Goal: Task Accomplishment & Management: Complete application form

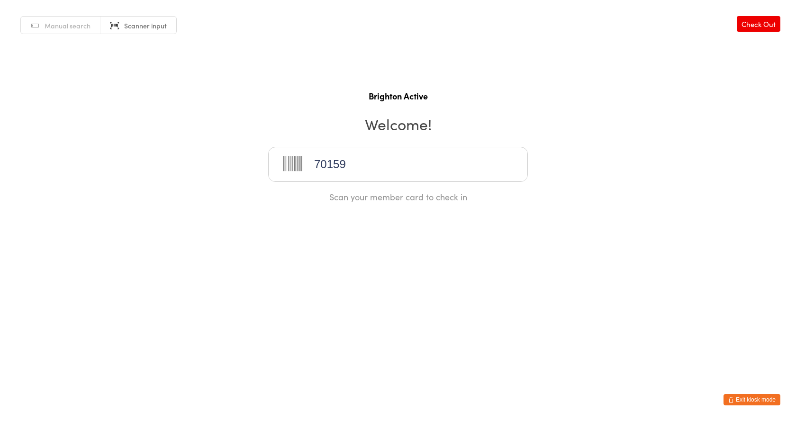
type input "70159"
click at [766, 399] on button "Exit kiosk mode" at bounding box center [751, 399] width 57 height 11
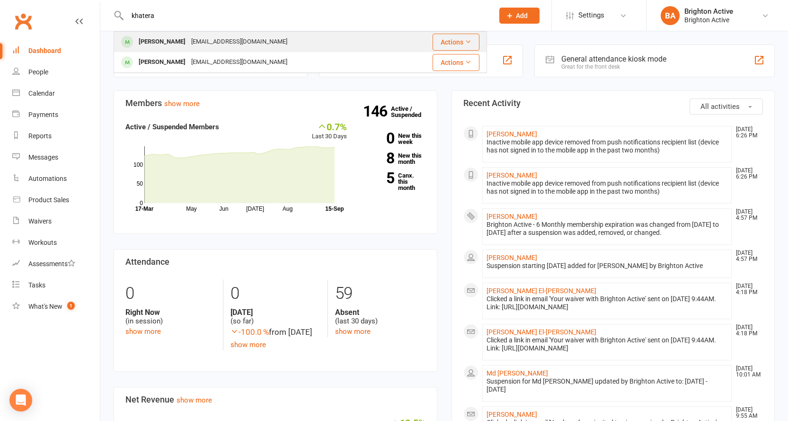
type input "khatera"
click at [164, 41] on div "[PERSON_NAME]" at bounding box center [162, 42] width 53 height 14
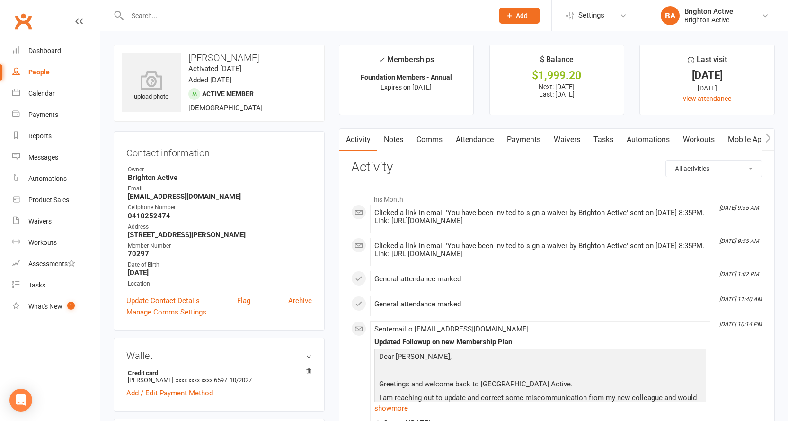
click at [527, 138] on link "Payments" at bounding box center [524, 140] width 47 height 22
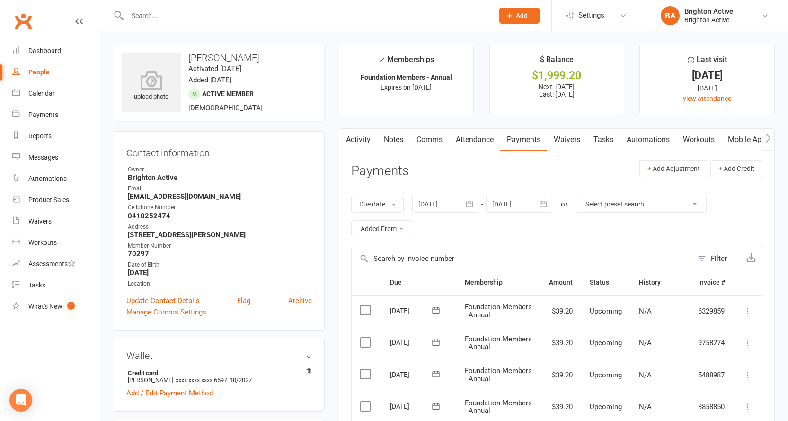
click at [423, 141] on link "Comms" at bounding box center [429, 140] width 39 height 22
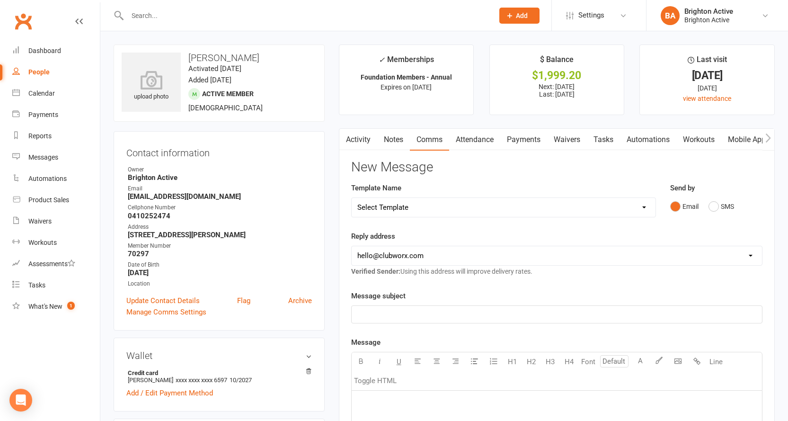
click at [391, 138] on link "Notes" at bounding box center [393, 140] width 33 height 22
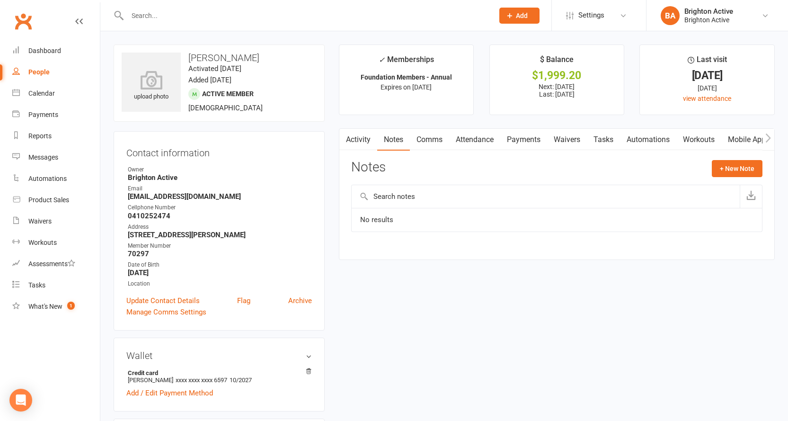
click at [430, 142] on link "Comms" at bounding box center [429, 140] width 39 height 22
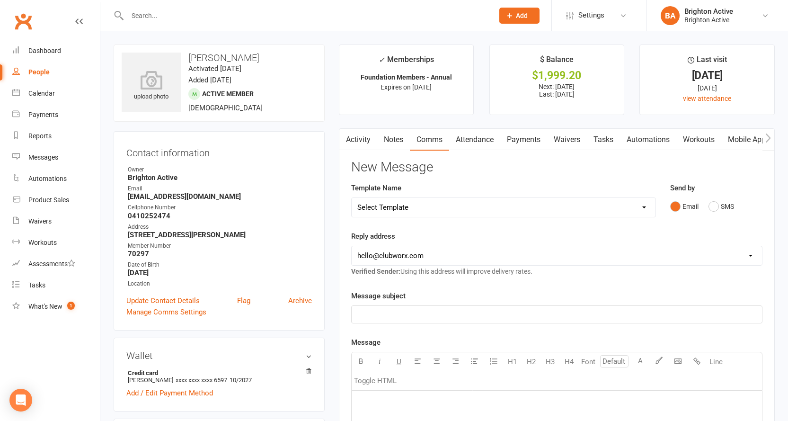
click at [386, 138] on link "Notes" at bounding box center [393, 140] width 33 height 22
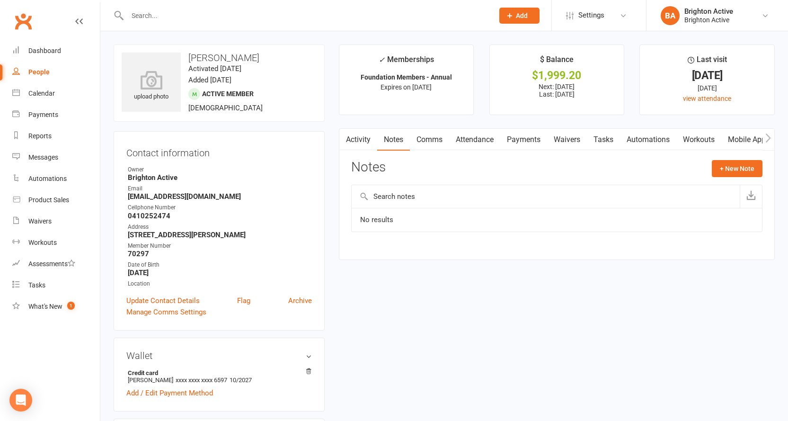
click at [350, 144] on button "button" at bounding box center [346, 139] width 12 height 21
click at [357, 140] on link "Activity" at bounding box center [359, 140] width 38 height 22
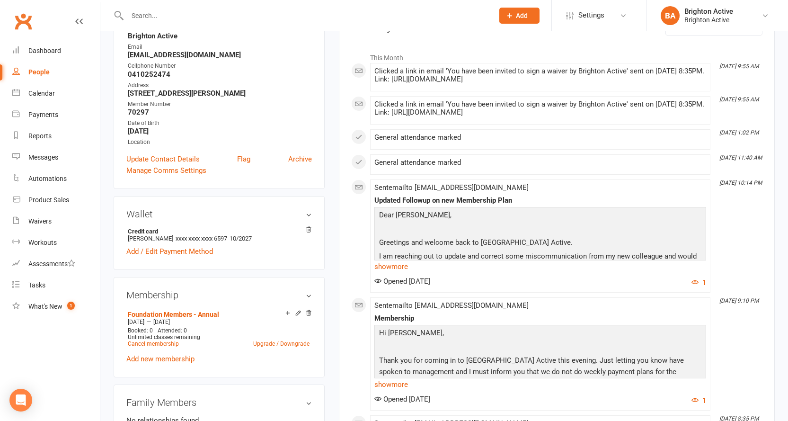
scroll to position [142, 0]
click at [389, 273] on link "show more" at bounding box center [541, 266] width 332 height 13
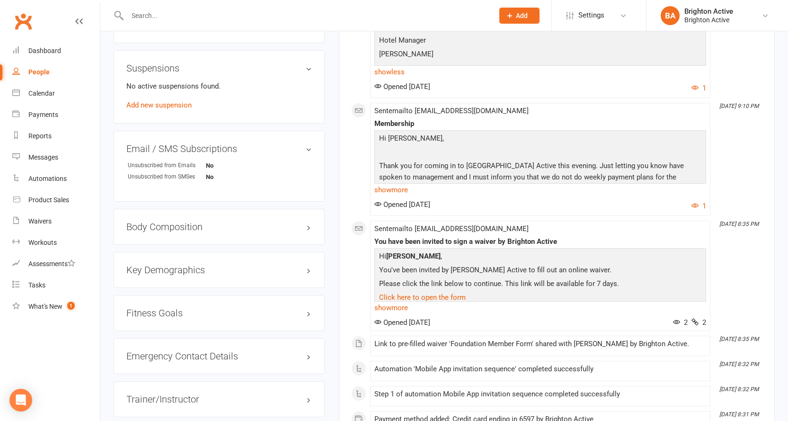
scroll to position [568, 0]
click at [387, 196] on link "show more" at bounding box center [541, 189] width 332 height 13
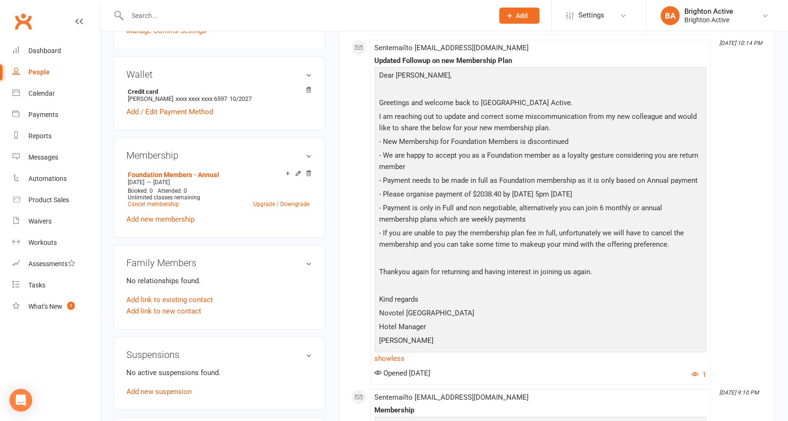
scroll to position [284, 0]
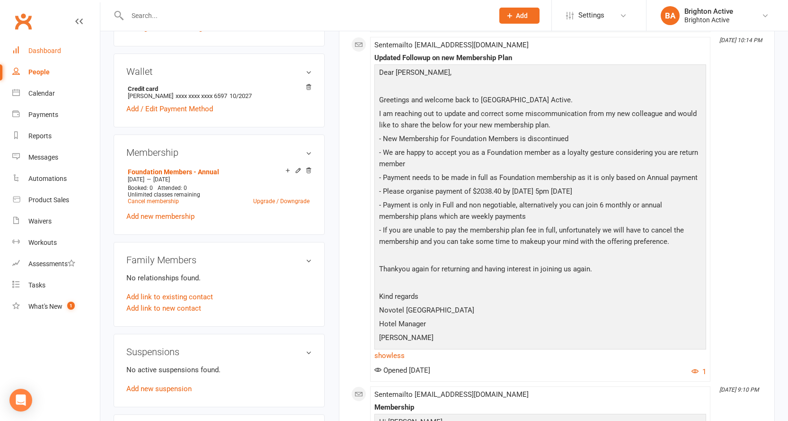
click at [35, 54] on div "Dashboard" at bounding box center [44, 51] width 33 height 8
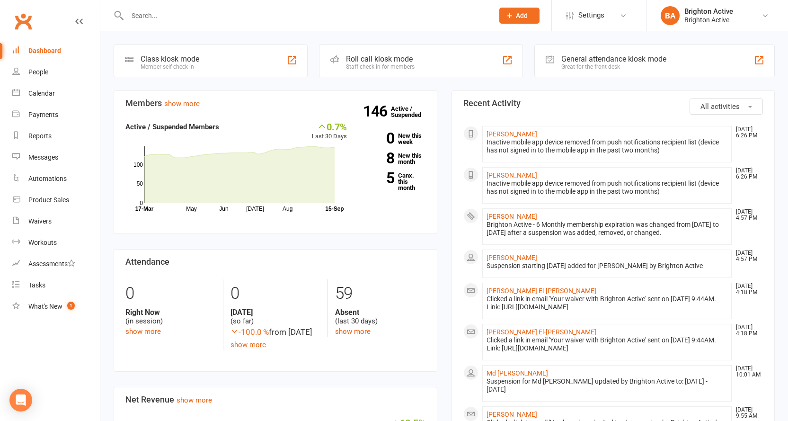
click at [145, 12] on input "text" at bounding box center [306, 15] width 363 height 13
type input "7"
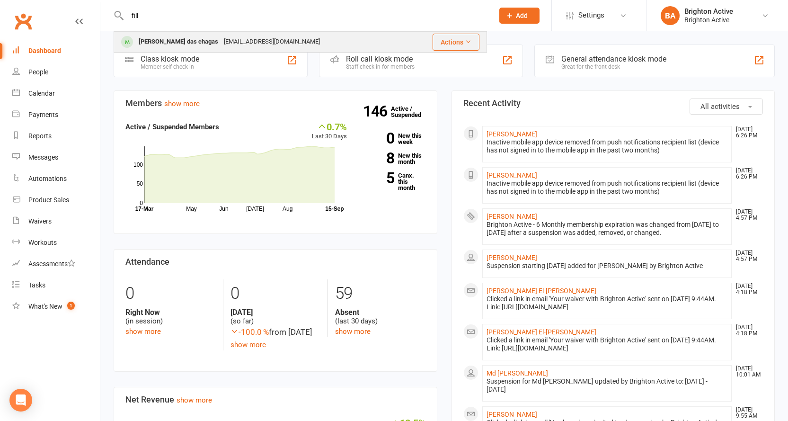
type input "fill"
click at [163, 38] on div "Fillipy Cardoso das chagas" at bounding box center [178, 42] width 85 height 14
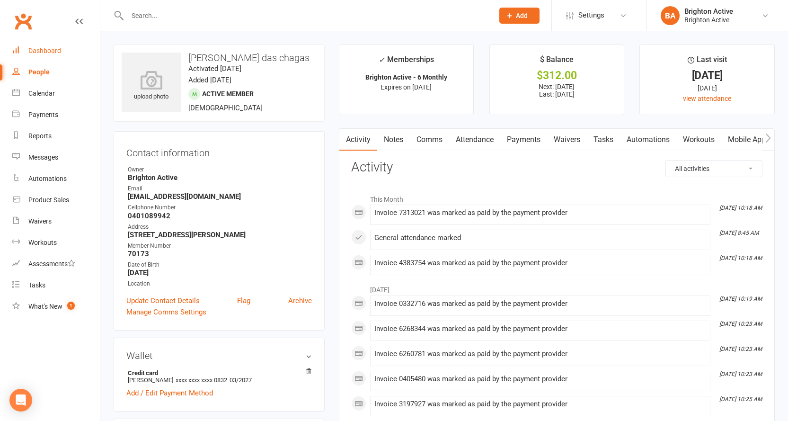
click at [44, 45] on link "Dashboard" at bounding box center [56, 50] width 88 height 21
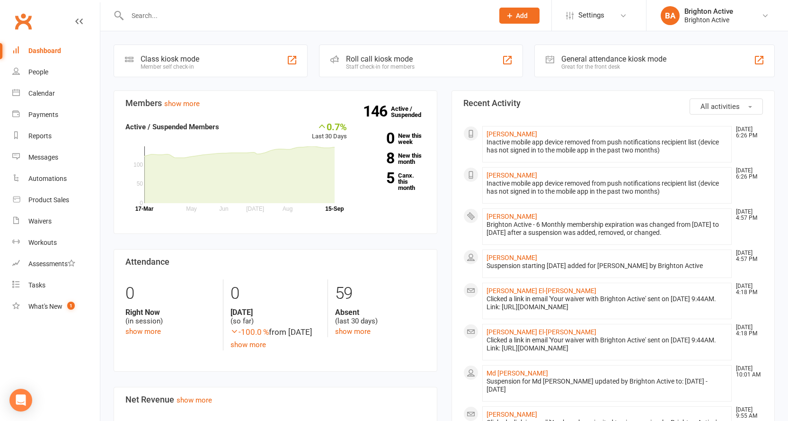
click at [142, 10] on input "text" at bounding box center [306, 15] width 363 height 13
click at [588, 58] on div "General attendance kiosk mode" at bounding box center [614, 58] width 105 height 9
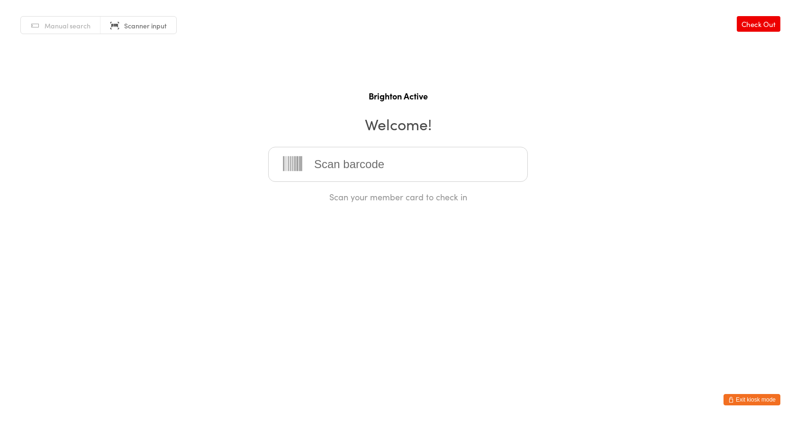
click at [76, 33] on link "Manual search" at bounding box center [61, 26] width 80 height 18
click at [338, 172] on input "search" at bounding box center [398, 164] width 260 height 35
type input "fillipy"
click at [328, 195] on div "Fillipy Cardoso das chagas" at bounding box center [398, 194] width 242 height 13
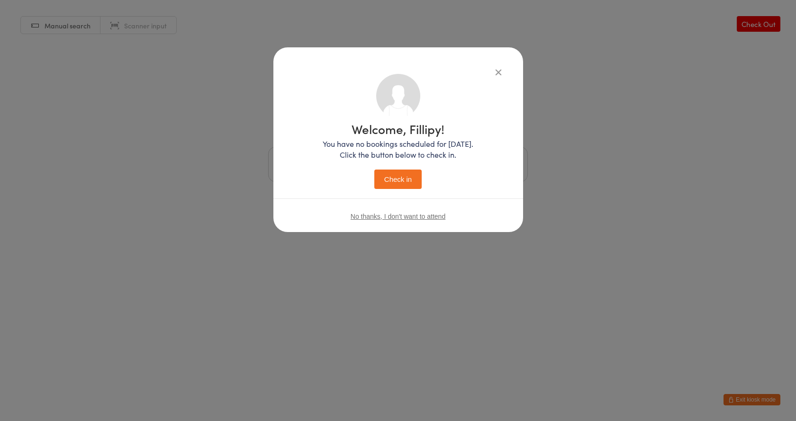
click at [404, 180] on button "Check in" at bounding box center [397, 179] width 47 height 19
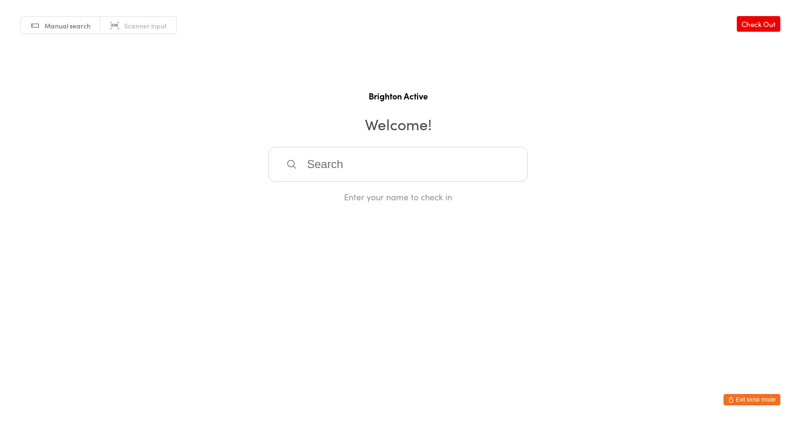
drag, startPoint x: 131, startPoint y: 20, endPoint x: 192, endPoint y: 72, distance: 80.0
click at [131, 20] on link "Scanner input" at bounding box center [138, 26] width 76 height 18
click at [749, 399] on button "Exit kiosk mode" at bounding box center [751, 399] width 57 height 11
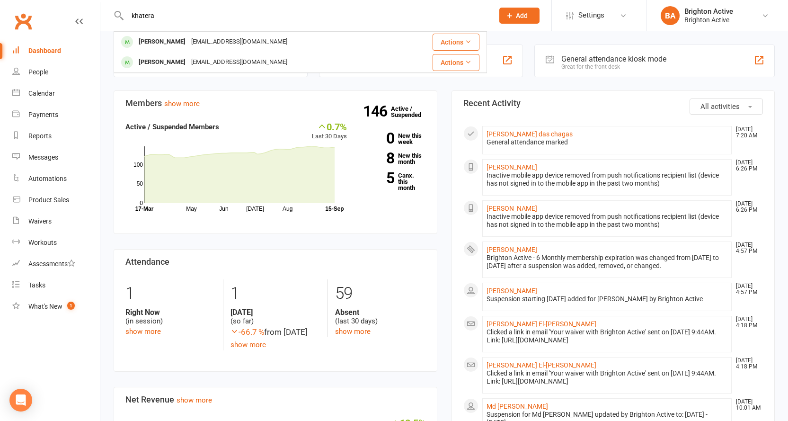
type input "khatera"
click at [162, 44] on div "[PERSON_NAME]" at bounding box center [162, 42] width 53 height 14
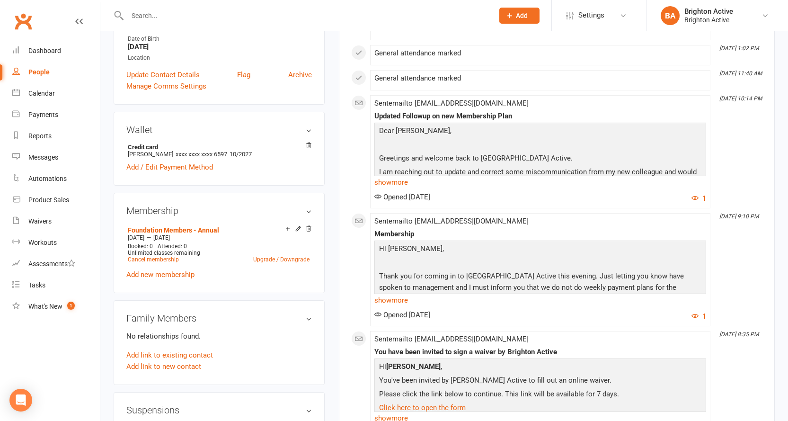
scroll to position [237, 0]
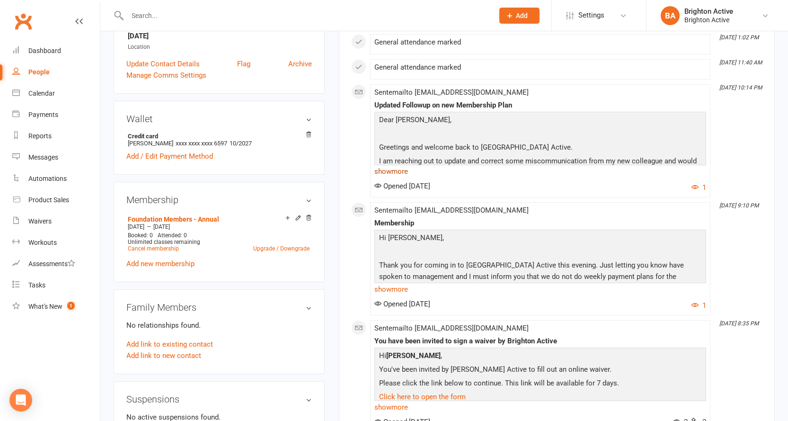
click at [392, 178] on link "show more" at bounding box center [541, 171] width 332 height 13
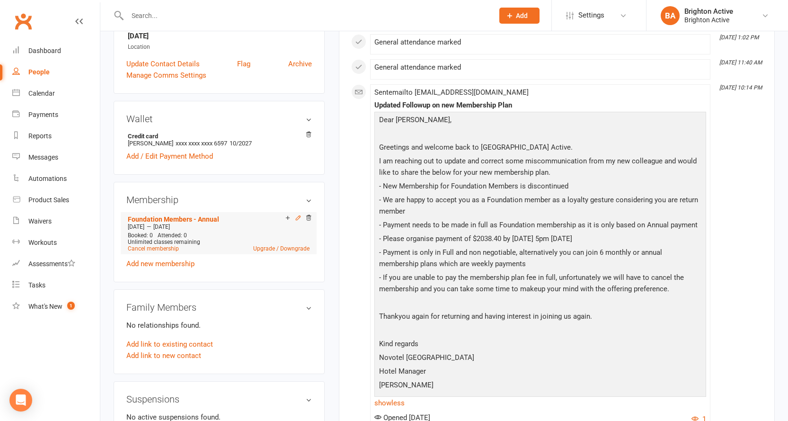
click at [296, 217] on icon at bounding box center [298, 218] width 7 height 7
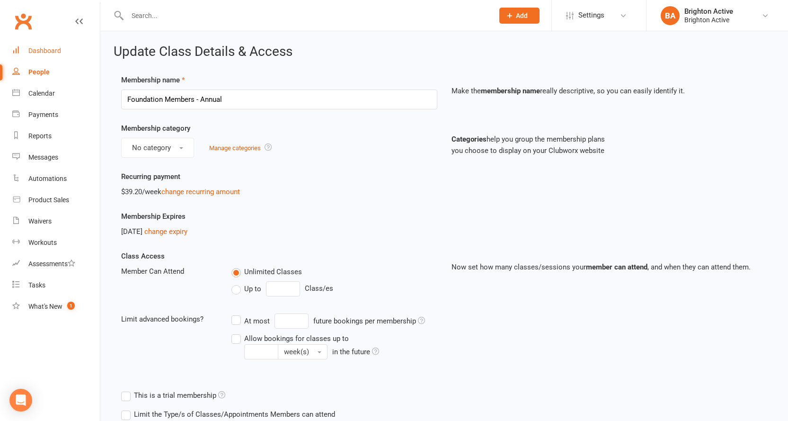
click at [48, 50] on div "Dashboard" at bounding box center [44, 51] width 33 height 8
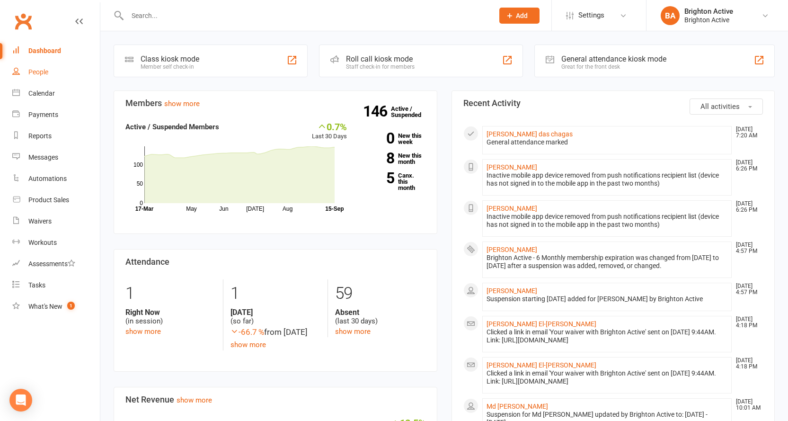
click at [30, 69] on div "People" at bounding box center [38, 72] width 20 height 8
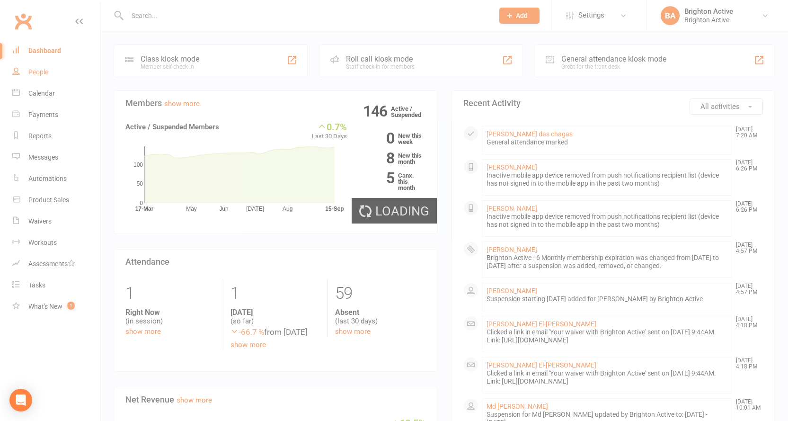
select select "true"
select select "100"
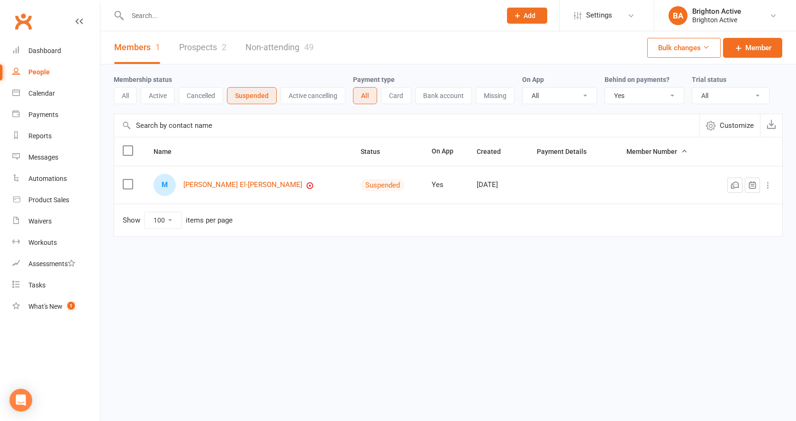
click at [160, 18] on input "text" at bounding box center [310, 15] width 370 height 13
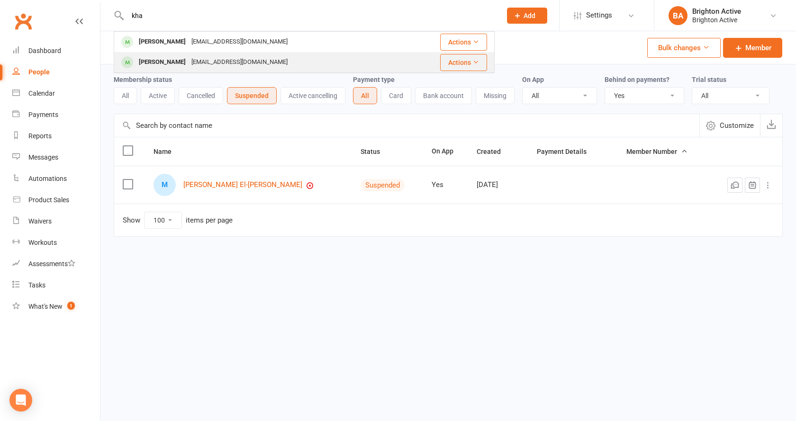
type input "kha"
click at [161, 68] on div "Khatera Ziayee" at bounding box center [162, 62] width 53 height 14
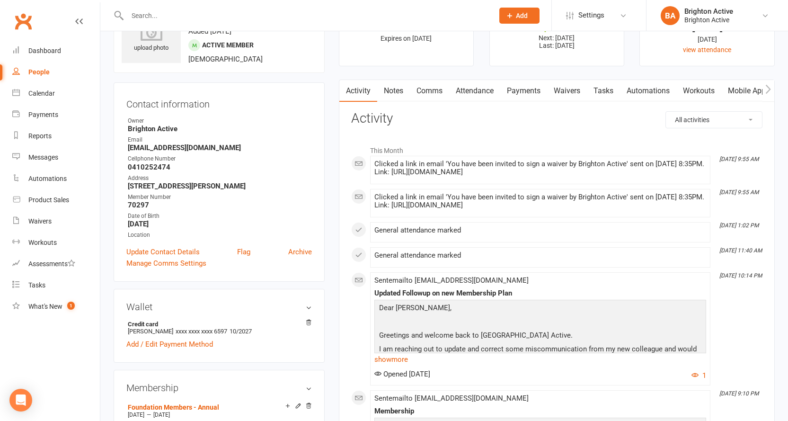
scroll to position [95, 0]
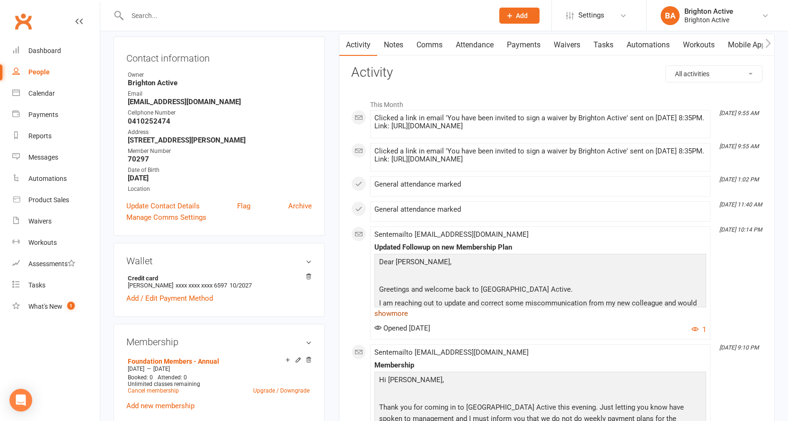
click at [393, 320] on link "show more" at bounding box center [541, 313] width 332 height 13
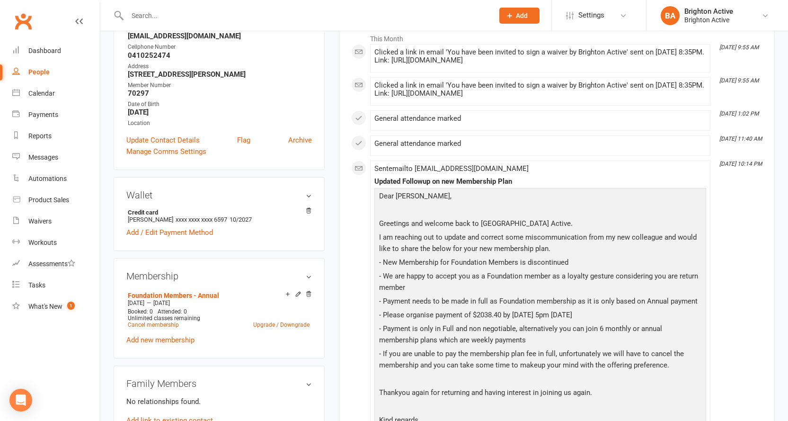
scroll to position [284, 0]
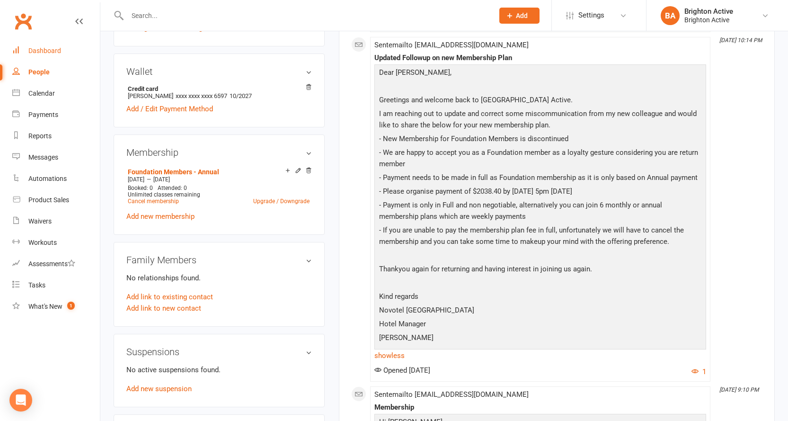
click at [32, 51] on div "Dashboard" at bounding box center [44, 51] width 33 height 8
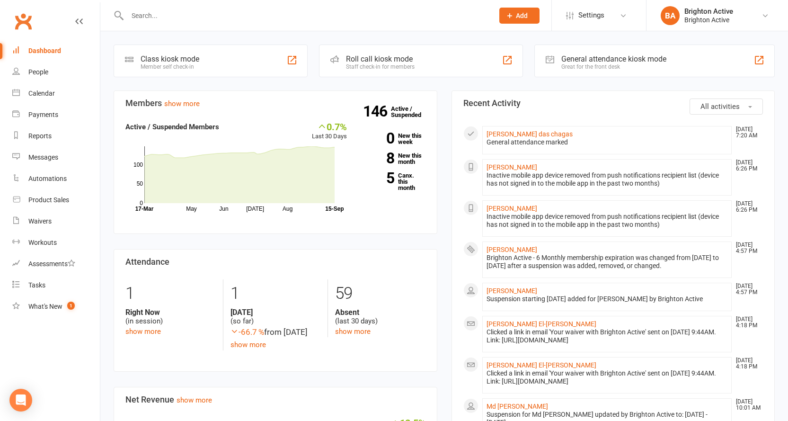
click at [607, 54] on div "General attendance kiosk mode Great for the front desk" at bounding box center [655, 61] width 241 height 33
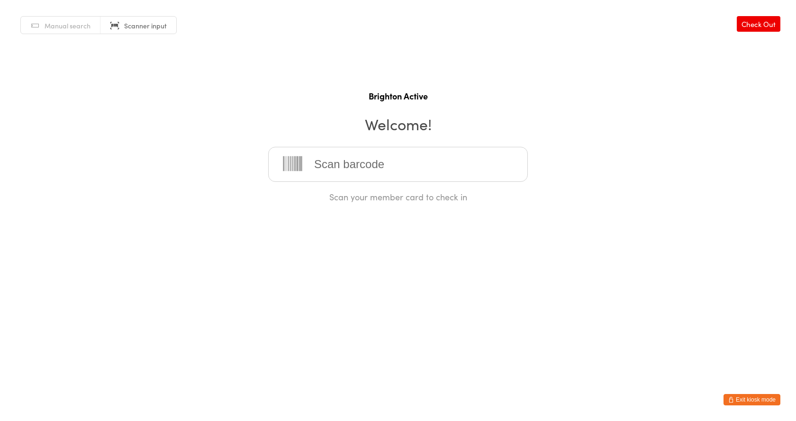
click at [57, 24] on span "Manual search" at bounding box center [68, 25] width 46 height 9
click at [326, 157] on input "search" at bounding box center [398, 164] width 260 height 35
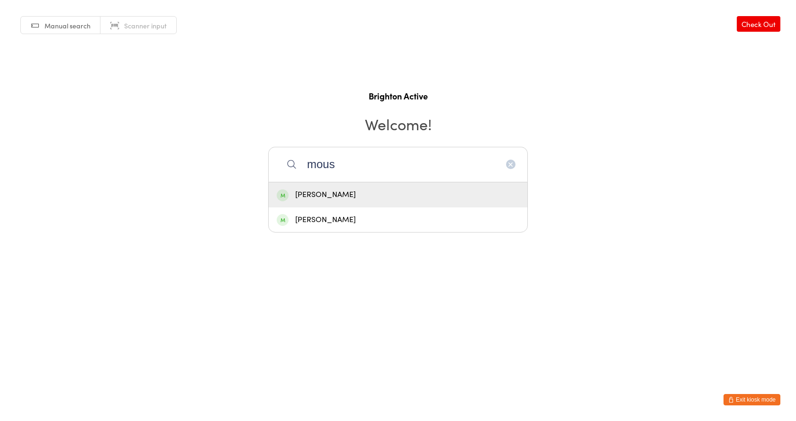
type input "mous"
click at [329, 200] on div "Mostafa Mousselmani" at bounding box center [398, 194] width 242 height 13
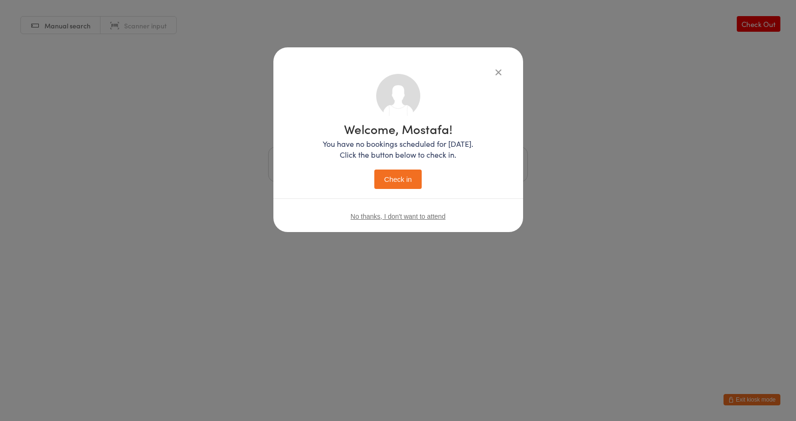
click at [394, 179] on button "Check in" at bounding box center [397, 179] width 47 height 19
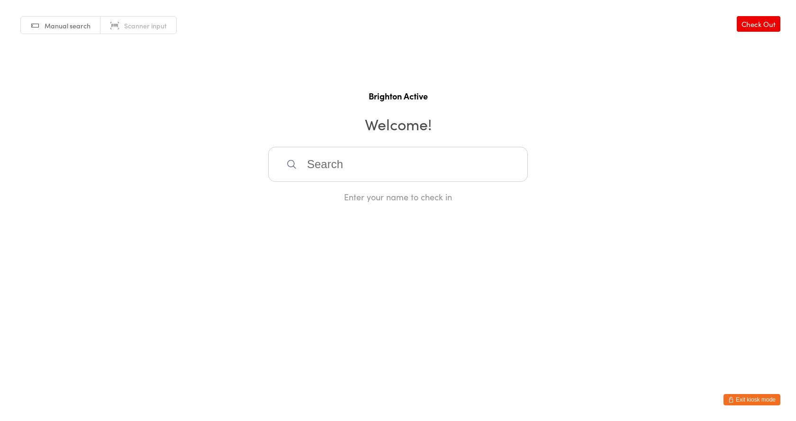
click at [744, 398] on button "Exit kiosk mode" at bounding box center [751, 399] width 57 height 11
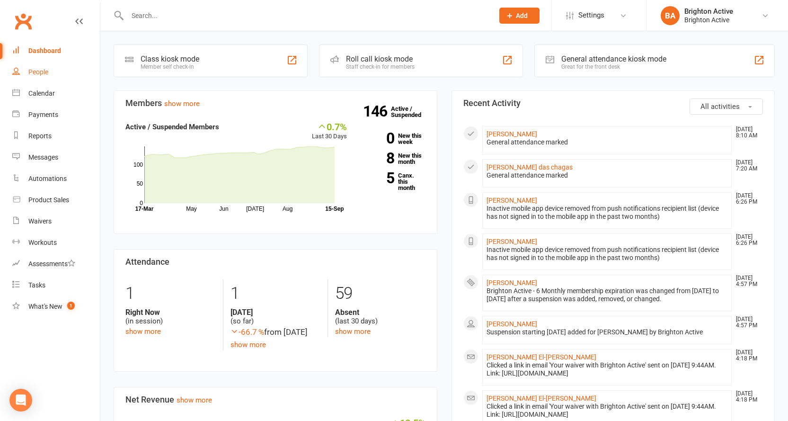
click at [39, 68] on div "People" at bounding box center [38, 72] width 20 height 8
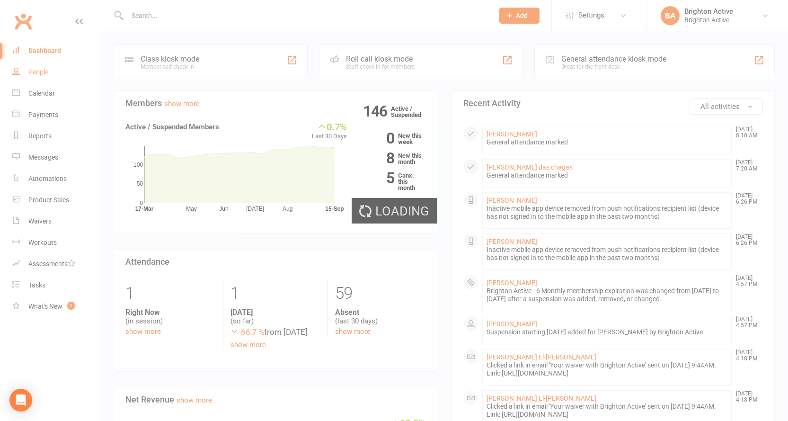
select select "true"
select select "100"
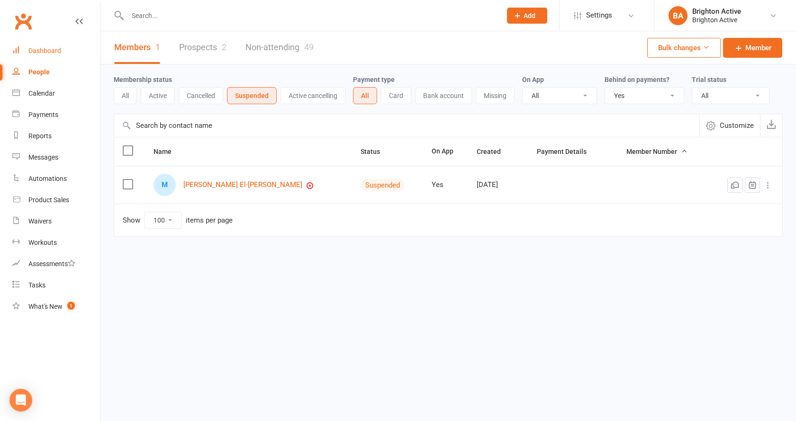
click at [41, 51] on div "Dashboard" at bounding box center [44, 51] width 33 height 8
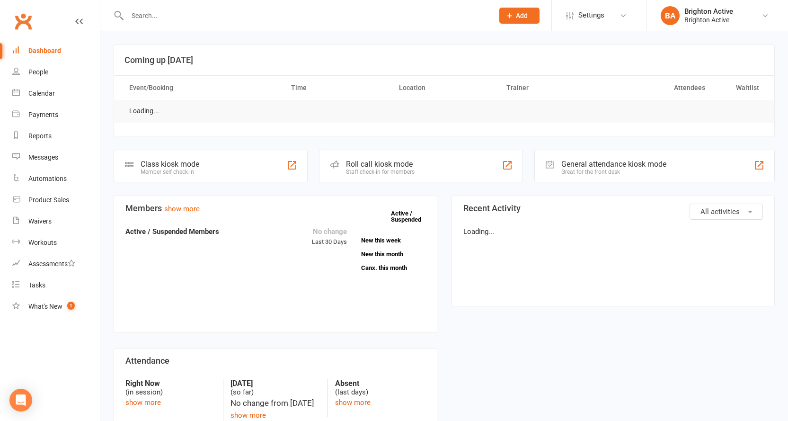
click at [176, 16] on input "text" at bounding box center [306, 15] width 363 height 13
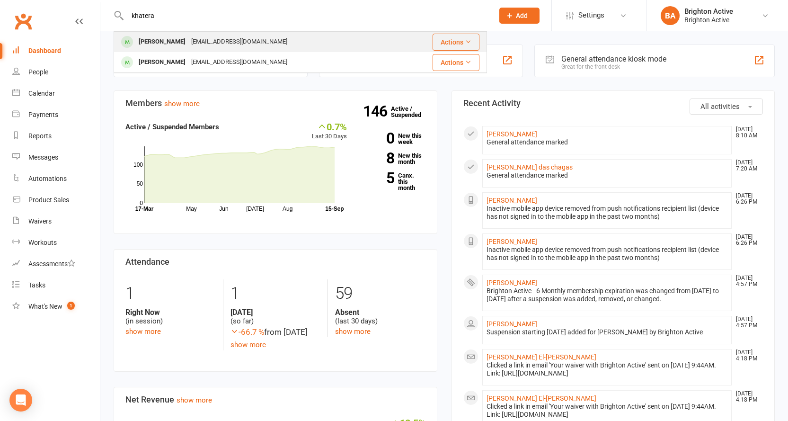
type input "khatera"
click at [151, 43] on div "Khatera Ziayee" at bounding box center [162, 42] width 53 height 14
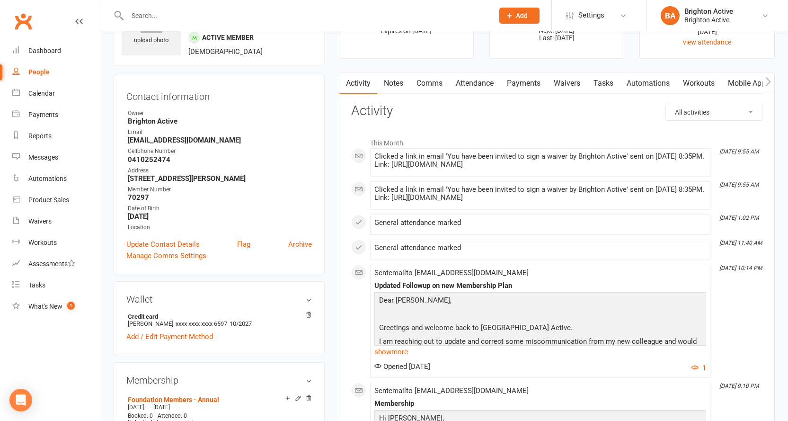
scroll to position [142, 0]
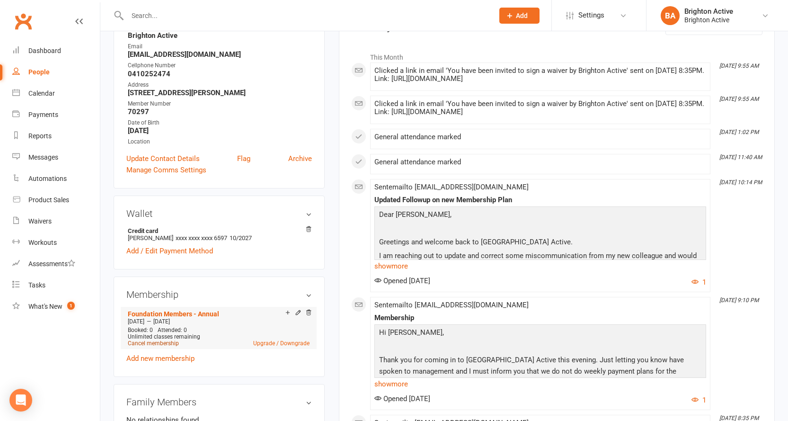
click at [156, 343] on link "Cancel membership" at bounding box center [153, 343] width 51 height 7
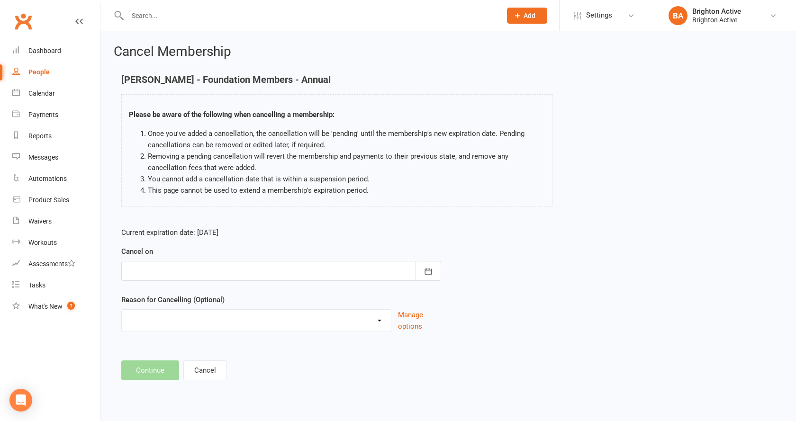
click at [174, 265] on div at bounding box center [281, 271] width 320 height 20
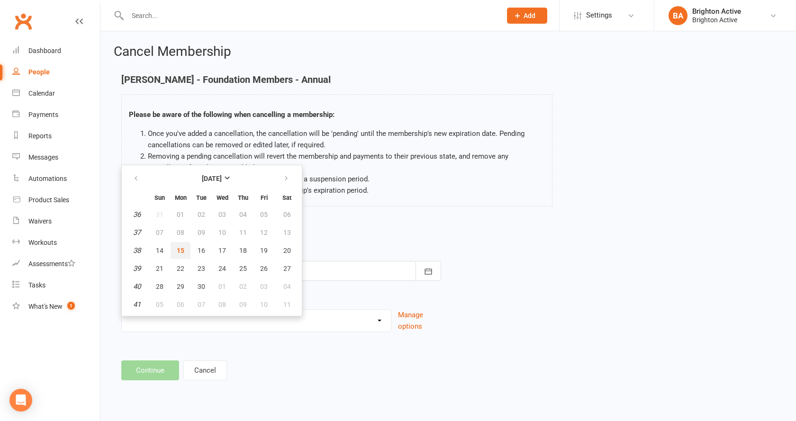
click at [181, 250] on span "15" at bounding box center [181, 251] width 8 height 8
type input "15 Sep 2025"
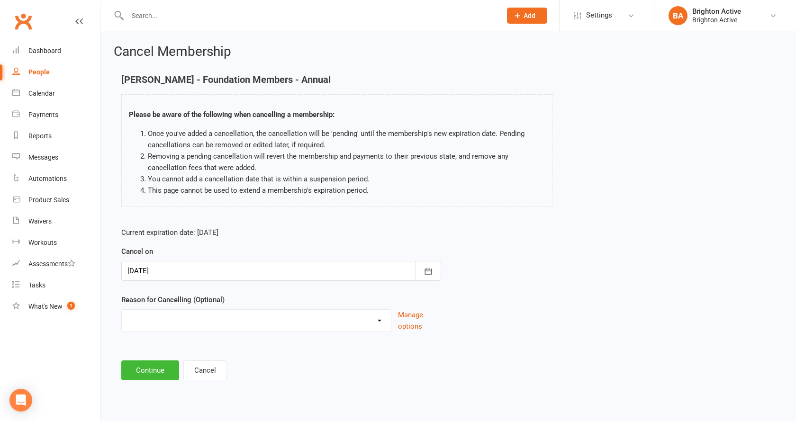
click at [186, 324] on select "Holiday Injury Unpaid Other reason" at bounding box center [256, 319] width 269 height 19
select select "3"
click at [122, 310] on select "Holiday Injury Unpaid Other reason" at bounding box center [256, 319] width 269 height 19
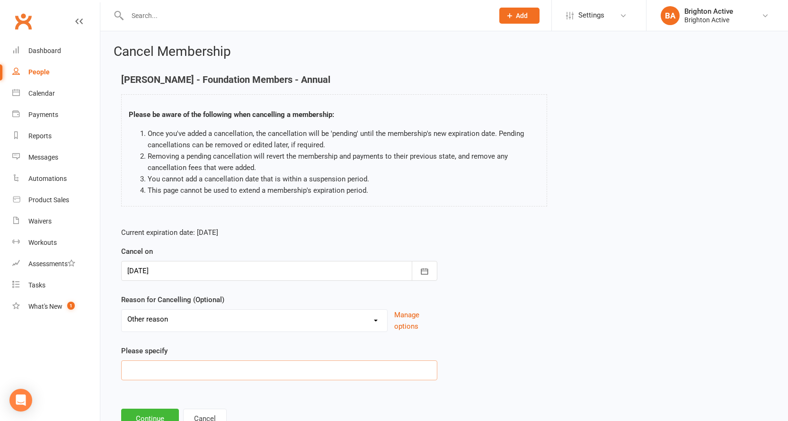
click at [152, 371] on input at bounding box center [279, 370] width 316 height 20
type input "D"
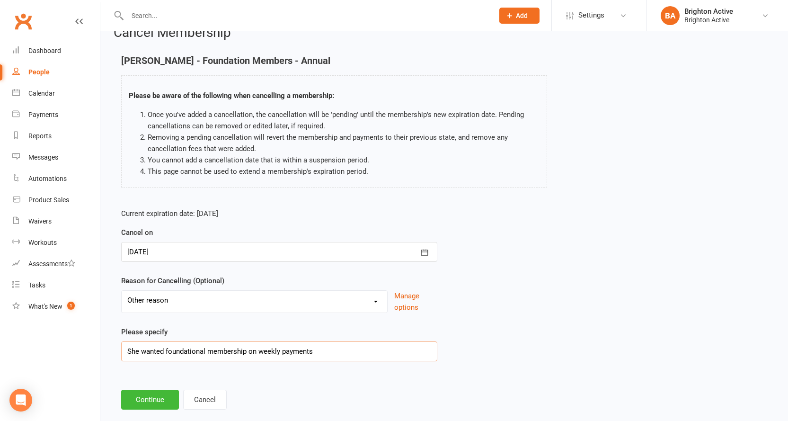
scroll to position [36, 0]
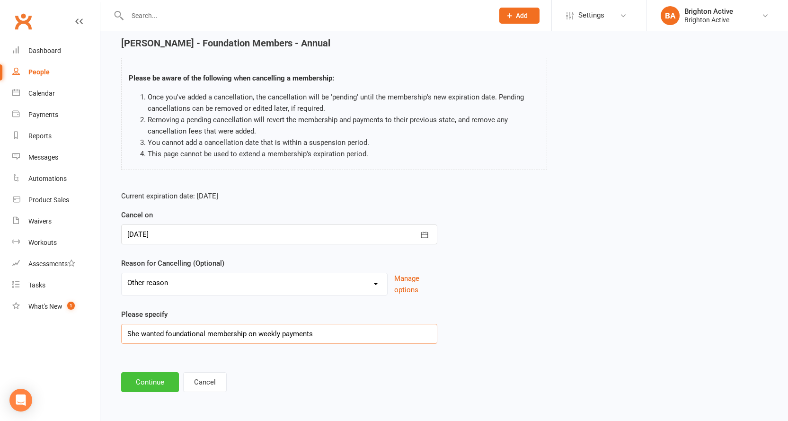
type input "She wanted foundational membership on weekly payments"
click at [154, 374] on button "Continue" at bounding box center [150, 382] width 58 height 20
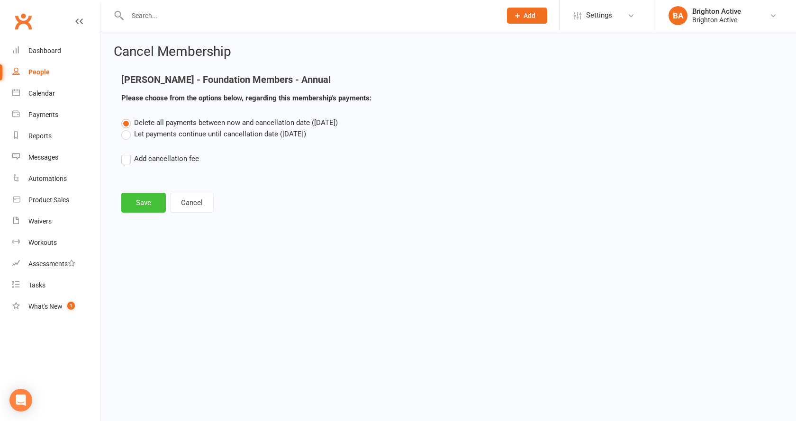
click at [134, 197] on button "Save" at bounding box center [143, 203] width 45 height 20
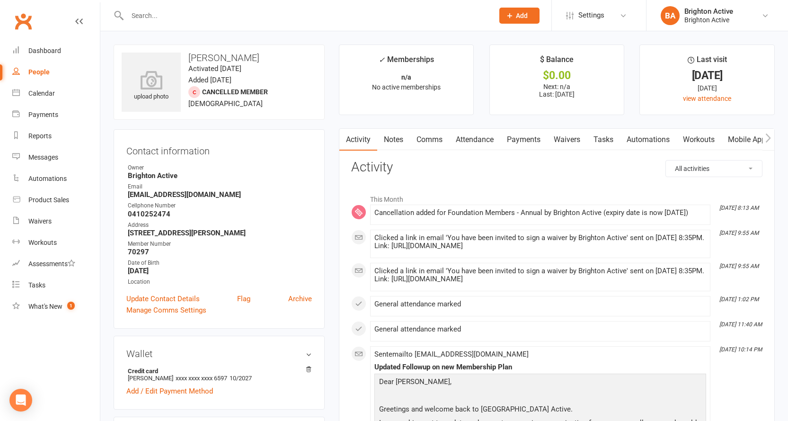
drag, startPoint x: 516, startPoint y: 138, endPoint x: 520, endPoint y: 276, distance: 137.9
click at [517, 138] on link "Payments" at bounding box center [524, 140] width 47 height 22
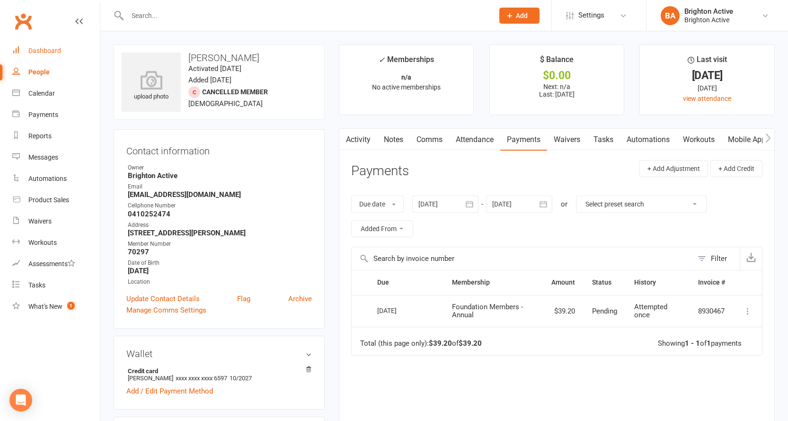
click at [37, 50] on div "Dashboard" at bounding box center [44, 51] width 33 height 8
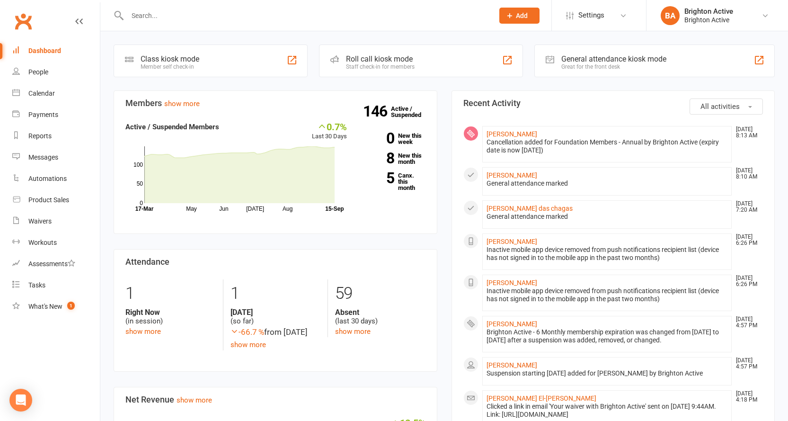
click at [167, 9] on div at bounding box center [301, 15] width 374 height 31
click at [167, 9] on input "text" at bounding box center [306, 15] width 363 height 13
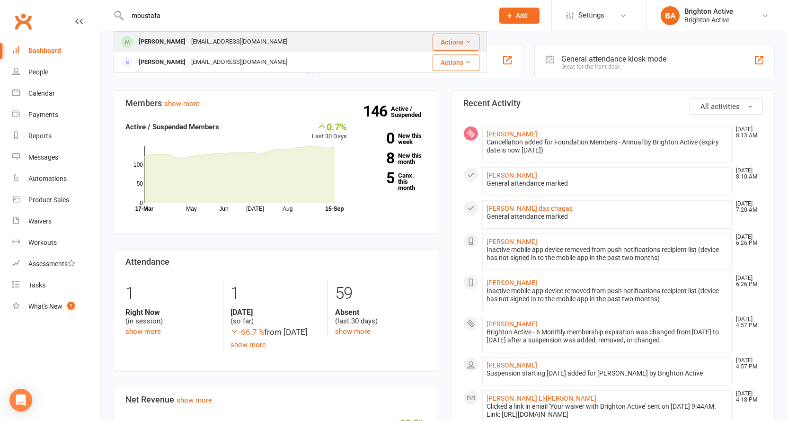
type input "moustafa"
click at [164, 46] on div "Mostafa Mousselmani" at bounding box center [162, 42] width 53 height 14
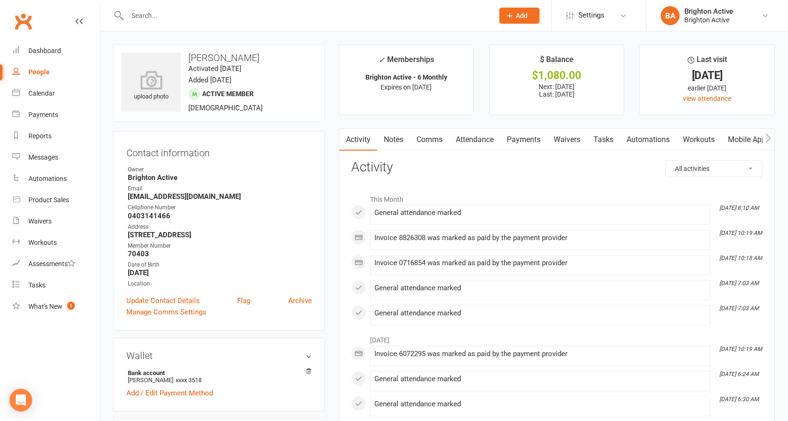
click at [143, 252] on strong "70403" at bounding box center [220, 254] width 184 height 9
click at [159, 301] on link "Update Contact Details" at bounding box center [162, 300] width 73 height 11
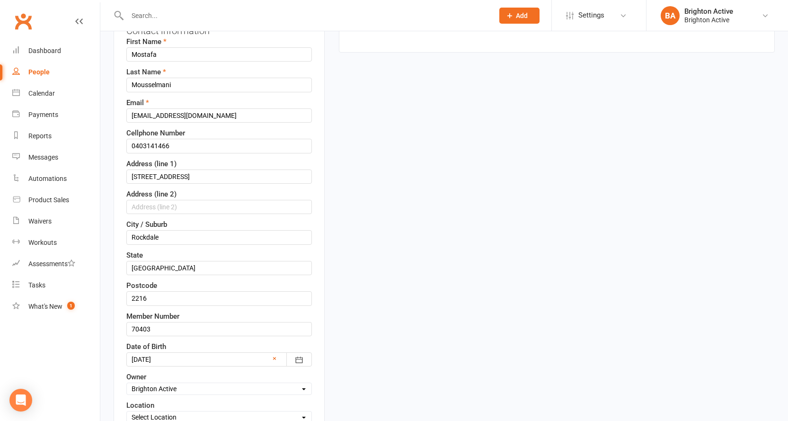
scroll to position [139, 0]
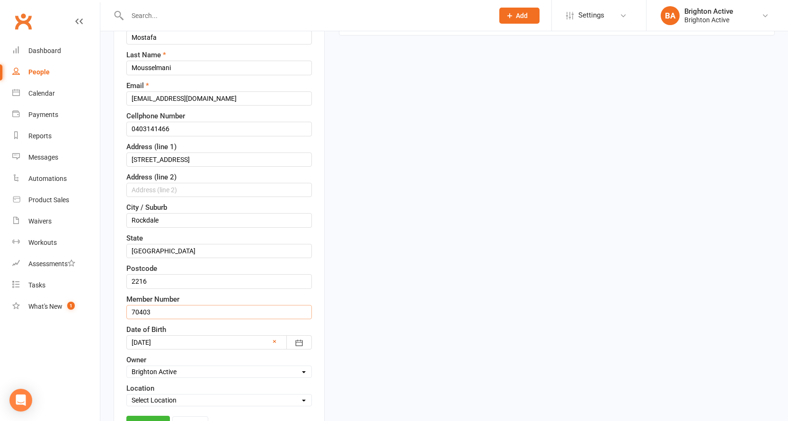
drag, startPoint x: 149, startPoint y: 313, endPoint x: 128, endPoint y: 309, distance: 21.2
click at [128, 309] on input "70403" at bounding box center [219, 312] width 186 height 14
type input "70411"
drag, startPoint x: 443, startPoint y: 309, endPoint x: 431, endPoint y: 323, distance: 18.9
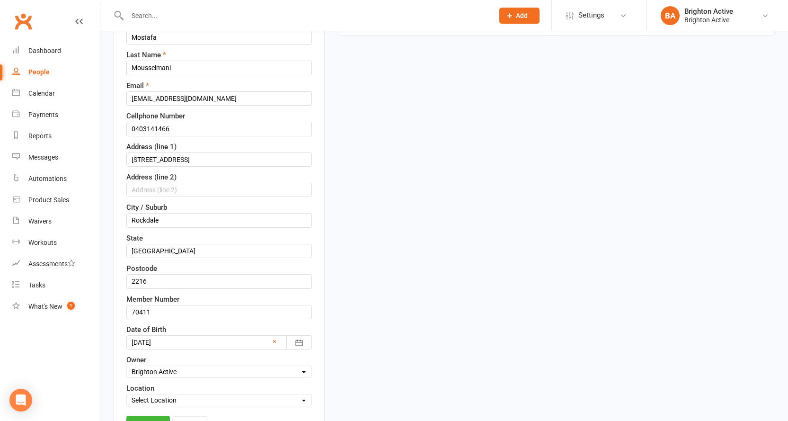
scroll to position [376, 0]
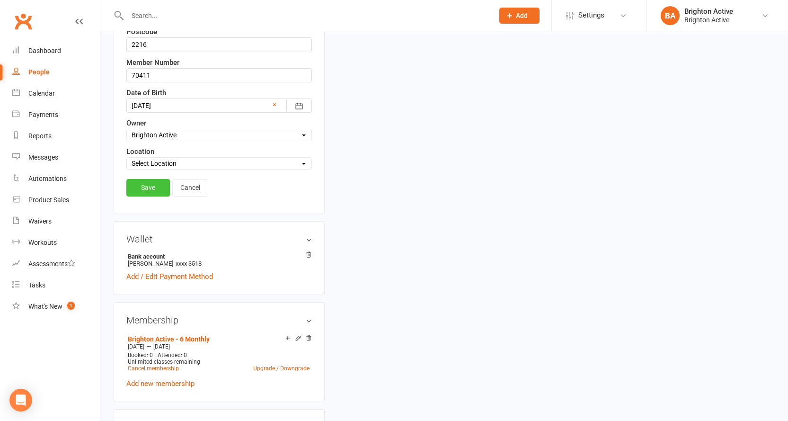
click at [147, 189] on link "Save" at bounding box center [148, 187] width 44 height 17
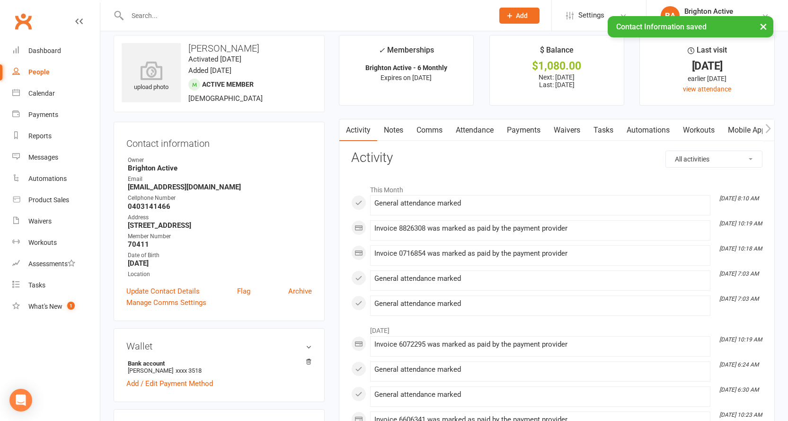
scroll to position [0, 0]
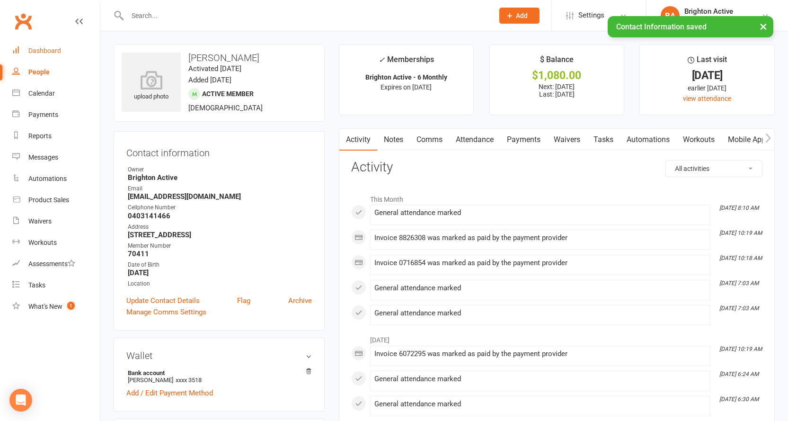
click at [48, 49] on div "Dashboard" at bounding box center [44, 51] width 33 height 8
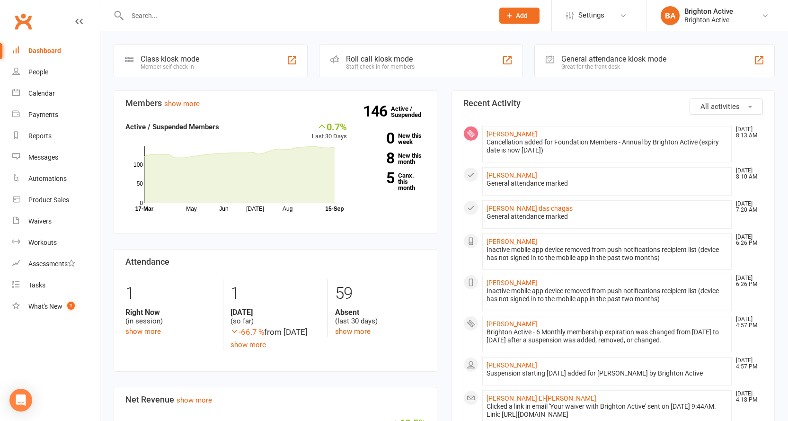
click at [597, 66] on div "Great for the front desk" at bounding box center [614, 66] width 105 height 7
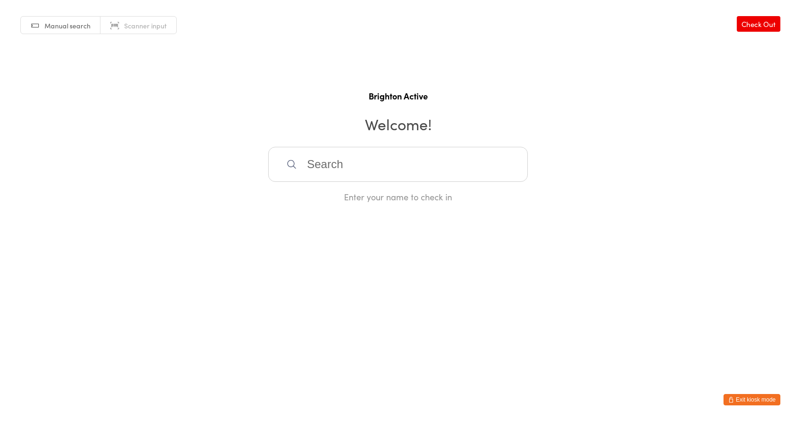
click at [133, 33] on link "Scanner input" at bounding box center [138, 26] width 76 height 18
click at [61, 30] on span "Manual search" at bounding box center [68, 25] width 46 height 9
click at [326, 172] on input "search" at bounding box center [398, 164] width 260 height 35
click at [385, 162] on input "[PERSON_NAME]" at bounding box center [398, 164] width 260 height 35
type input "[PERSON_NAME]"
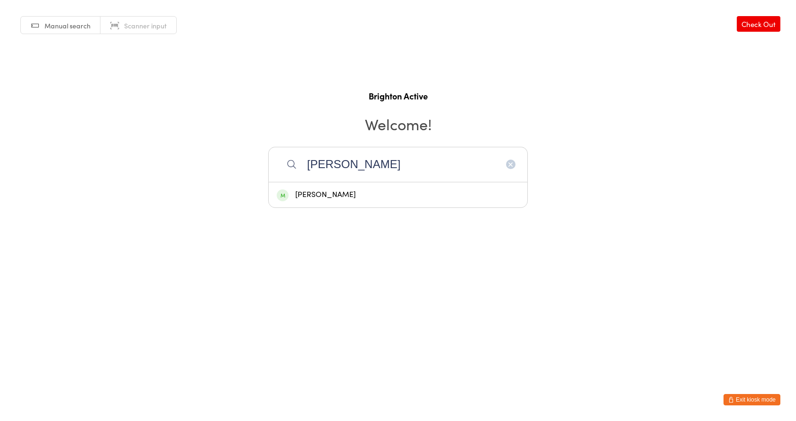
click at [760, 398] on button "Exit kiosk mode" at bounding box center [751, 399] width 57 height 11
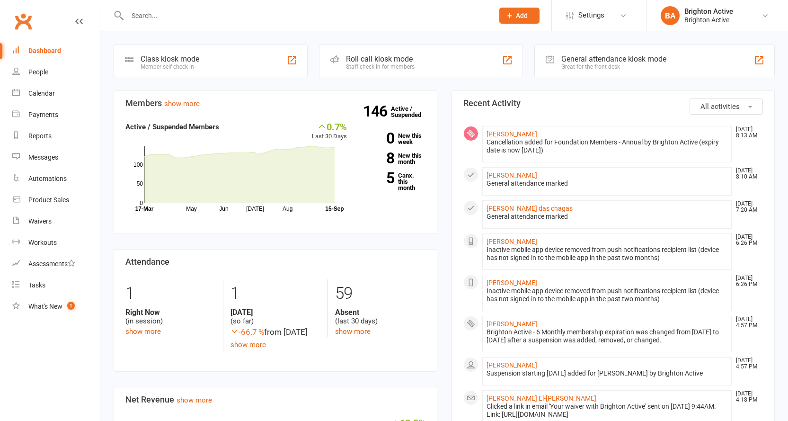
click at [144, 17] on input "text" at bounding box center [306, 15] width 363 height 13
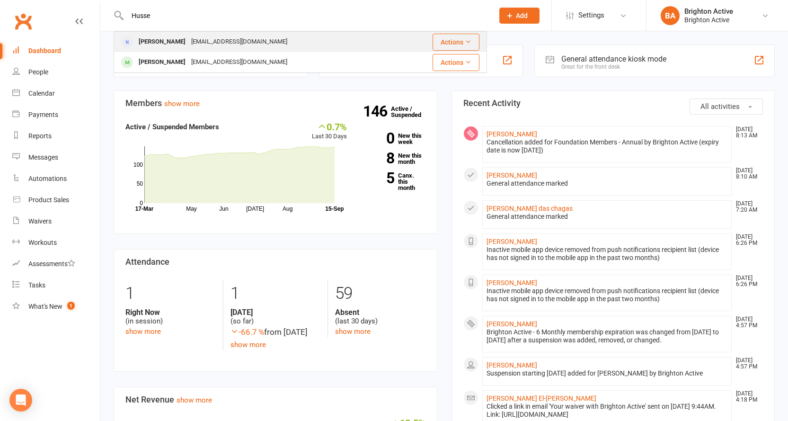
type input "Husse"
click at [161, 40] on div "[PERSON_NAME]" at bounding box center [162, 42] width 53 height 14
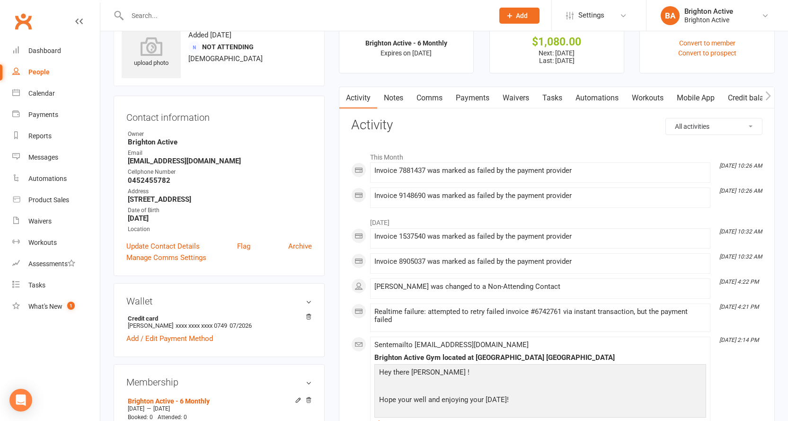
scroll to position [47, 0]
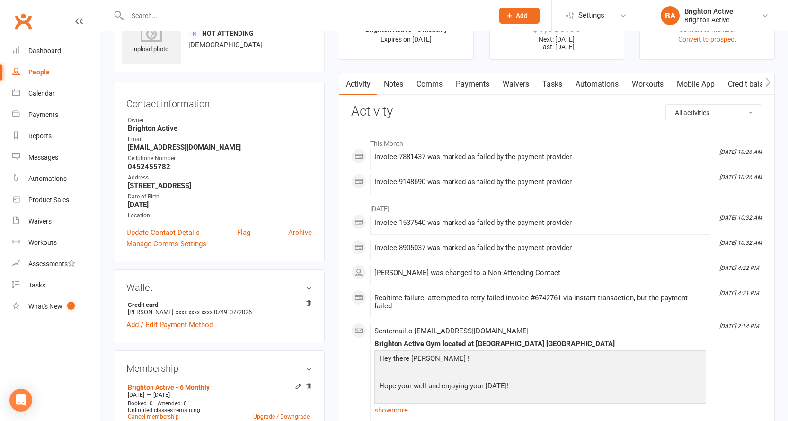
click at [464, 82] on link "Payments" at bounding box center [472, 84] width 47 height 22
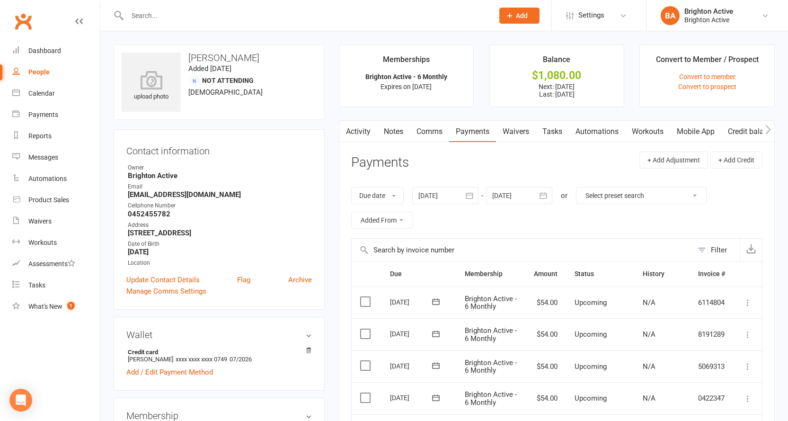
click at [163, 23] on div at bounding box center [301, 15] width 374 height 31
click at [40, 51] on div "Dashboard" at bounding box center [44, 51] width 33 height 8
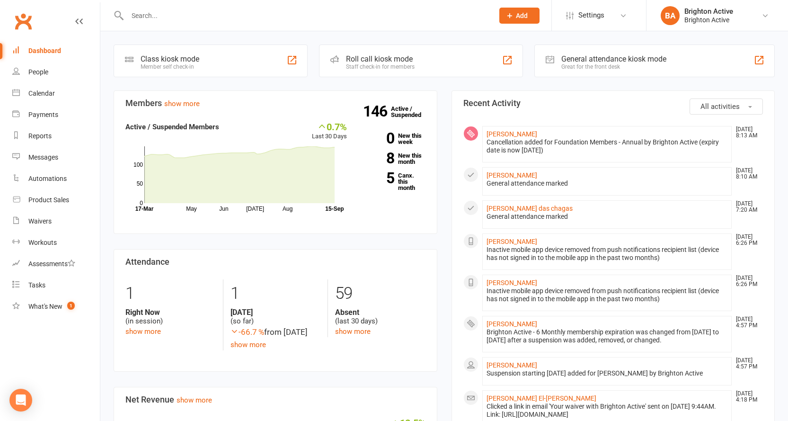
click at [590, 64] on div "Great for the front desk" at bounding box center [614, 66] width 105 height 7
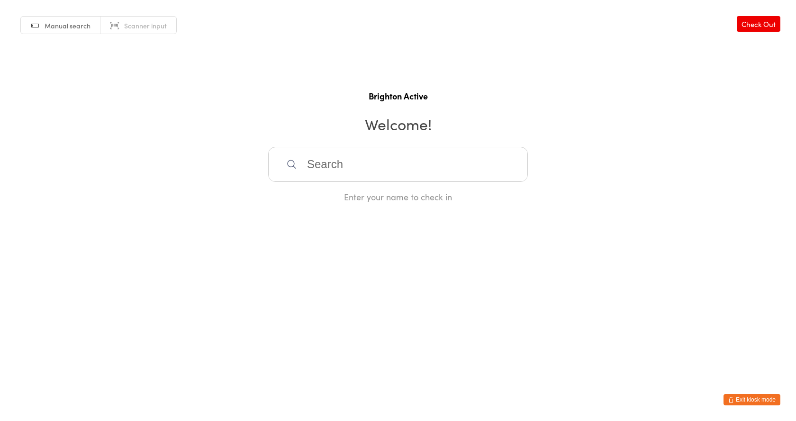
click at [163, 27] on span "Scanner input" at bounding box center [145, 25] width 43 height 9
click at [750, 397] on button "Exit kiosk mode" at bounding box center [751, 399] width 57 height 11
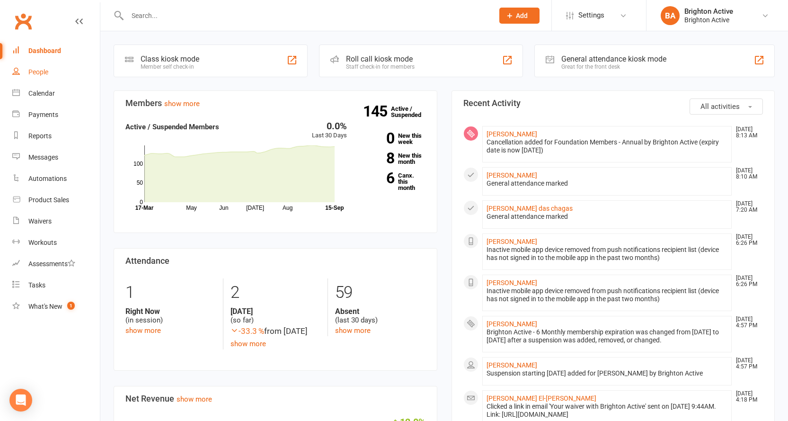
click at [35, 71] on div "People" at bounding box center [38, 72] width 20 height 8
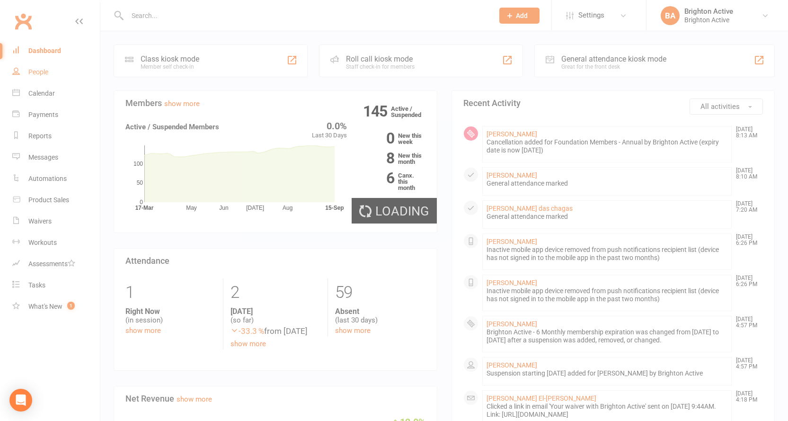
select select "true"
select select "100"
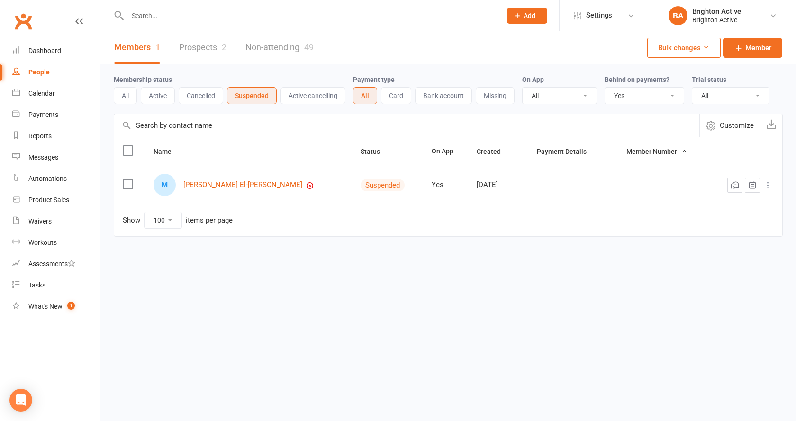
click at [124, 96] on button "All" at bounding box center [125, 95] width 23 height 17
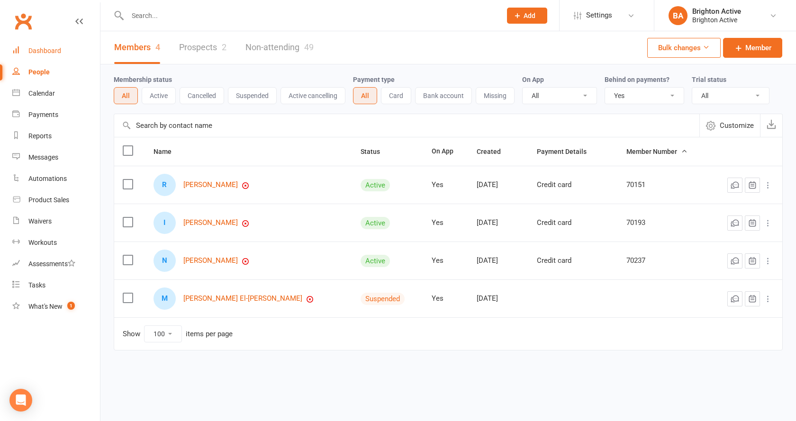
click at [42, 55] on link "Dashboard" at bounding box center [56, 50] width 88 height 21
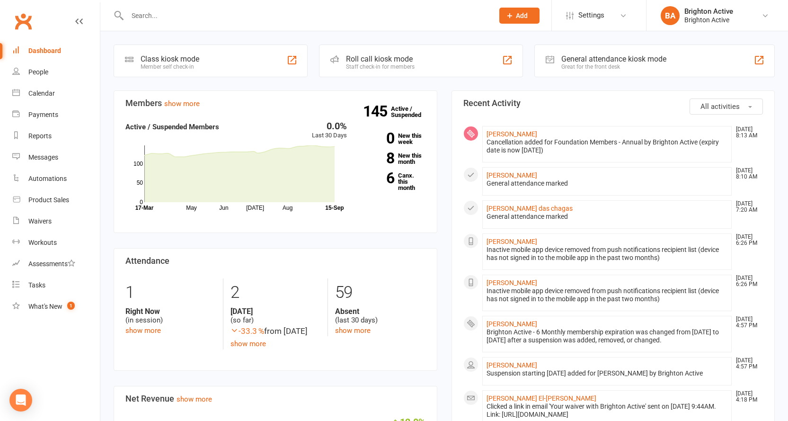
click at [159, 17] on input "text" at bounding box center [306, 15] width 363 height 13
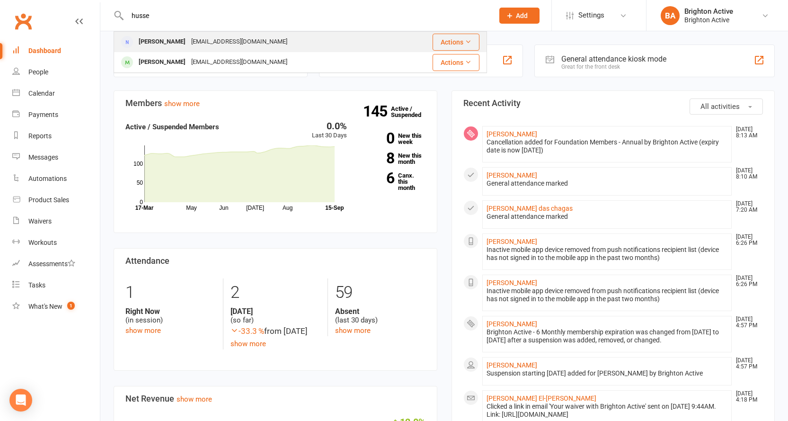
type input "husse"
click at [161, 37] on div "[PERSON_NAME]" at bounding box center [162, 42] width 53 height 14
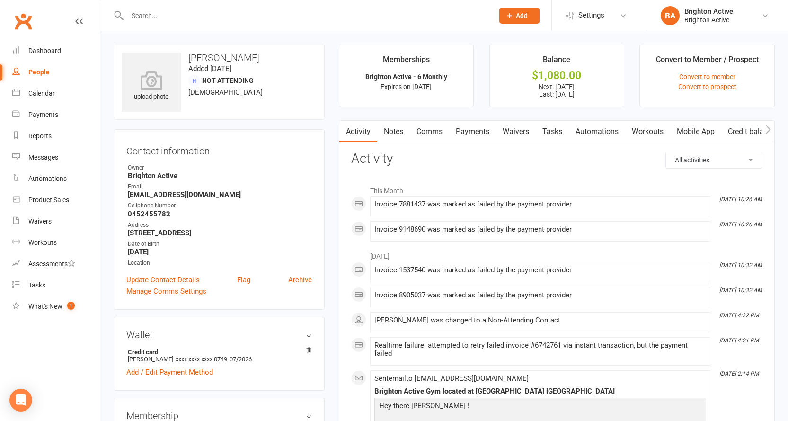
click at [475, 129] on link "Payments" at bounding box center [472, 132] width 47 height 22
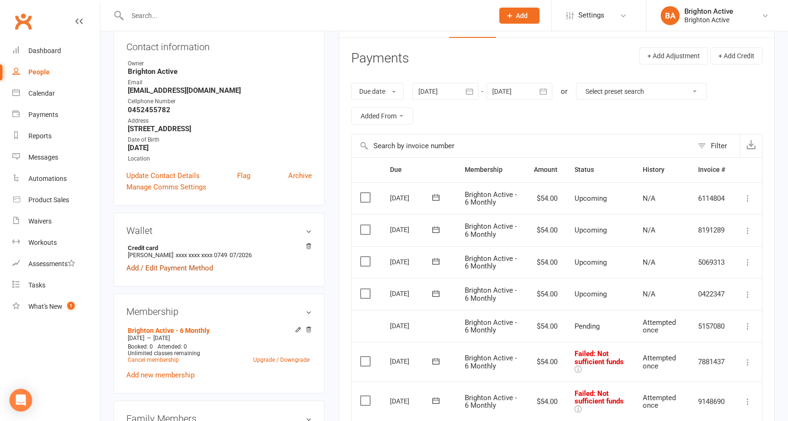
scroll to position [95, 0]
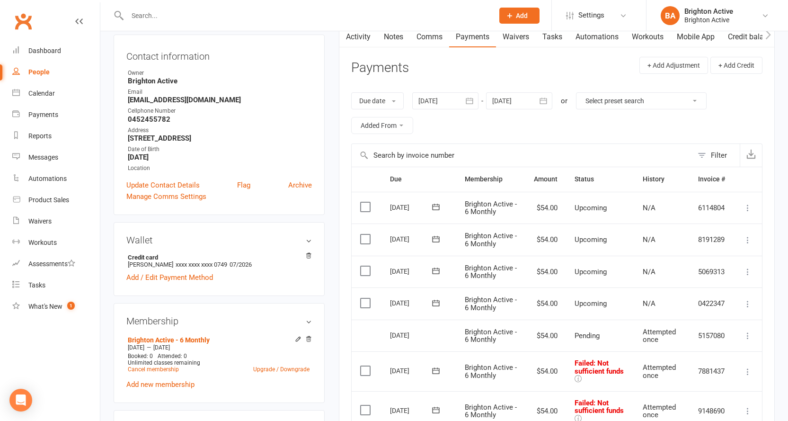
click at [230, 101] on strong "[EMAIL_ADDRESS][DOMAIN_NAME]" at bounding box center [220, 100] width 184 height 9
drag, startPoint x: 237, startPoint y: 99, endPoint x: 123, endPoint y: 99, distance: 114.1
click at [123, 99] on div "Contact information Owner Brighton Active Email husseinmoukachar@icloud.com Cel…" at bounding box center [219, 125] width 211 height 180
copy strong "[EMAIL_ADDRESS][DOMAIN_NAME]"
click at [39, 41] on link "Dashboard" at bounding box center [56, 50] width 88 height 21
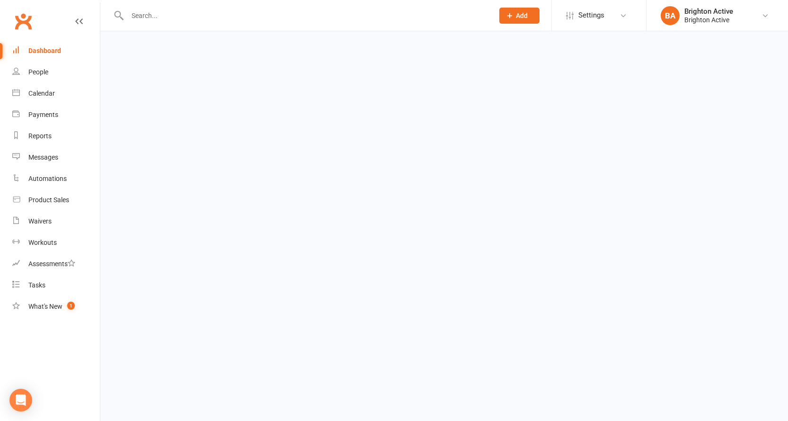
click at [35, 45] on link "Dashboard" at bounding box center [56, 50] width 88 height 21
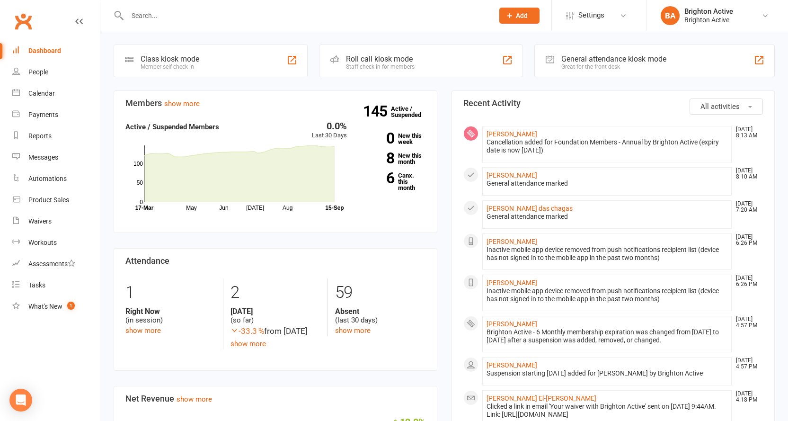
click at [576, 56] on div "General attendance kiosk mode" at bounding box center [614, 58] width 105 height 9
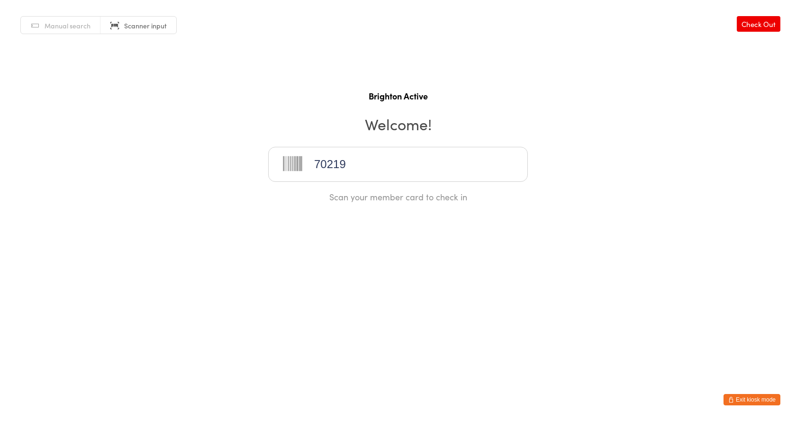
type input "70219"
click at [755, 401] on button "Exit kiosk mode" at bounding box center [751, 399] width 57 height 11
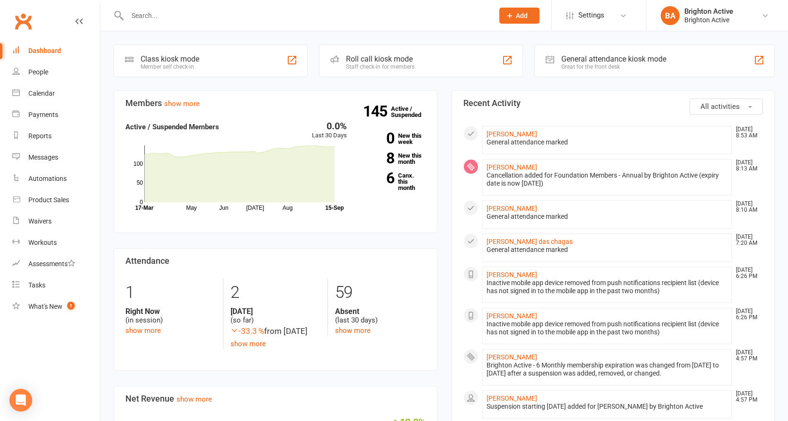
click at [161, 16] on input "text" at bounding box center [306, 15] width 363 height 13
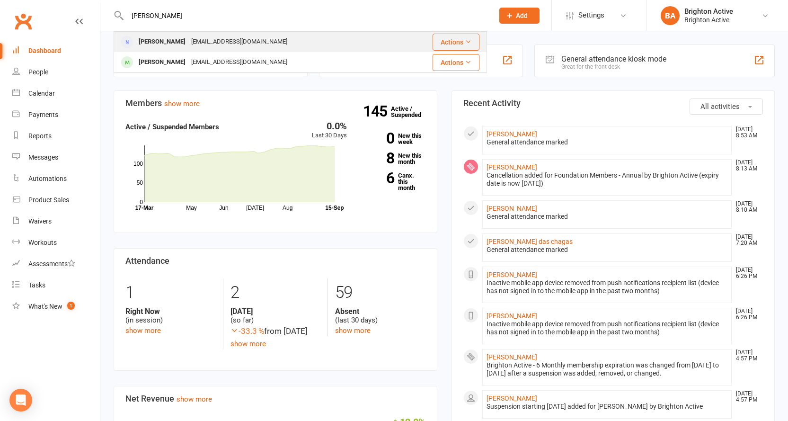
type input "[PERSON_NAME]"
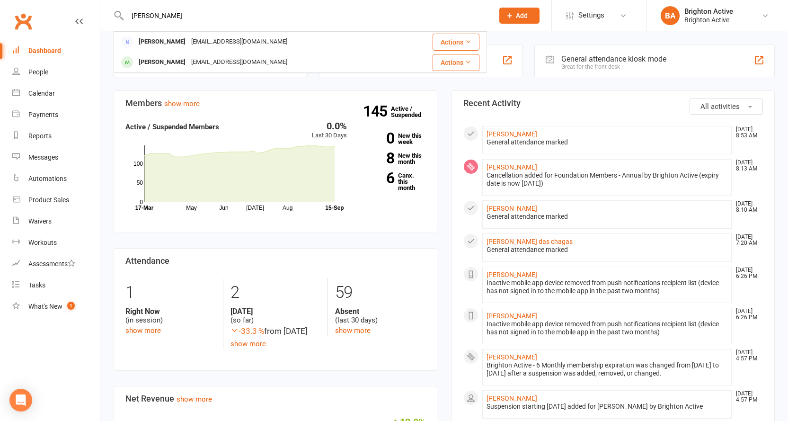
click at [171, 43] on div "[PERSON_NAME]" at bounding box center [162, 42] width 53 height 14
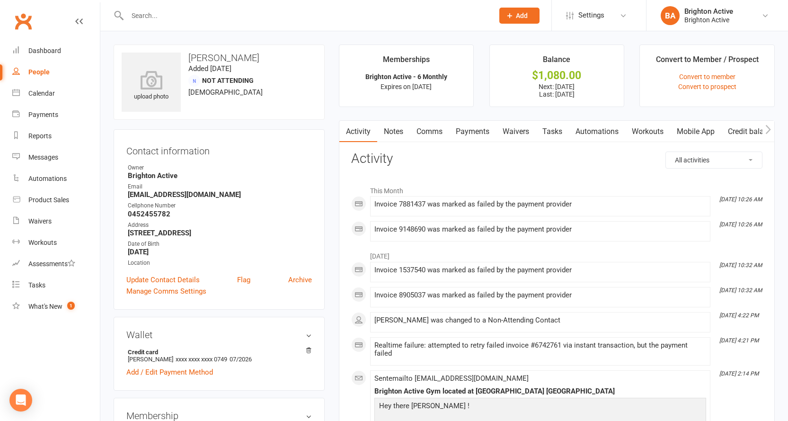
click at [389, 135] on link "Notes" at bounding box center [393, 132] width 33 height 22
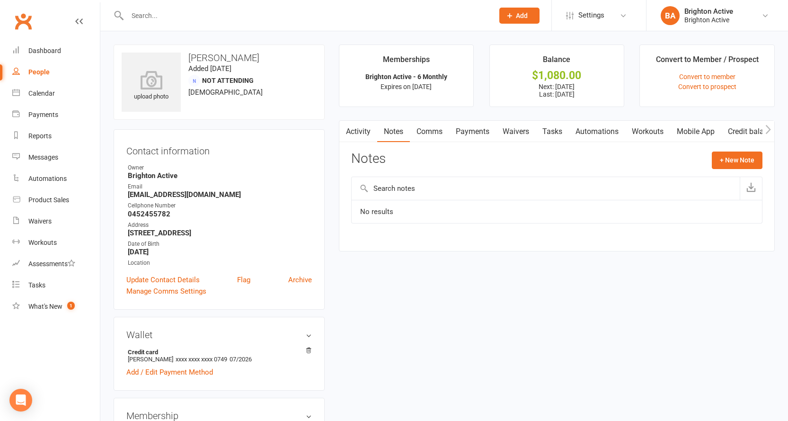
click at [360, 128] on link "Activity" at bounding box center [359, 132] width 38 height 22
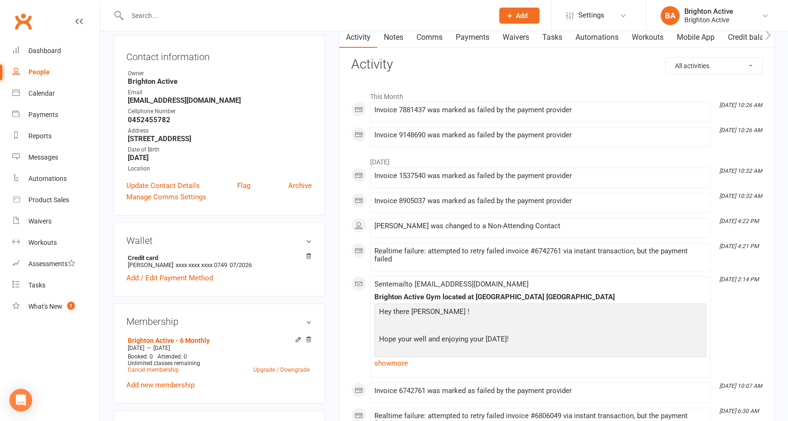
scroll to position [189, 0]
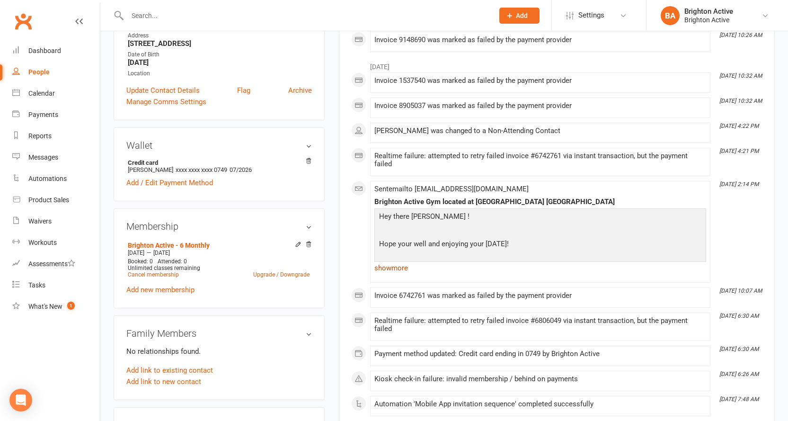
click at [399, 269] on link "show more" at bounding box center [541, 267] width 332 height 13
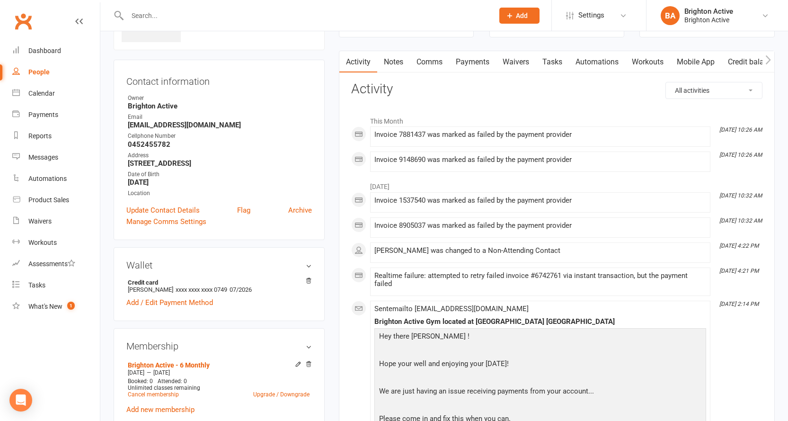
scroll to position [0, 0]
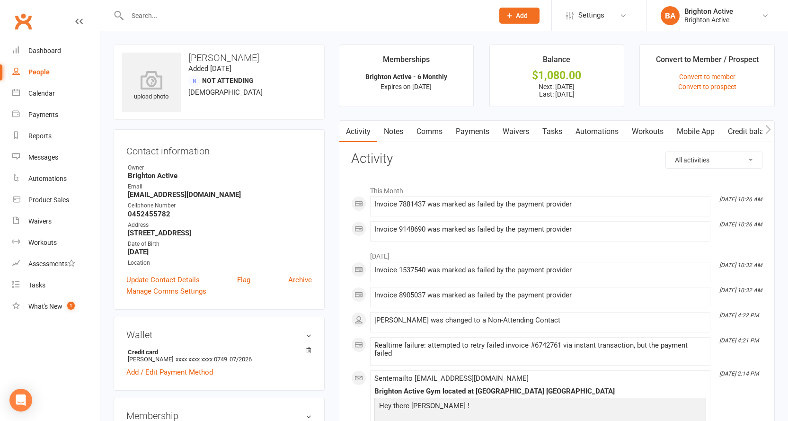
click at [469, 134] on link "Payments" at bounding box center [472, 132] width 47 height 22
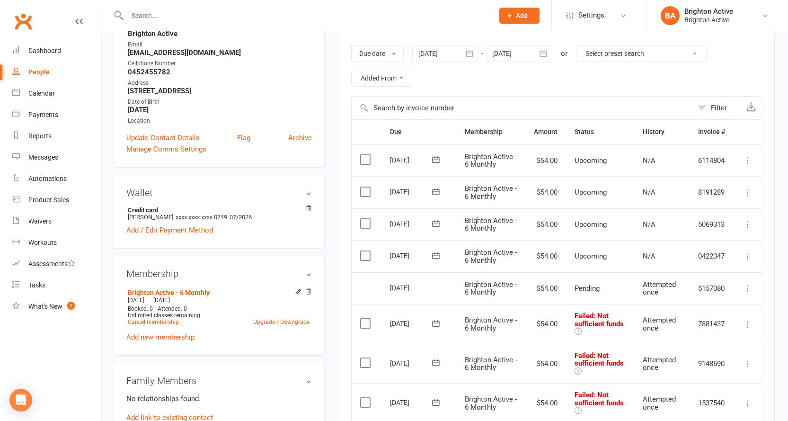
scroll to position [284, 0]
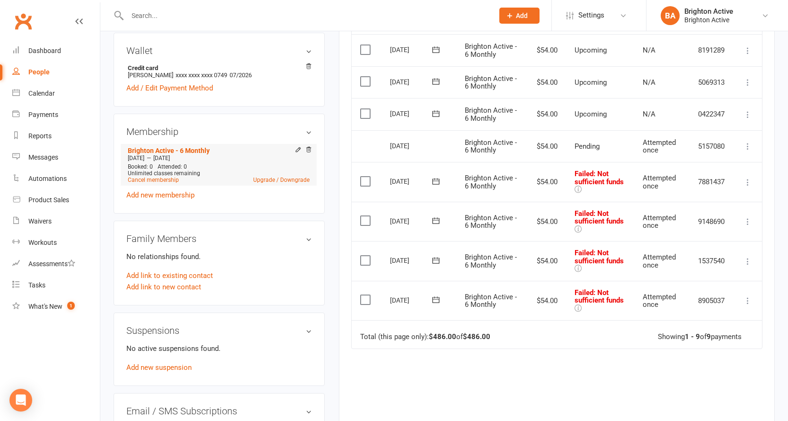
drag, startPoint x: 199, startPoint y: 155, endPoint x: 127, endPoint y: 159, distance: 71.6
click at [127, 159] on div "[DATE] — [DATE]" at bounding box center [218, 158] width 187 height 8
copy div "[DATE] — [DATE]"
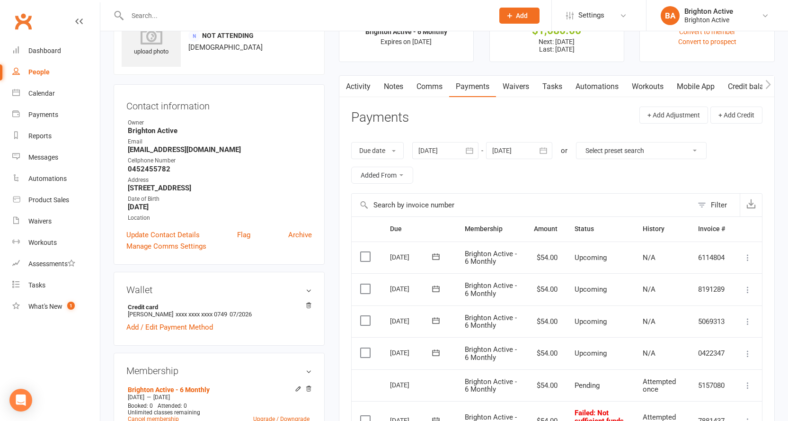
scroll to position [0, 0]
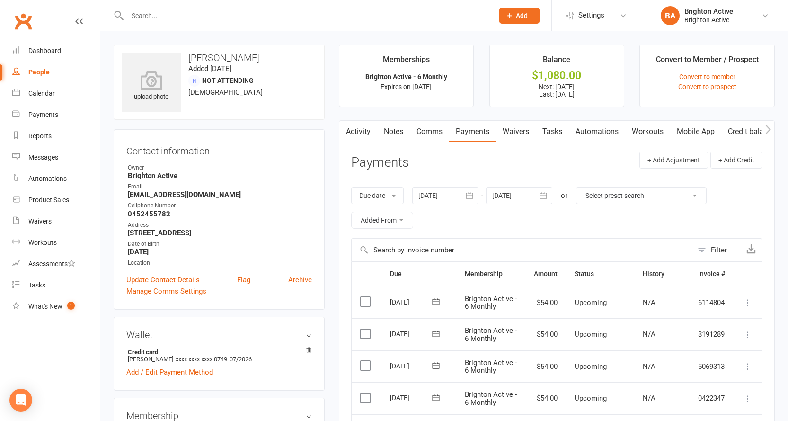
click at [363, 134] on link "Activity" at bounding box center [359, 132] width 38 height 22
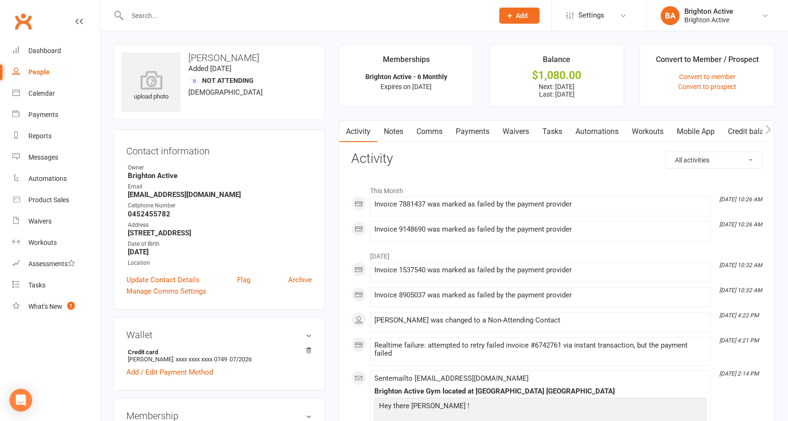
click at [463, 133] on link "Payments" at bounding box center [472, 132] width 47 height 22
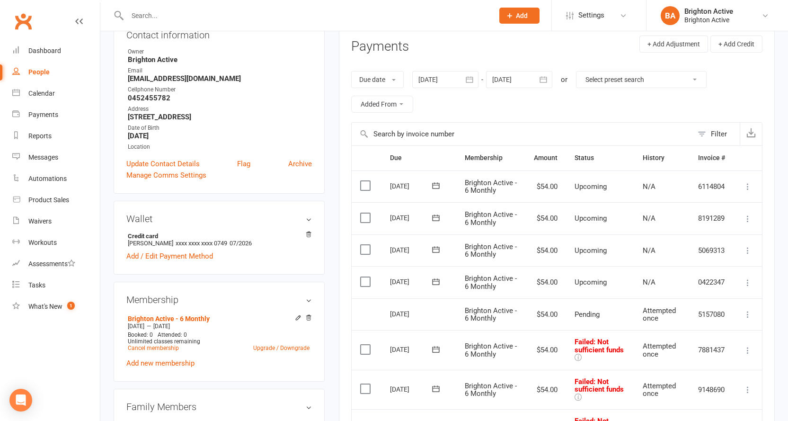
scroll to position [95, 0]
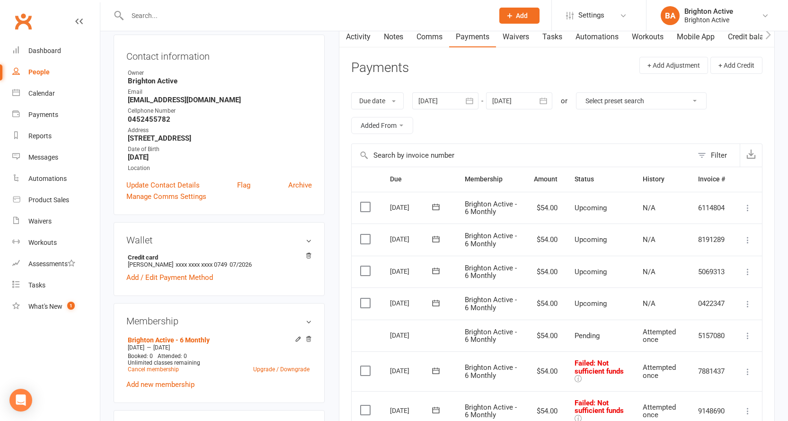
click at [357, 41] on link "Activity" at bounding box center [359, 37] width 38 height 22
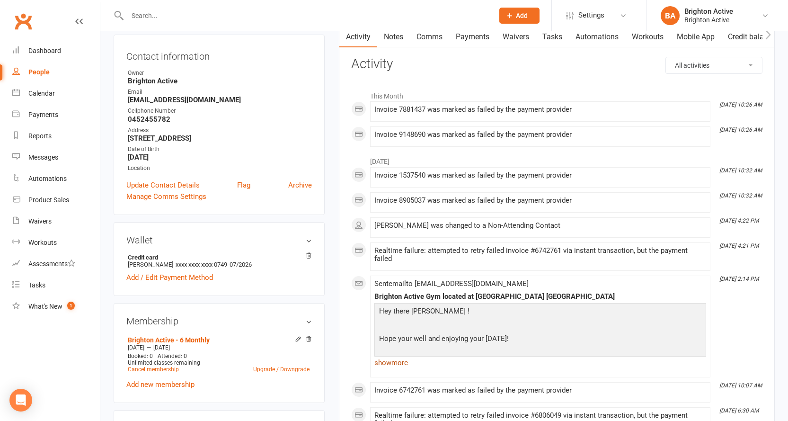
click at [399, 363] on link "show more" at bounding box center [541, 362] width 332 height 13
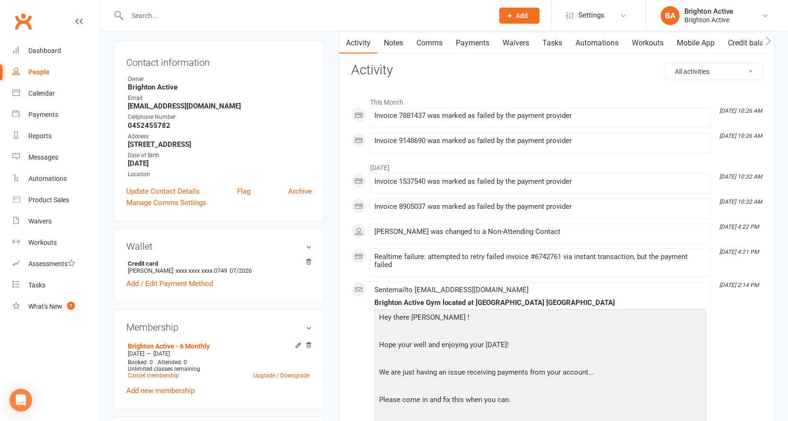
scroll to position [47, 0]
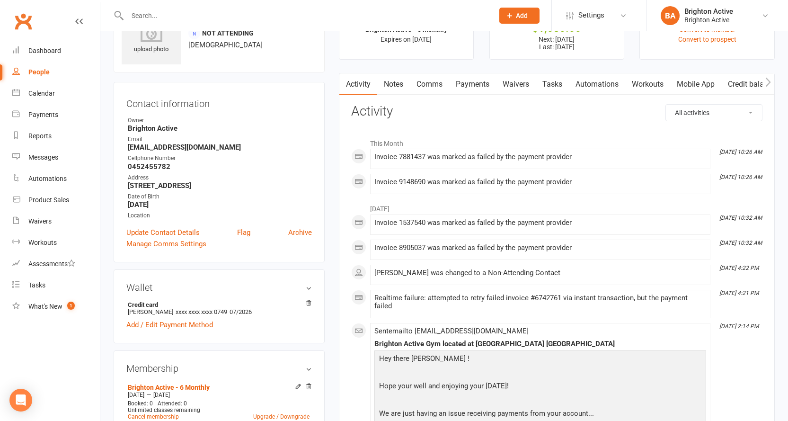
click at [470, 79] on link "Payments" at bounding box center [472, 84] width 47 height 22
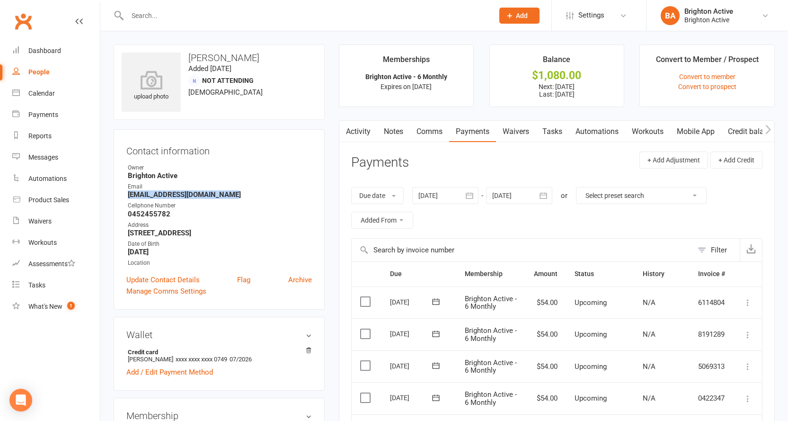
drag, startPoint x: 232, startPoint y: 191, endPoint x: 129, endPoint y: 198, distance: 103.5
click at [129, 198] on strong "husseinmoukachar@icloud.com" at bounding box center [220, 194] width 184 height 9
copy strong "husseinmoukachar@icloud.com"
click at [34, 54] on div "Dashboard" at bounding box center [44, 51] width 33 height 8
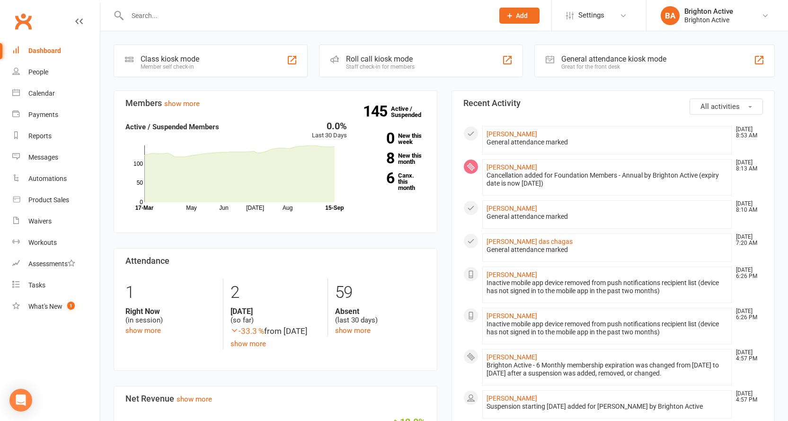
click at [579, 63] on div "Great for the front desk" at bounding box center [614, 66] width 105 height 7
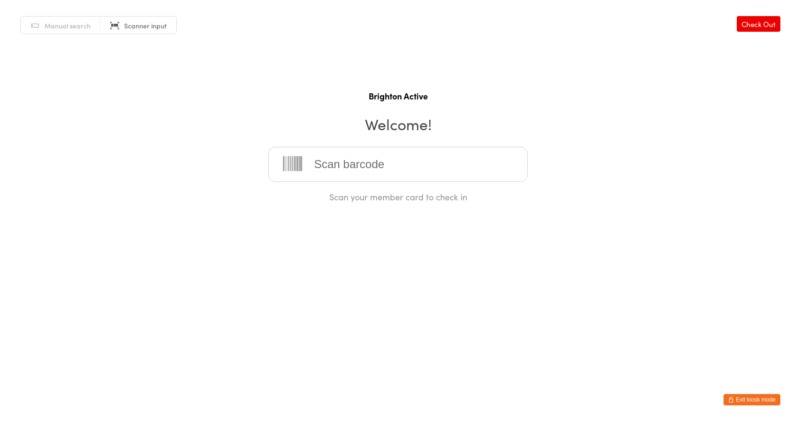
click at [761, 403] on button "Exit kiosk mode" at bounding box center [751, 399] width 57 height 11
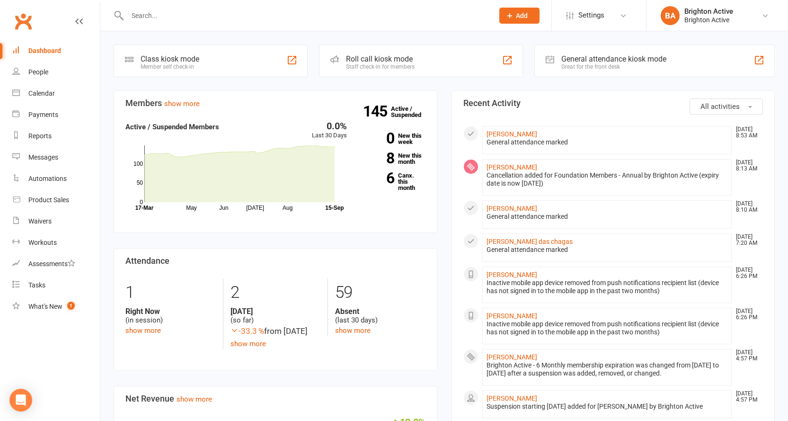
click at [166, 15] on input "text" at bounding box center [306, 15] width 363 height 13
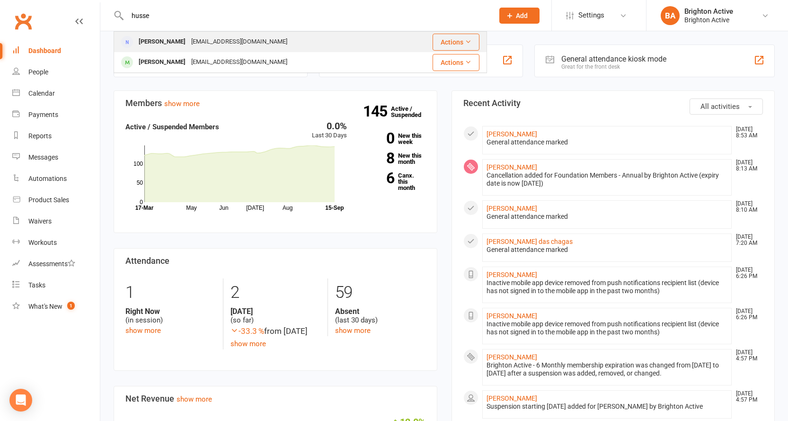
type input "husse"
click at [162, 38] on div "Hussein Moukachar" at bounding box center [162, 42] width 53 height 14
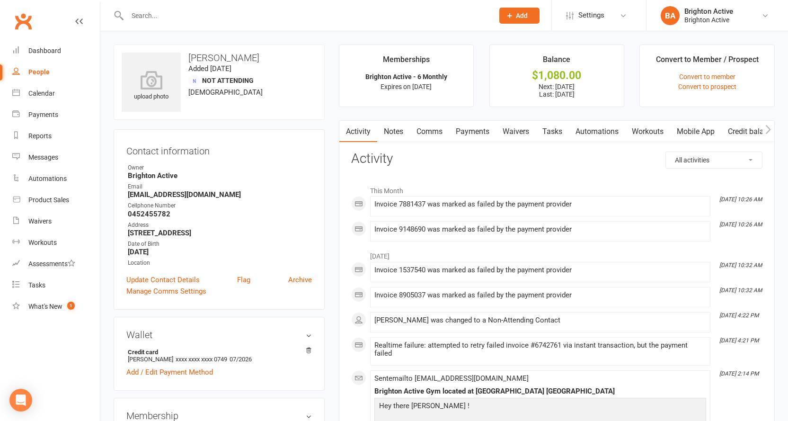
click at [218, 79] on span "Not Attending" at bounding box center [228, 81] width 52 height 8
click at [726, 78] on link "Convert to member" at bounding box center [708, 77] width 56 height 8
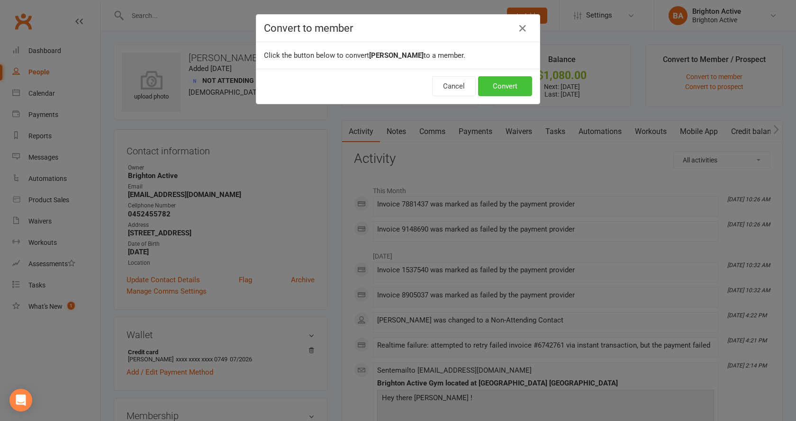
click at [507, 86] on button "Convert" at bounding box center [505, 86] width 54 height 20
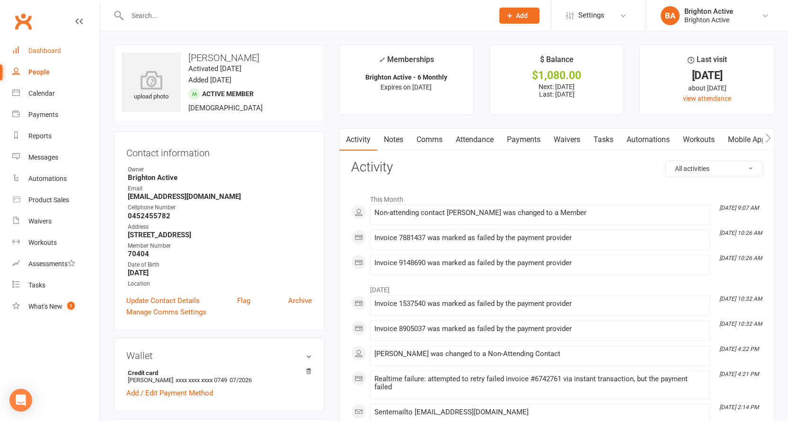
click at [54, 51] on div "Dashboard" at bounding box center [44, 51] width 33 height 8
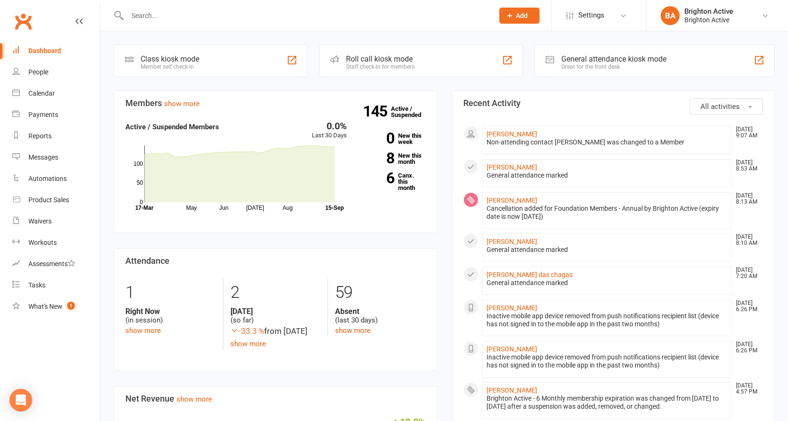
click at [619, 63] on div "General attendance kiosk mode" at bounding box center [614, 58] width 105 height 9
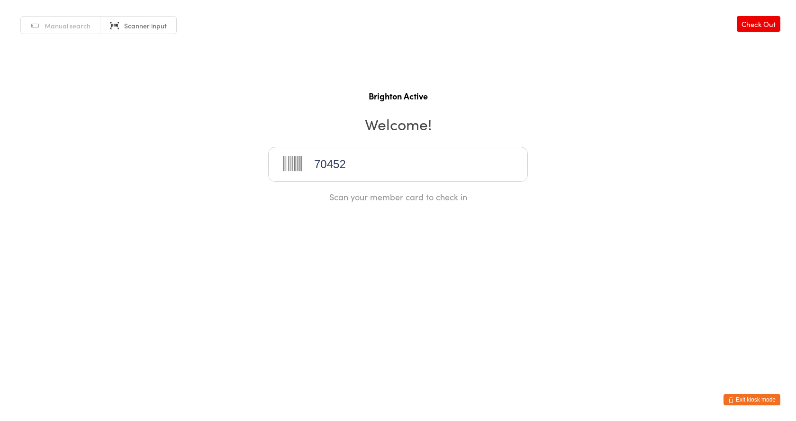
type input "70452"
click at [746, 400] on button "Exit kiosk mode" at bounding box center [751, 399] width 57 height 11
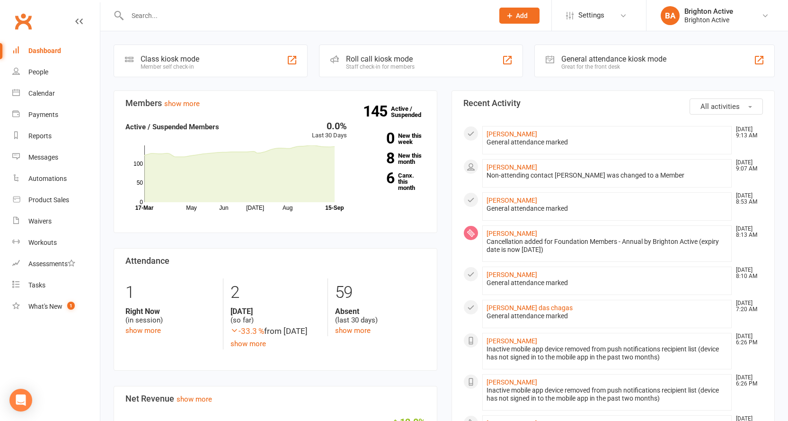
click at [151, 17] on input "text" at bounding box center [306, 15] width 363 height 13
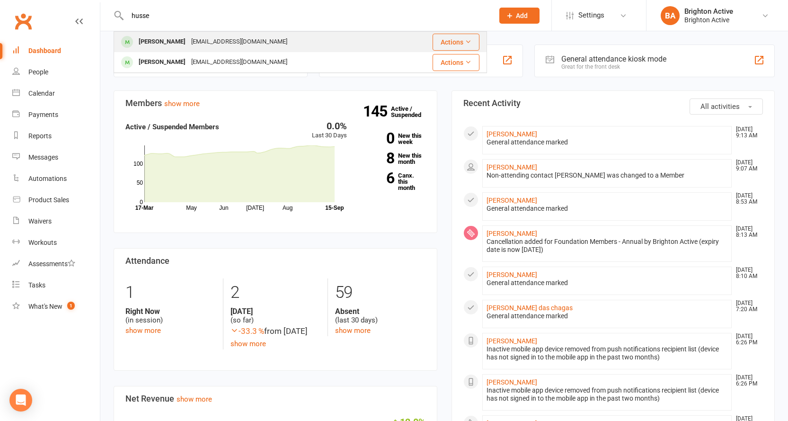
type input "husse"
click at [162, 39] on div "[PERSON_NAME]" at bounding box center [162, 42] width 53 height 14
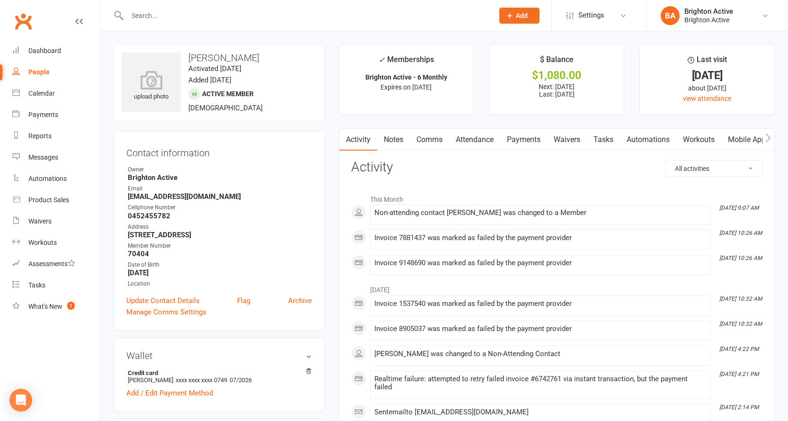
click at [428, 142] on link "Comms" at bounding box center [429, 140] width 39 height 22
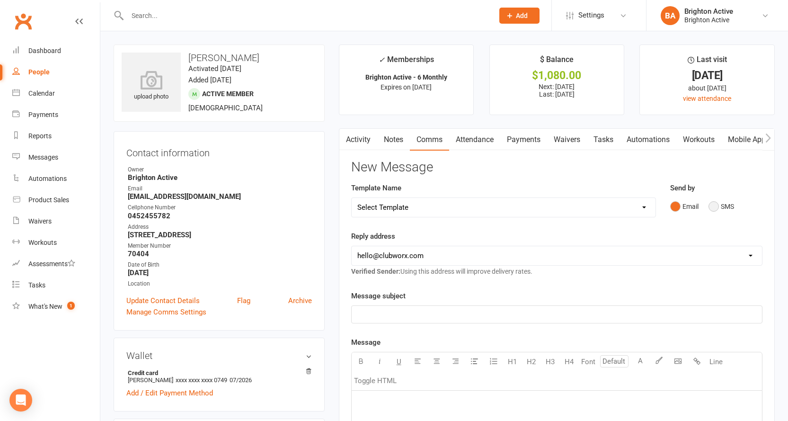
click at [714, 207] on button "SMS" at bounding box center [722, 206] width 26 height 18
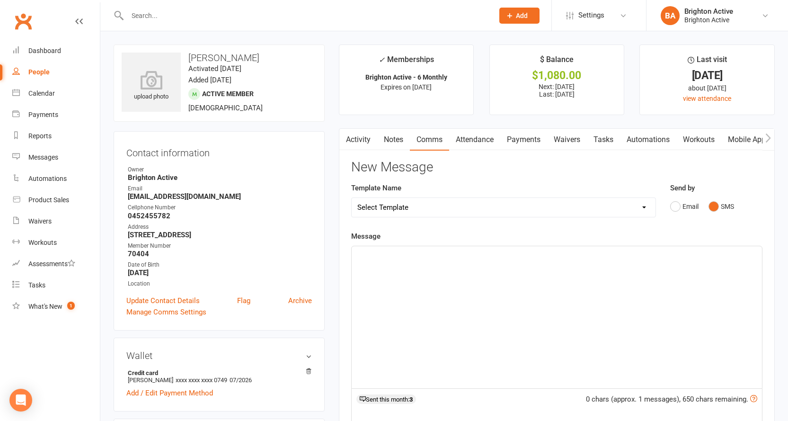
click at [406, 279] on div "﻿" at bounding box center [557, 317] width 411 height 142
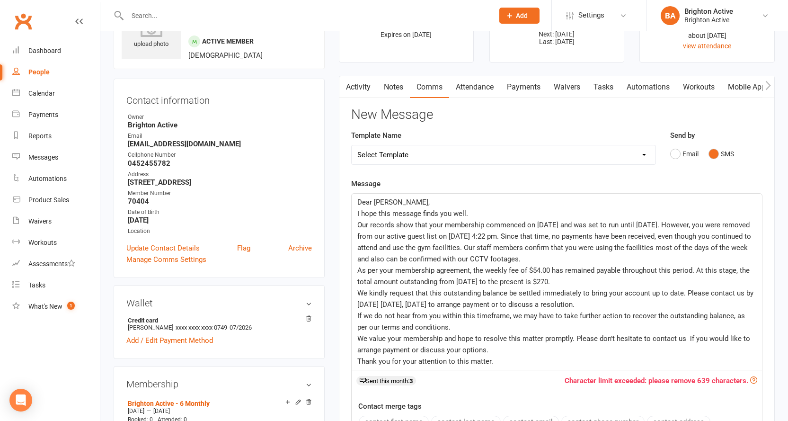
scroll to position [142, 0]
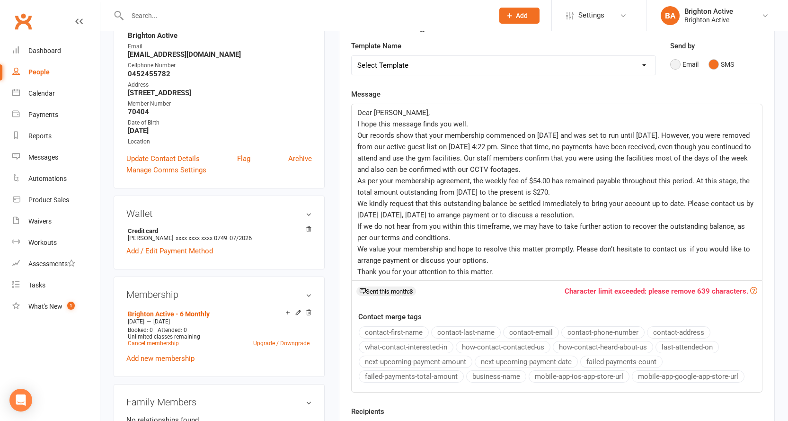
click at [679, 63] on button "Email" at bounding box center [685, 64] width 28 height 18
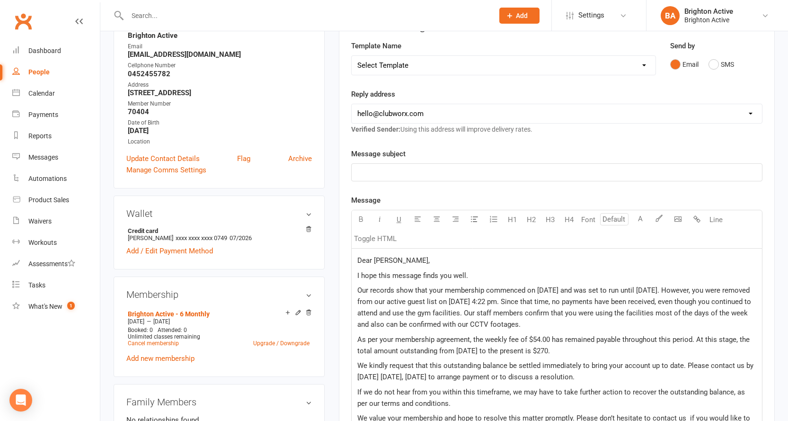
click at [418, 172] on p "﻿" at bounding box center [557, 172] width 399 height 11
click at [419, 173] on span "Outstanding Balamce" at bounding box center [391, 172] width 67 height 9
click at [434, 192] on div "Message subject Outstanding Balance Message U H1 H2 H3 H4 Font A Line Toggle HT…" at bounding box center [557, 345] width 412 height 395
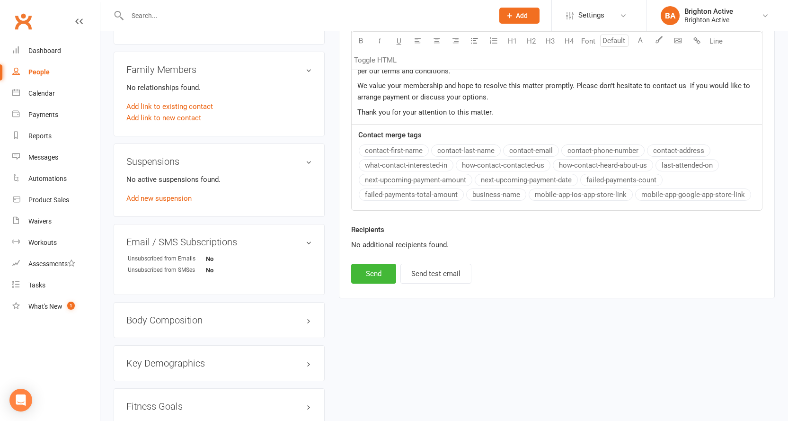
scroll to position [521, 0]
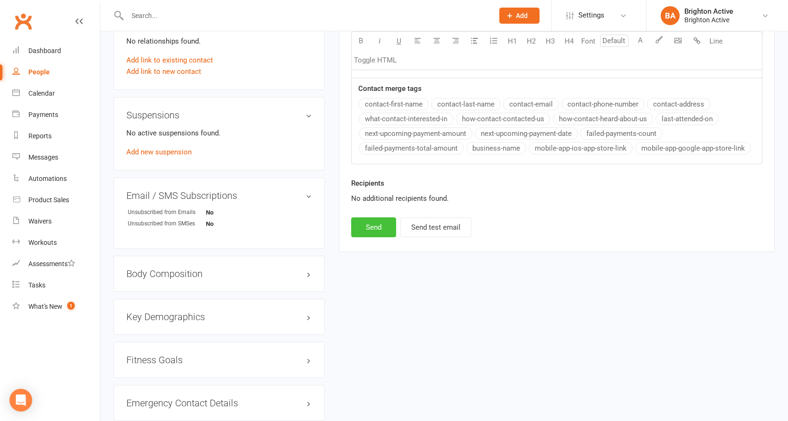
click at [377, 231] on button "Send" at bounding box center [373, 227] width 45 height 20
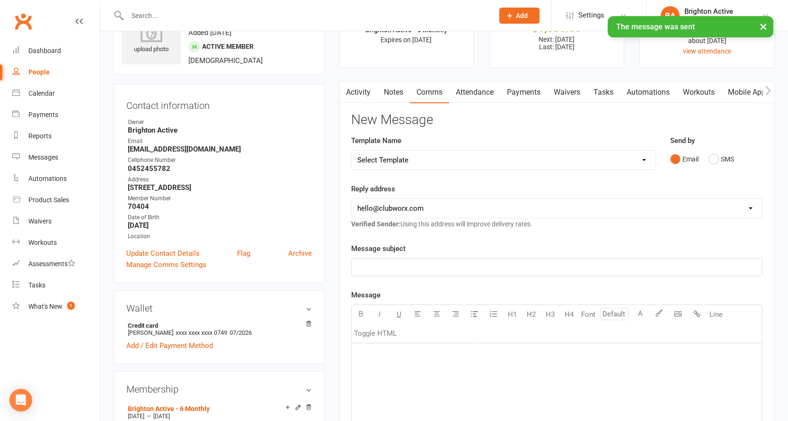
scroll to position [0, 0]
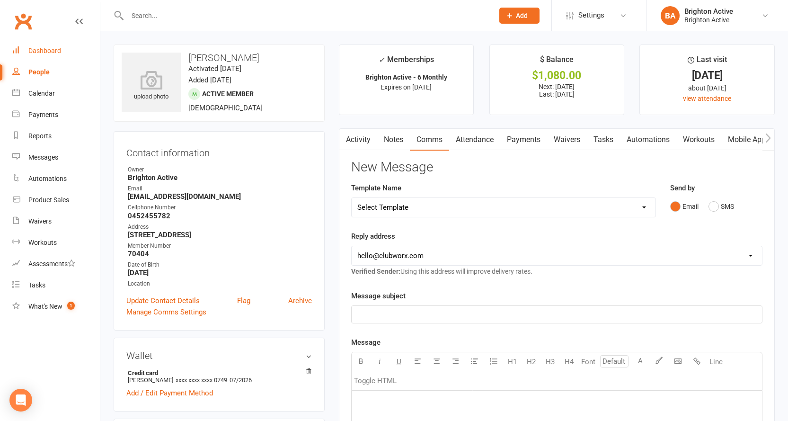
click at [41, 46] on link "Dashboard" at bounding box center [56, 50] width 88 height 21
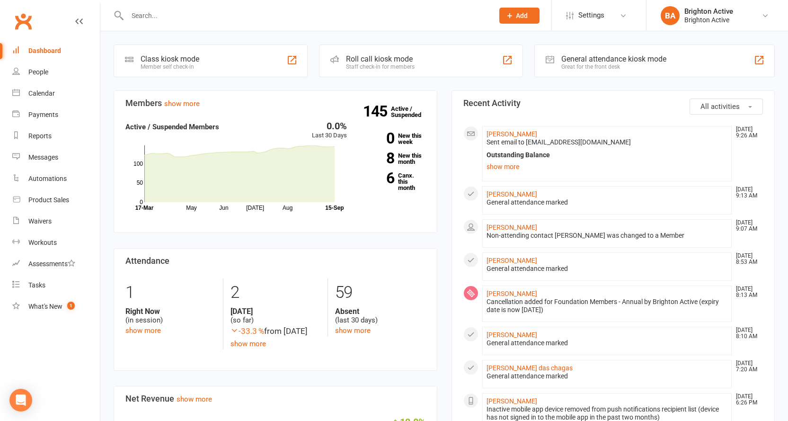
click at [619, 59] on div "General attendance kiosk mode" at bounding box center [614, 58] width 105 height 9
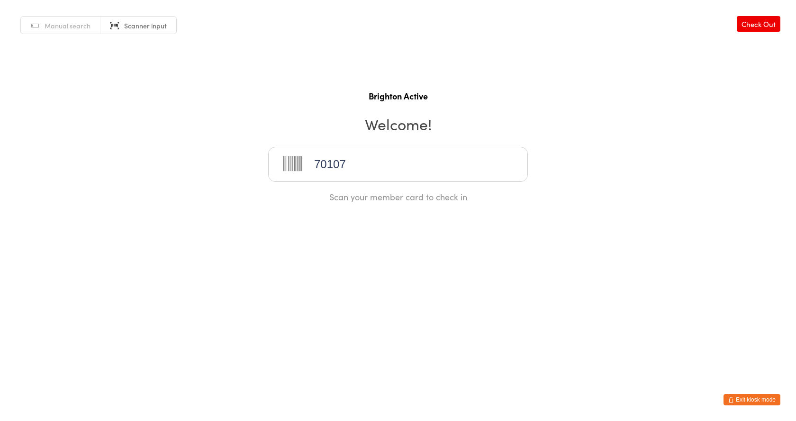
type input "70107"
click at [753, 398] on button "Exit kiosk mode" at bounding box center [751, 399] width 57 height 11
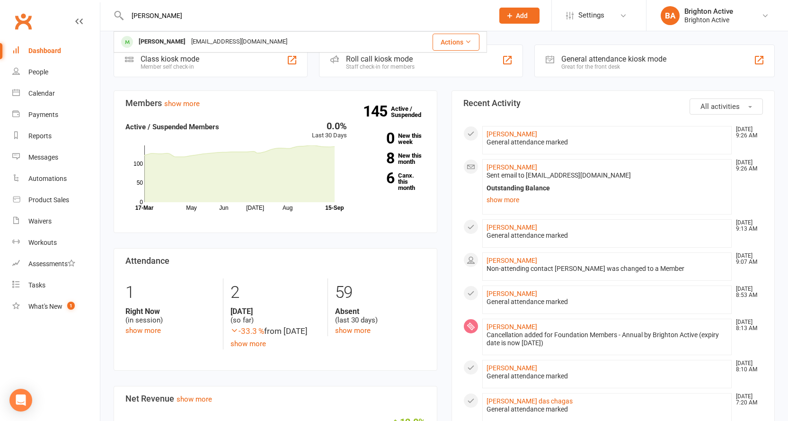
drag, startPoint x: 161, startPoint y: 18, endPoint x: 107, endPoint y: 16, distance: 54.0
click at [107, 16] on react-component "tina Christina Calantzis calantzis@bigpond.com Actions" at bounding box center [243, 15] width 487 height 31
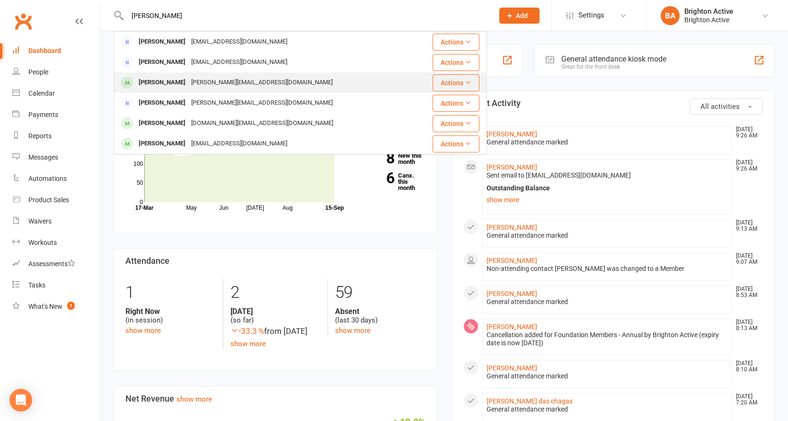
type input "paul"
click at [169, 81] on div "Paul Stamatelatos" at bounding box center [162, 83] width 53 height 14
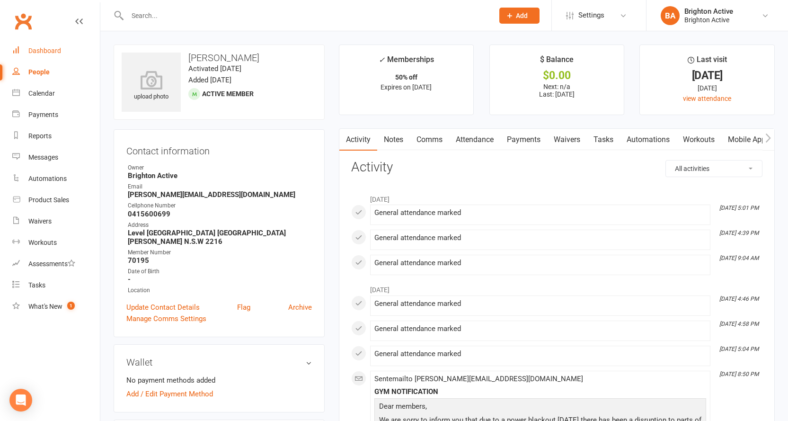
click at [30, 45] on link "Dashboard" at bounding box center [56, 50] width 88 height 21
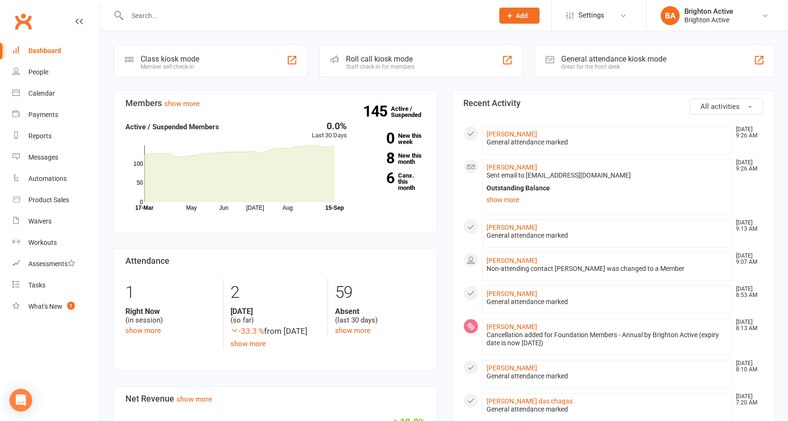
click at [620, 63] on div "General attendance kiosk mode" at bounding box center [614, 58] width 105 height 9
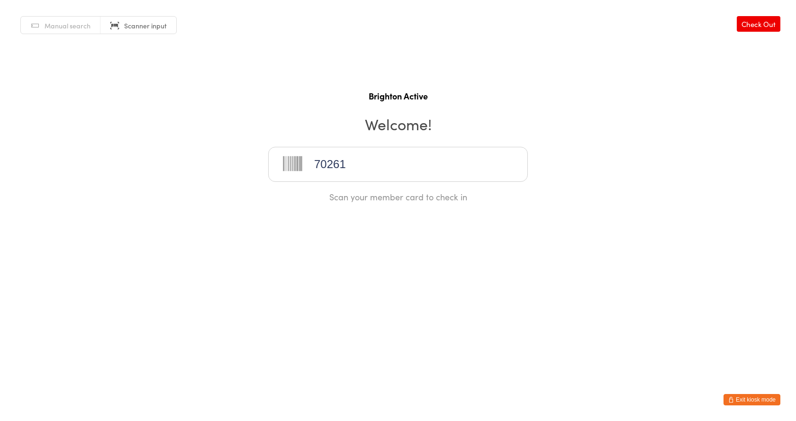
type input "70261"
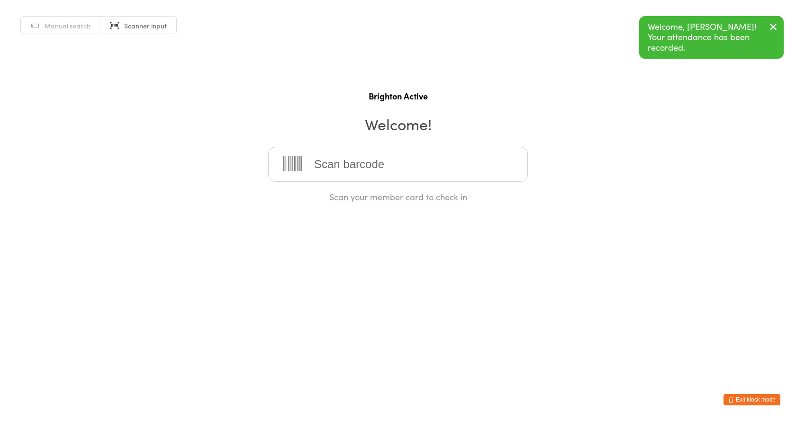
click at [62, 27] on span "Manual search" at bounding box center [68, 25] width 46 height 9
click at [333, 162] on input "search" at bounding box center [398, 164] width 260 height 35
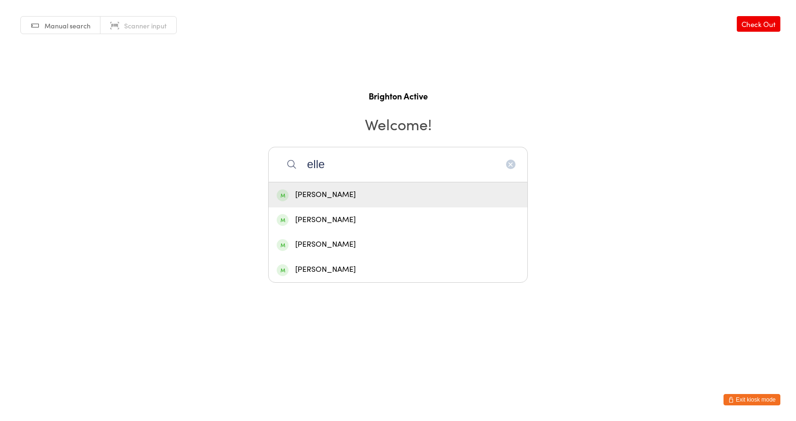
type input "elle"
click at [313, 198] on div "[PERSON_NAME]" at bounding box center [398, 194] width 242 height 13
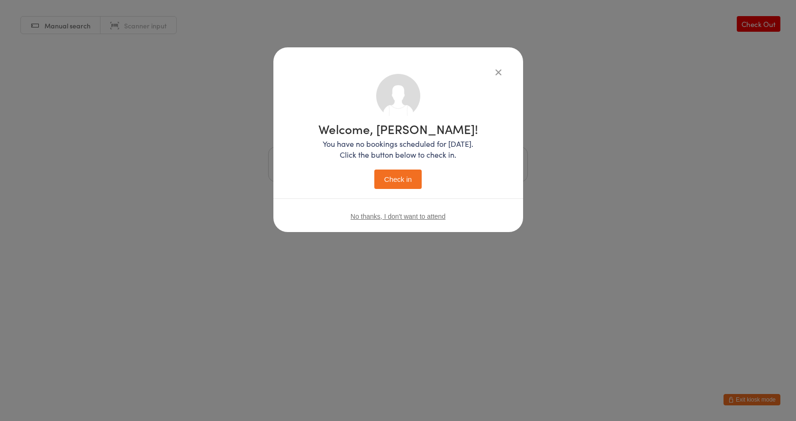
click at [388, 176] on button "Check in" at bounding box center [397, 179] width 47 height 19
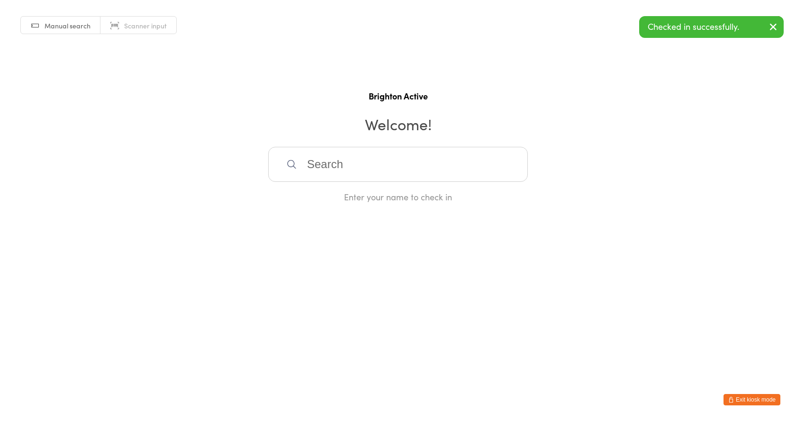
click at [737, 398] on button "Exit kiosk mode" at bounding box center [751, 399] width 57 height 11
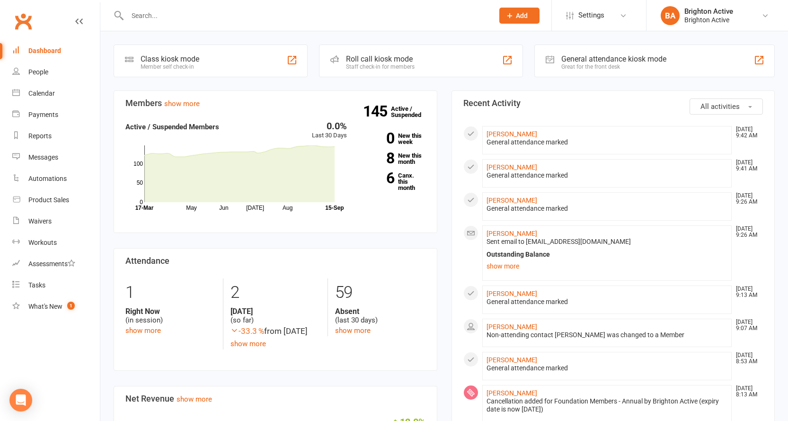
click at [181, 17] on input "text" at bounding box center [306, 15] width 363 height 13
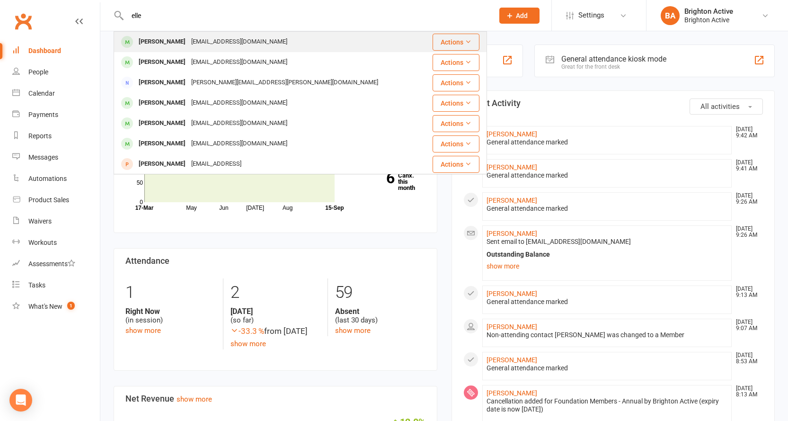
type input "elle"
click at [157, 43] on div "[PERSON_NAME]" at bounding box center [162, 42] width 53 height 14
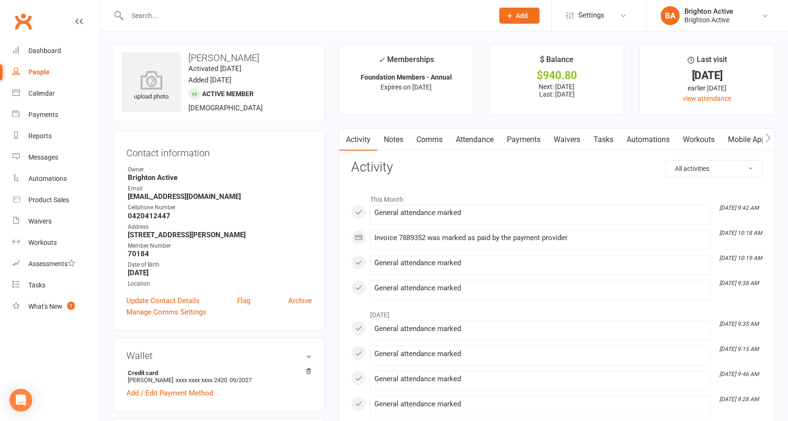
click at [525, 137] on link "Payments" at bounding box center [524, 140] width 47 height 22
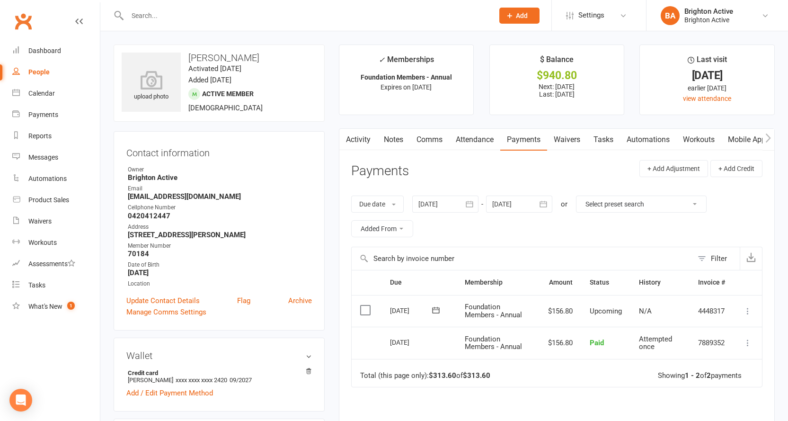
click at [170, 16] on input "text" at bounding box center [306, 15] width 363 height 13
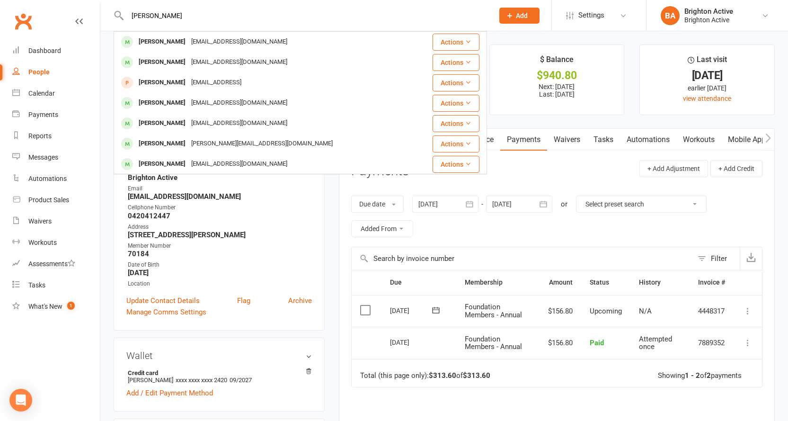
type input "danielle"
click at [537, 181] on header "Payments + Add Adjustment + Add Credit" at bounding box center [557, 173] width 412 height 26
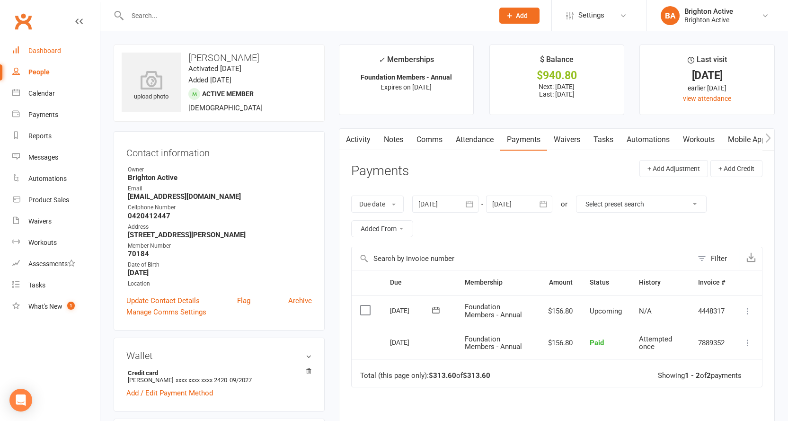
click at [45, 51] on div "Dashboard" at bounding box center [44, 51] width 33 height 8
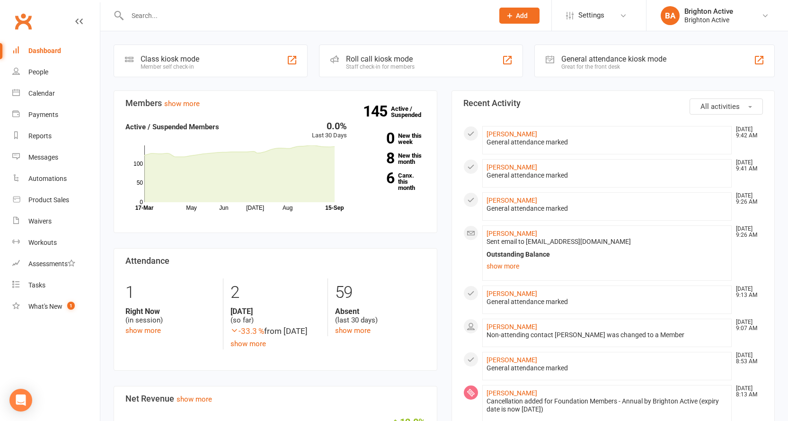
click at [517, 174] on div "General attendance marked" at bounding box center [608, 175] width 242 height 8
click at [493, 164] on link "[PERSON_NAME]" at bounding box center [512, 167] width 51 height 8
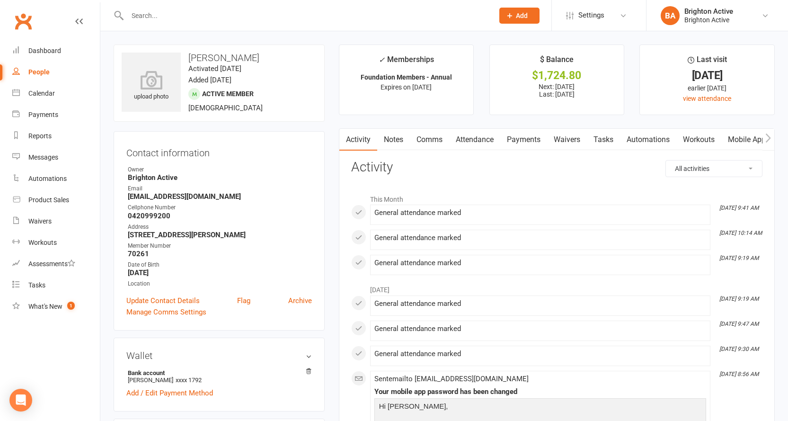
click at [530, 134] on link "Payments" at bounding box center [524, 140] width 47 height 22
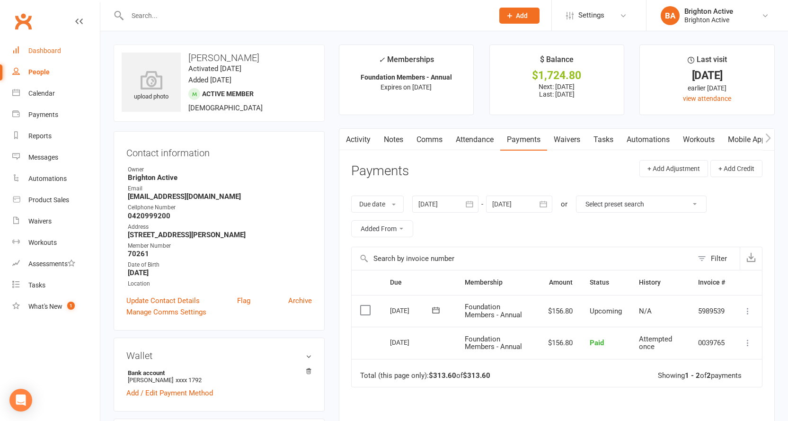
drag, startPoint x: 45, startPoint y: 49, endPoint x: 502, endPoint y: 64, distance: 457.2
click at [45, 49] on div "Dashboard" at bounding box center [44, 51] width 33 height 8
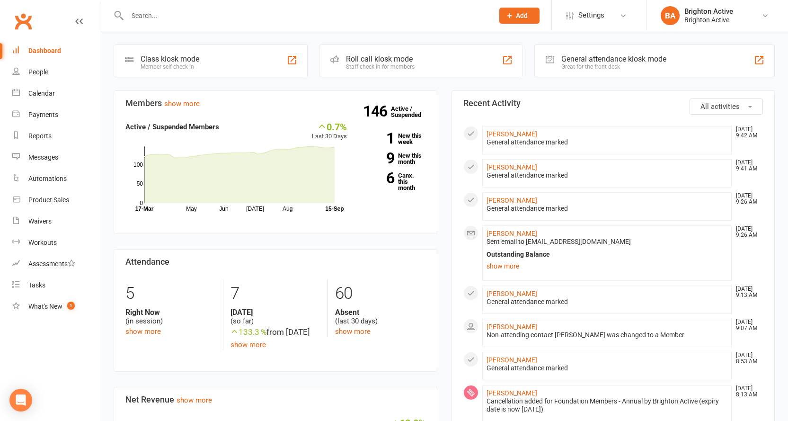
click at [585, 65] on div "Great for the front desk" at bounding box center [614, 66] width 105 height 7
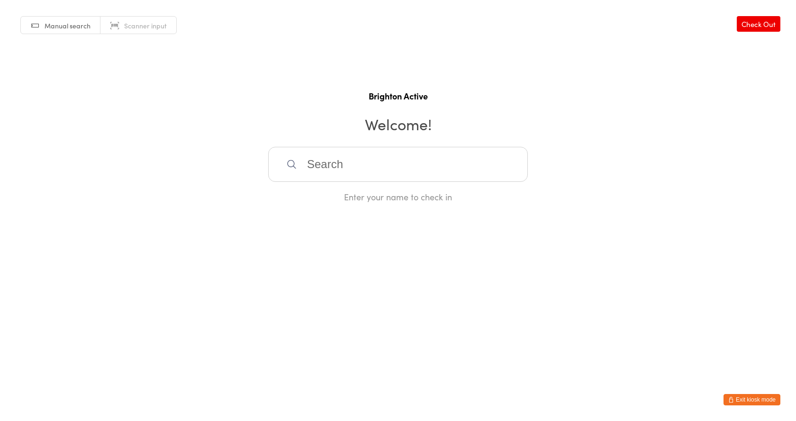
click at [147, 29] on span "Scanner input" at bounding box center [145, 25] width 43 height 9
click at [762, 396] on button "Exit kiosk mode" at bounding box center [751, 399] width 57 height 11
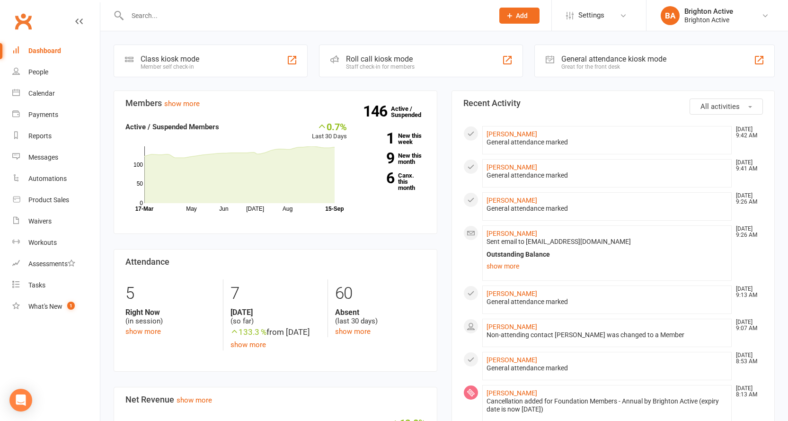
click at [520, 20] on button "Add" at bounding box center [520, 16] width 40 height 16
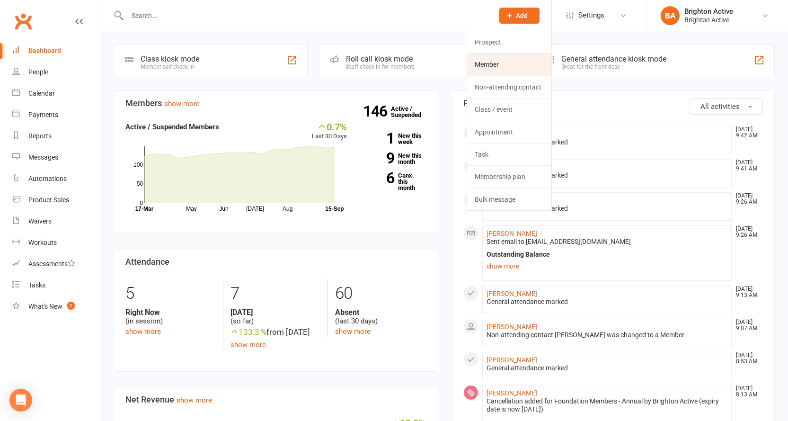
click at [484, 68] on link "Member" at bounding box center [509, 65] width 84 height 22
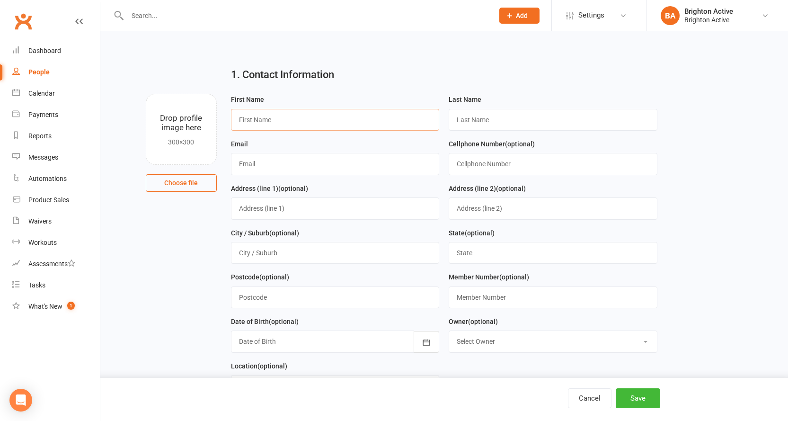
click at [259, 122] on input "text" at bounding box center [335, 120] width 209 height 22
type input "l"
type input "[PERSON_NAME]"
click at [492, 124] on input "text" at bounding box center [553, 120] width 209 height 22
type input "Malta [PERSON_NAME]"
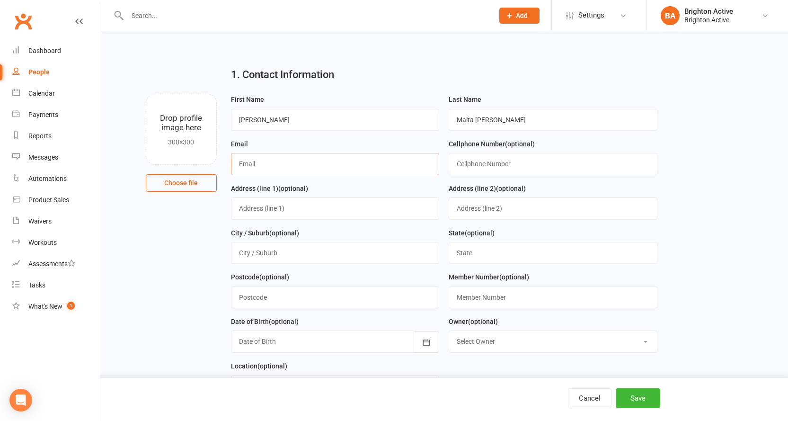
click at [333, 166] on input "text" at bounding box center [335, 164] width 209 height 22
click at [265, 165] on input "[EMAIL_ADDRESS][DOMAIN_NAME]" at bounding box center [335, 164] width 209 height 22
click at [278, 165] on input "[EMAIL_ADDRESS][DOMAIN_NAME]" at bounding box center [335, 164] width 209 height 22
type input "[EMAIL_ADDRESS][DOMAIN_NAME]"
click at [509, 168] on input "text" at bounding box center [553, 164] width 209 height 22
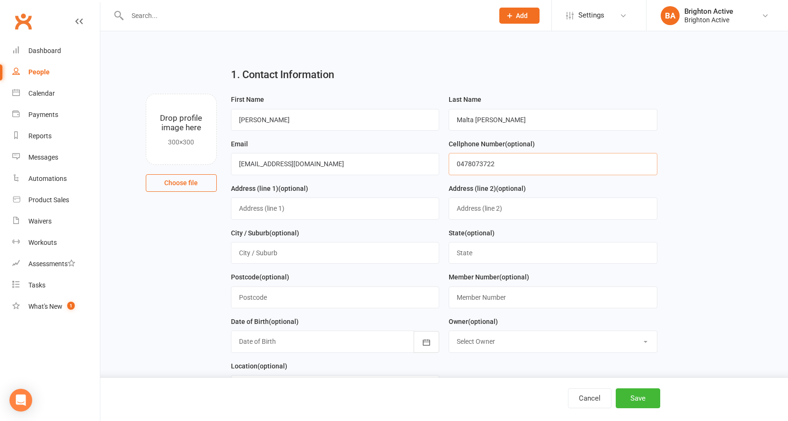
type input "0478073722"
click at [275, 207] on input "text" at bounding box center [335, 208] width 209 height 22
type input "[STREET_ADDRESS]"
click at [275, 255] on input "text" at bounding box center [335, 253] width 209 height 22
type input "Brighton [PERSON_NAME]"
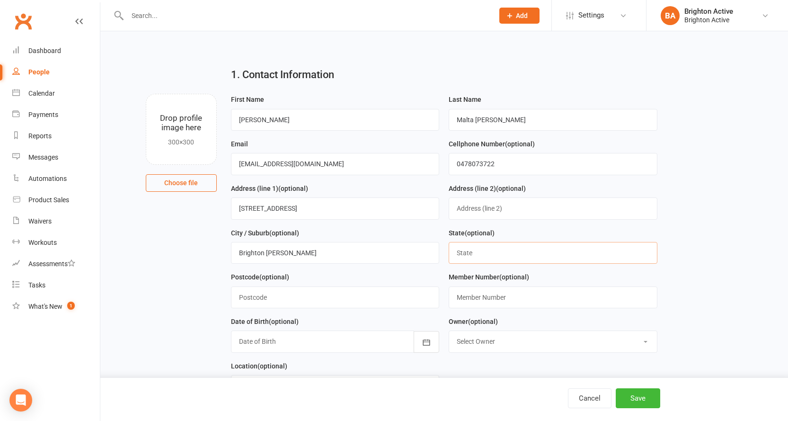
click at [467, 253] on input "text" at bounding box center [553, 253] width 209 height 22
type input "[GEOGRAPHIC_DATA]"
click at [302, 300] on input "text" at bounding box center [335, 297] width 209 height 22
type input "2216"
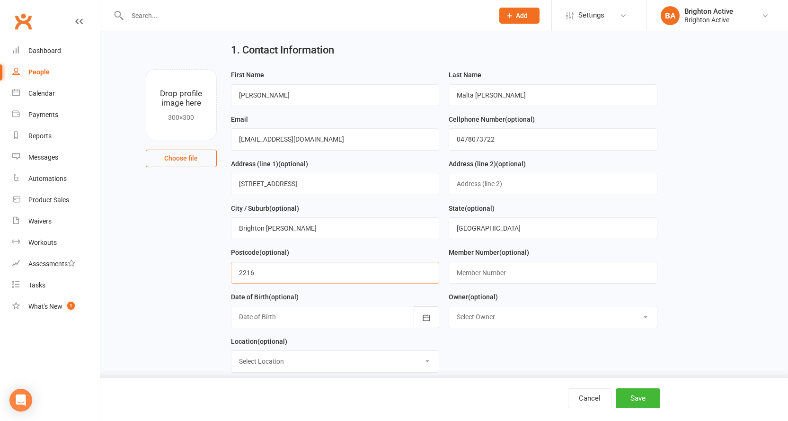
scroll to position [47, 0]
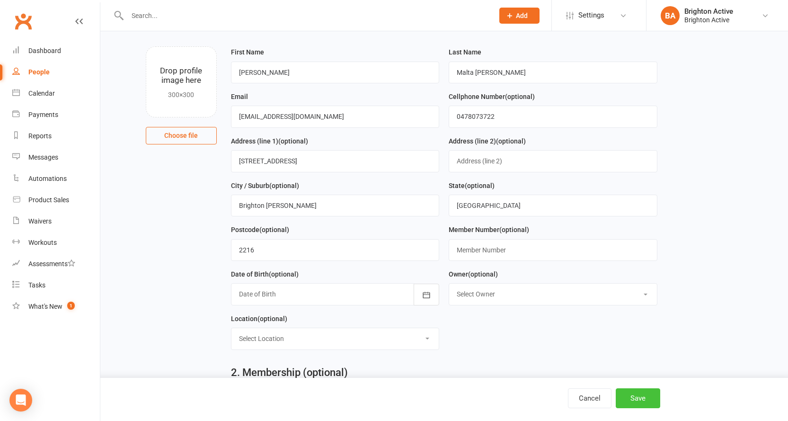
click at [654, 396] on button "Save" at bounding box center [638, 398] width 45 height 20
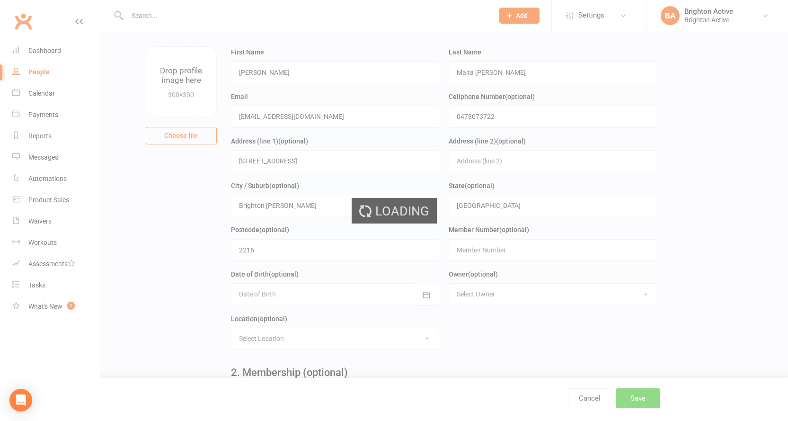
scroll to position [0, 0]
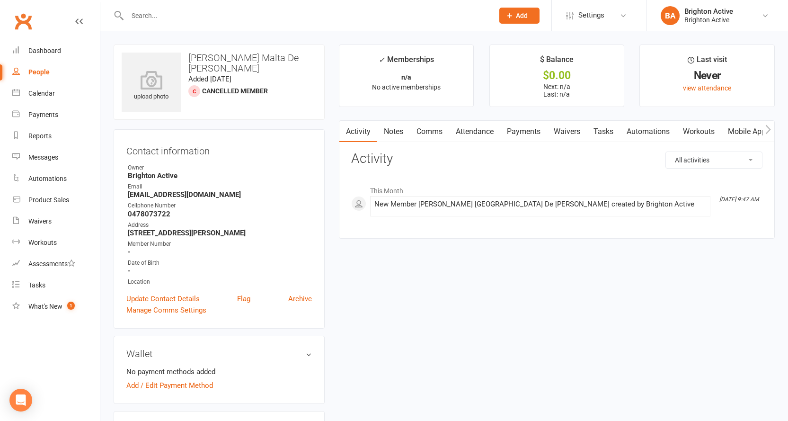
click at [242, 87] on span "Cancelled member" at bounding box center [235, 91] width 66 height 8
click at [204, 87] on span "Cancelled member" at bounding box center [235, 91] width 66 height 8
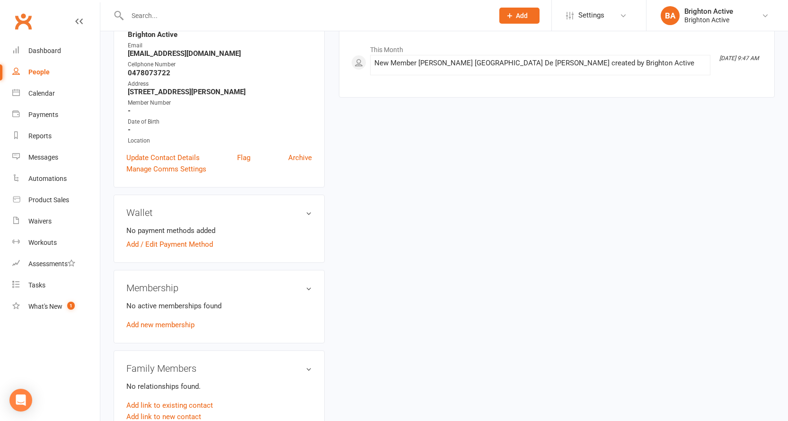
scroll to position [142, 0]
click at [167, 322] on link "Add new membership" at bounding box center [160, 324] width 68 height 9
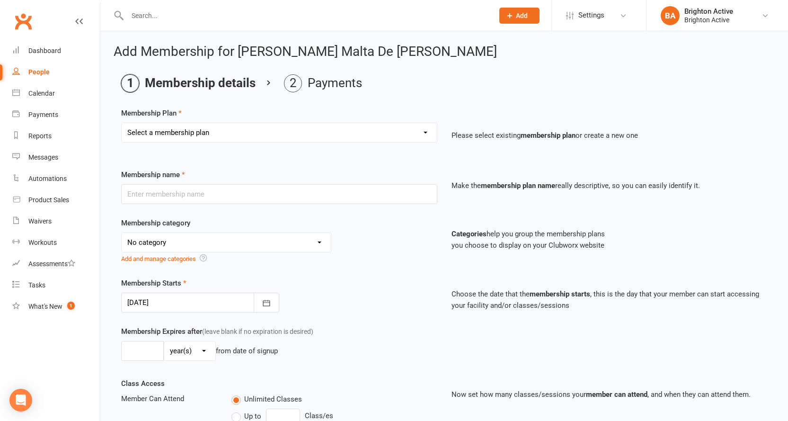
click at [211, 136] on select "Select a membership plan Create new Membership Plan Foundation Members - Annual…" at bounding box center [279, 132] width 315 height 19
select select "3"
click at [122, 123] on select "Select a membership plan Create new Membership Plan Foundation Members - Annual…" at bounding box center [279, 132] width 315 height 19
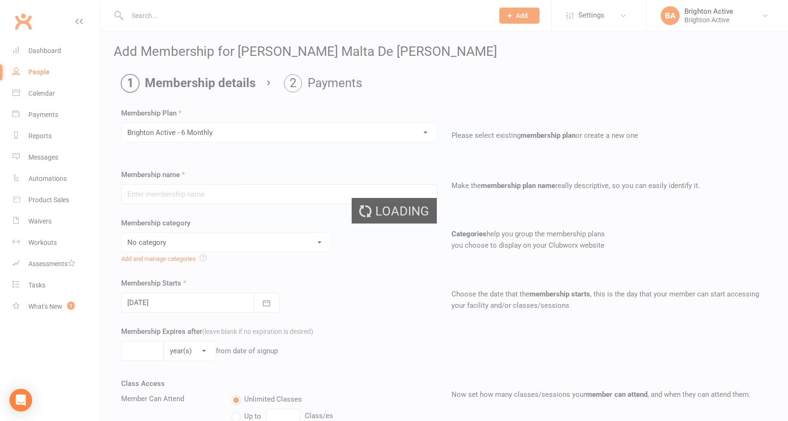
type input "Brighton Active - 6 Monthly"
select select "1"
type input "26"
select select "1"
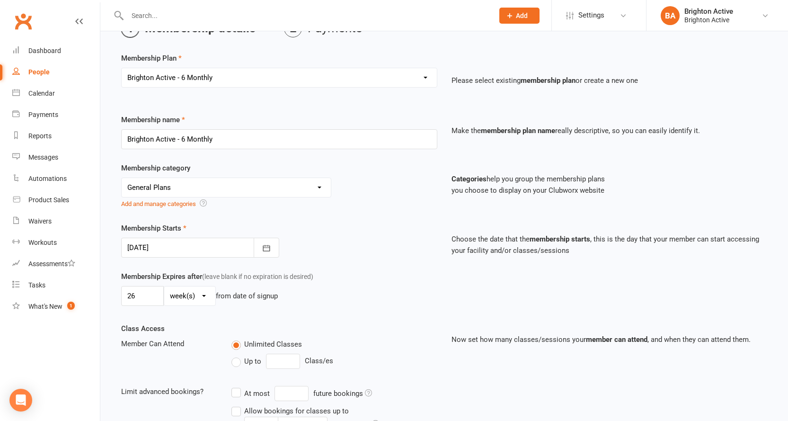
scroll to position [95, 0]
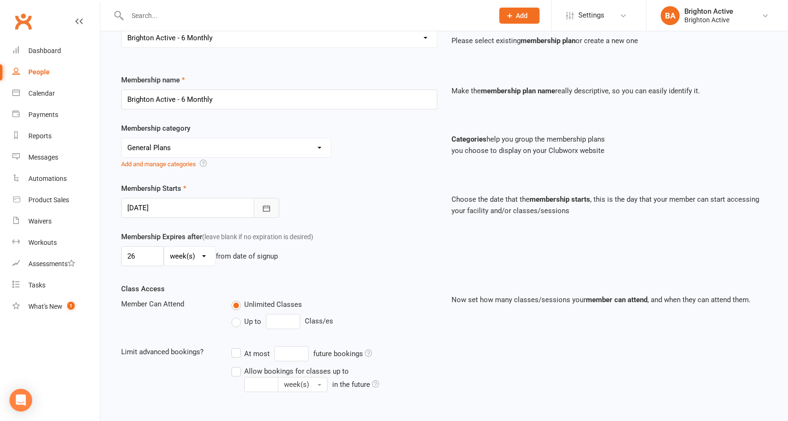
click at [262, 212] on icon "button" at bounding box center [266, 208] width 9 height 9
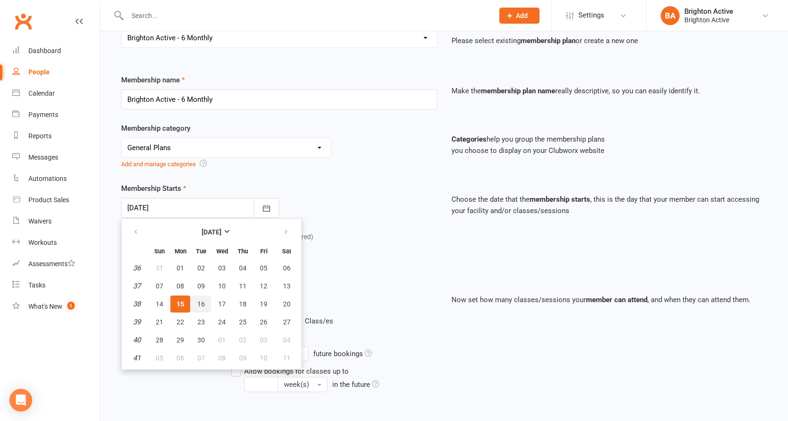
click at [200, 304] on span "16" at bounding box center [201, 304] width 8 height 8
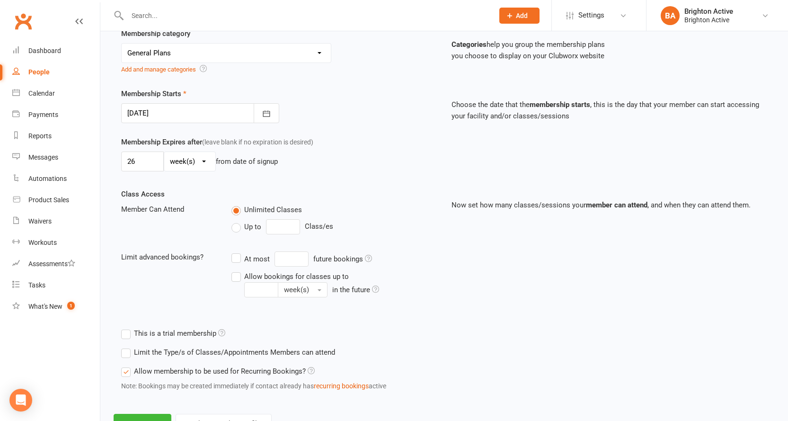
scroll to position [230, 0]
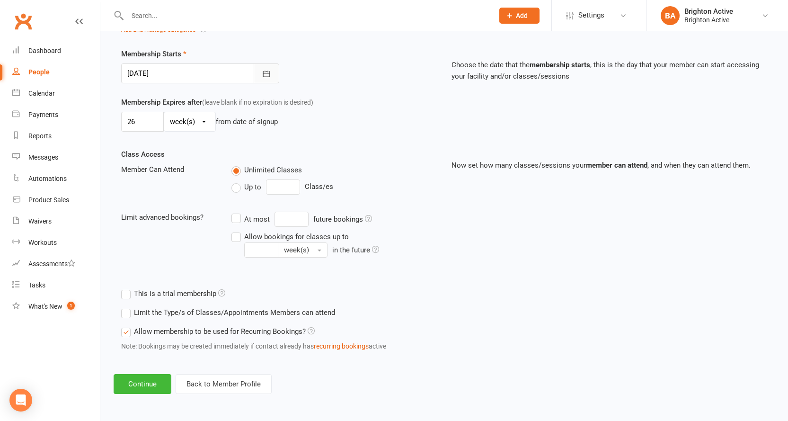
click at [270, 73] on icon "button" at bounding box center [266, 73] width 9 height 9
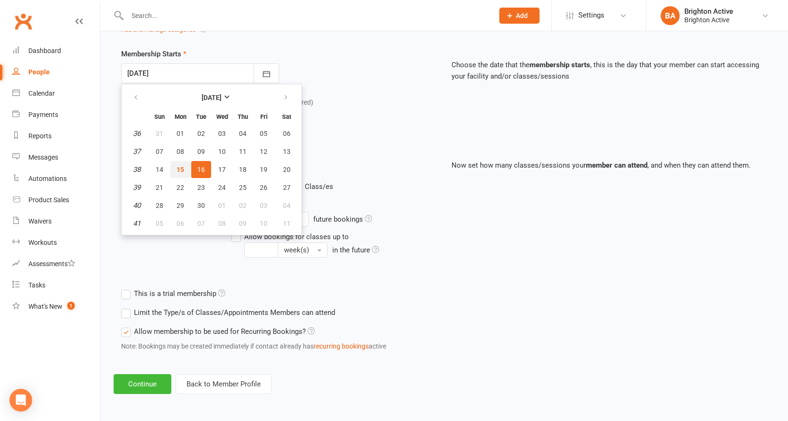
click at [180, 169] on span "15" at bounding box center [181, 170] width 8 height 8
type input "[DATE]"
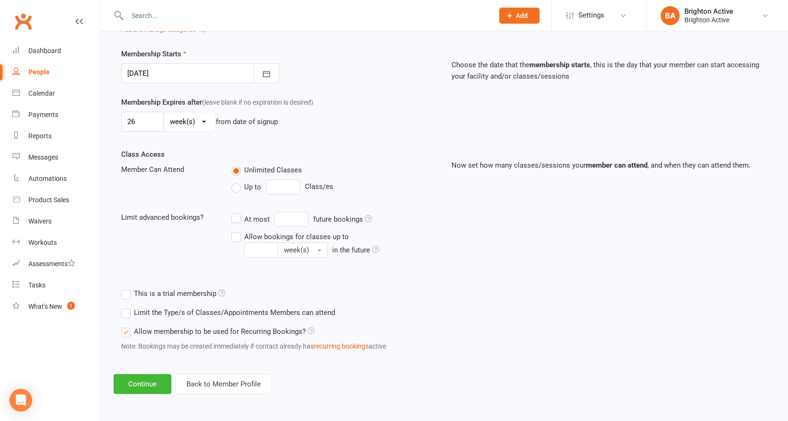
click at [188, 259] on div "Class Access Member Can Attend Unlimited Classes Up to Class/es Limit advanced …" at bounding box center [279, 210] width 331 height 122
drag, startPoint x: 167, startPoint y: 396, endPoint x: 162, endPoint y: 394, distance: 5.5
click at [167, 396] on div "Add Membership for [PERSON_NAME] [GEOGRAPHIC_DATA] De [PERSON_NAME] Membership …" at bounding box center [444, 104] width 688 height 605
click at [155, 391] on button "Continue" at bounding box center [143, 384] width 58 height 20
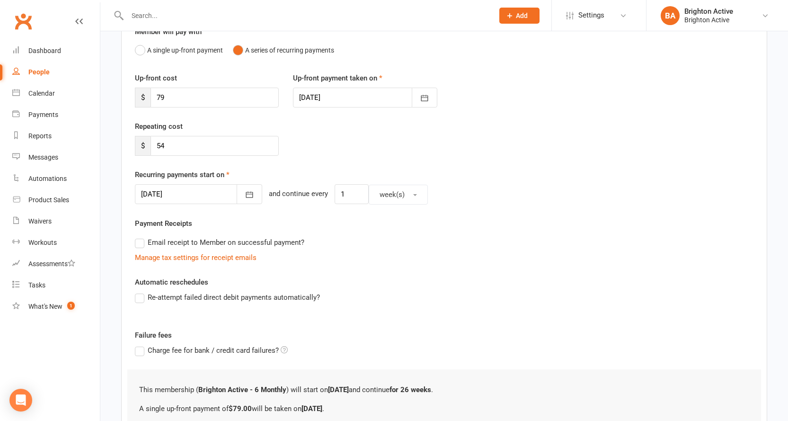
scroll to position [95, 0]
click at [144, 243] on label "Email receipt to Member on successful payment?" at bounding box center [220, 241] width 170 height 11
click at [141, 236] on input "Email receipt to Member on successful payment?" at bounding box center [138, 236] width 6 height 0
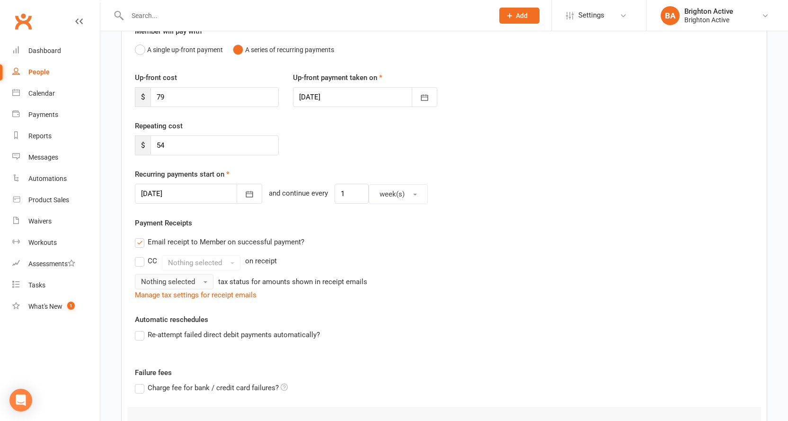
click at [187, 280] on span "Nothing selected" at bounding box center [168, 282] width 54 height 9
click at [263, 314] on div "Automatic reschedules Re-attempt failed direct debit payments automatically?" at bounding box center [444, 334] width 619 height 40
click at [224, 264] on div "Nothing selected" at bounding box center [201, 262] width 79 height 15
click at [402, 280] on div "Nothing selected tax status for amounts shown in receipt emails" at bounding box center [444, 281] width 619 height 15
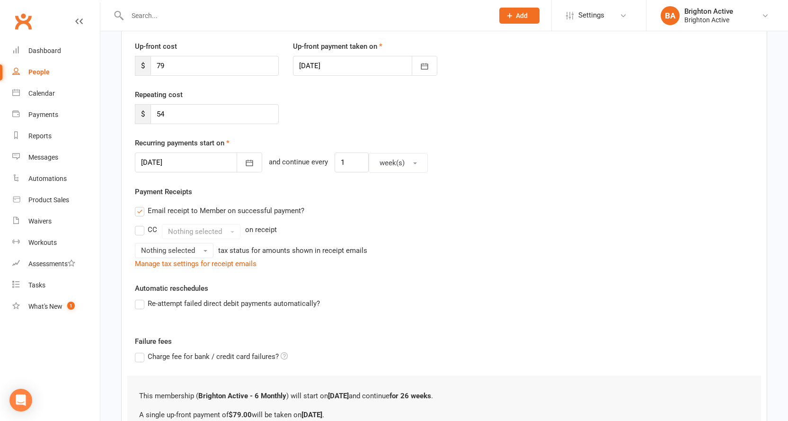
scroll to position [142, 0]
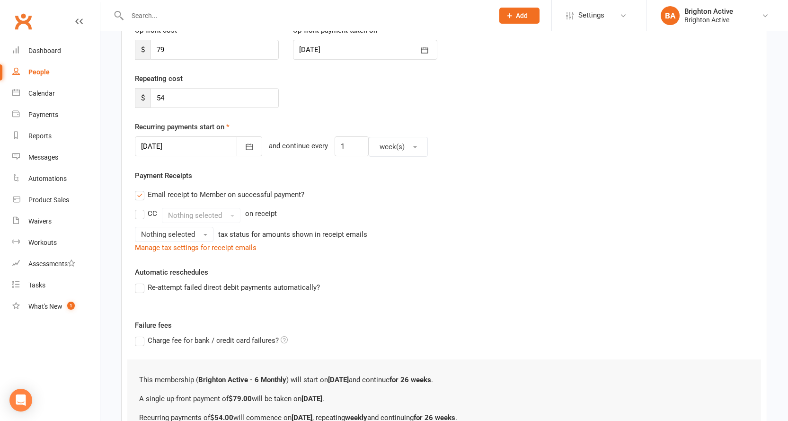
drag, startPoint x: 139, startPoint y: 288, endPoint x: 203, endPoint y: 302, distance: 65.8
click at [144, 290] on label "Re-attempt failed direct debit payments automatically?" at bounding box center [227, 287] width 185 height 11
click at [141, 282] on input "Re-attempt failed direct debit payments automatically?" at bounding box center [138, 282] width 6 height 0
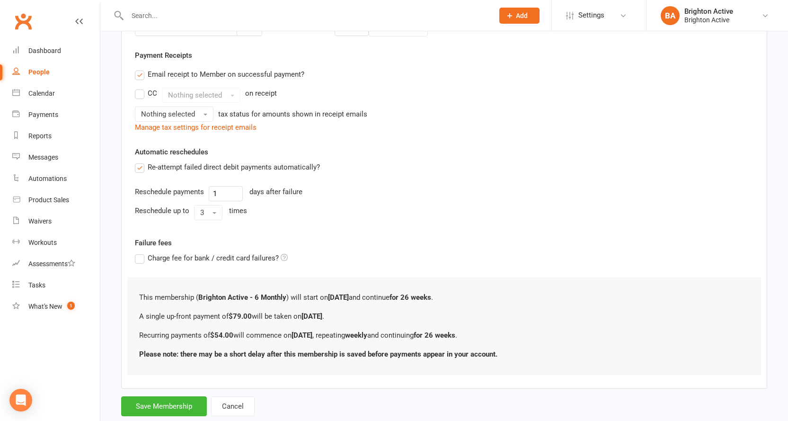
scroll to position [286, 0]
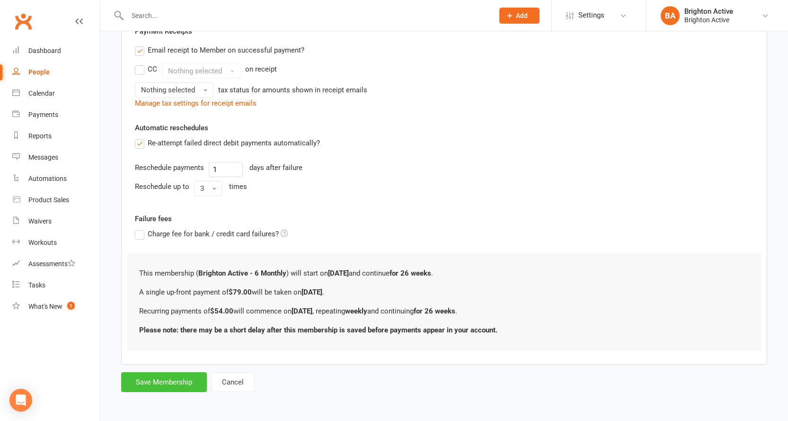
click at [170, 383] on button "Save Membership" at bounding box center [164, 382] width 86 height 20
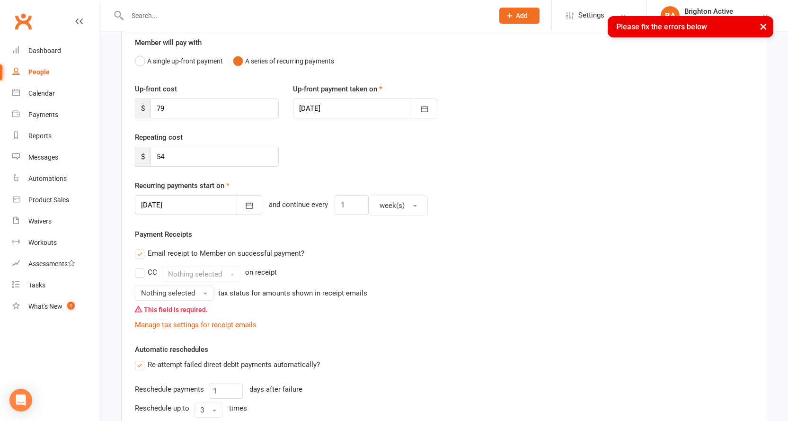
scroll to position [95, 0]
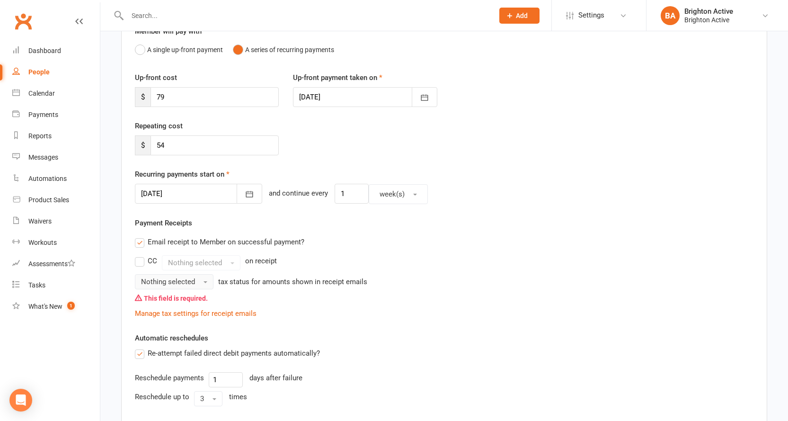
click at [191, 279] on span "Nothing selected" at bounding box center [168, 282] width 54 height 9
click at [186, 306] on link "Inc tax" at bounding box center [182, 302] width 94 height 19
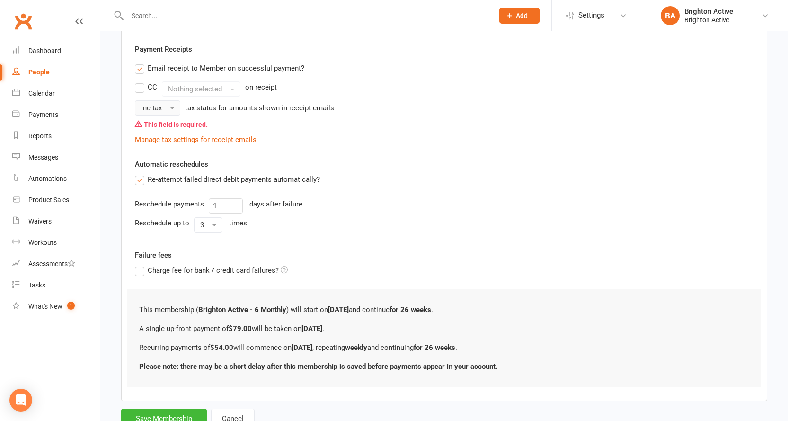
scroll to position [305, 0]
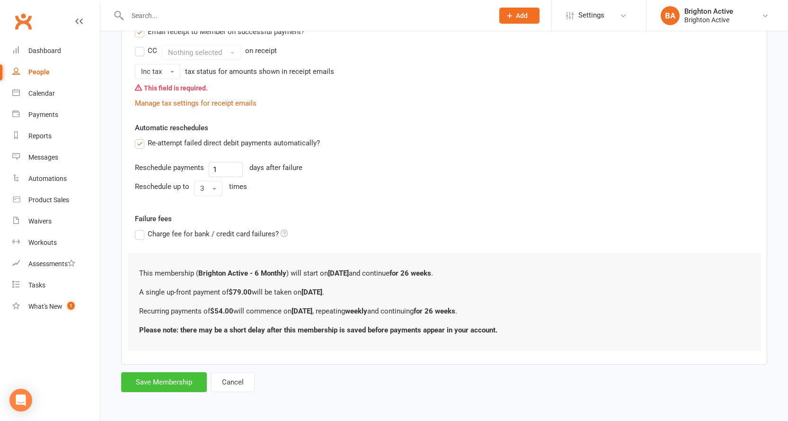
click at [179, 382] on button "Save Membership" at bounding box center [164, 382] width 86 height 20
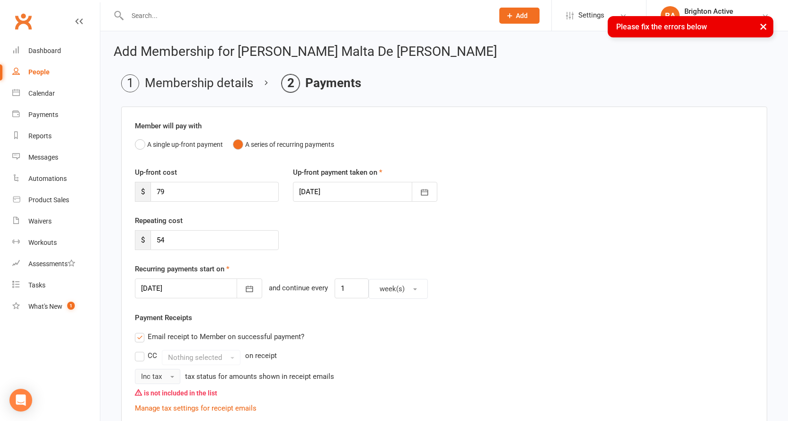
click at [167, 376] on button "Inc tax" at bounding box center [157, 376] width 45 height 15
click at [180, 412] on link "Tax exempt" at bounding box center [182, 415] width 94 height 19
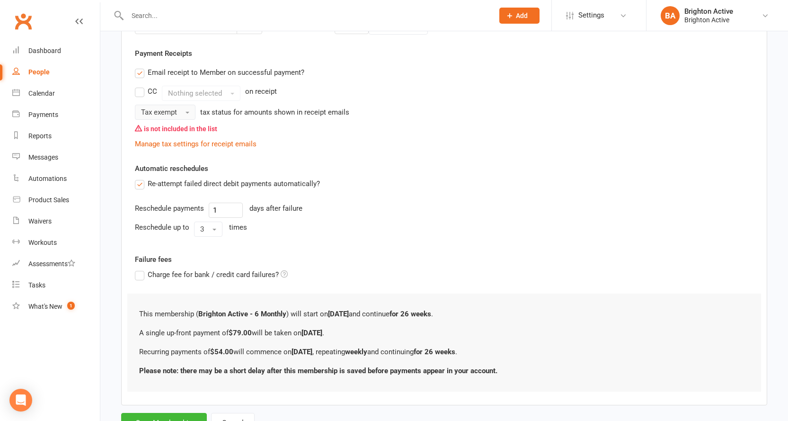
scroll to position [305, 0]
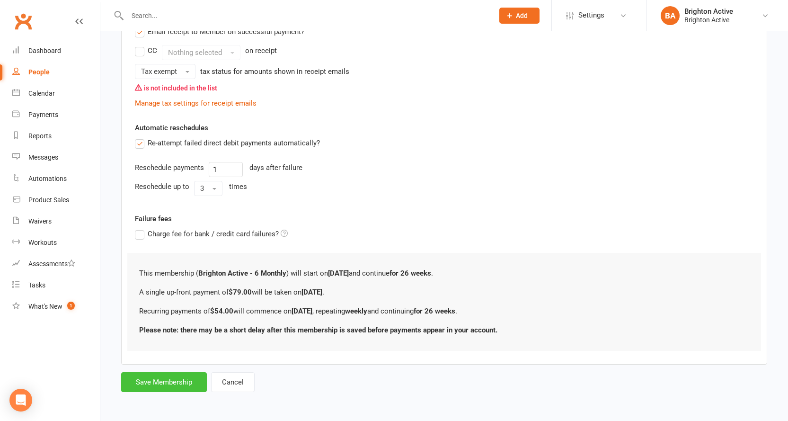
click at [179, 385] on button "Save Membership" at bounding box center [164, 382] width 86 height 20
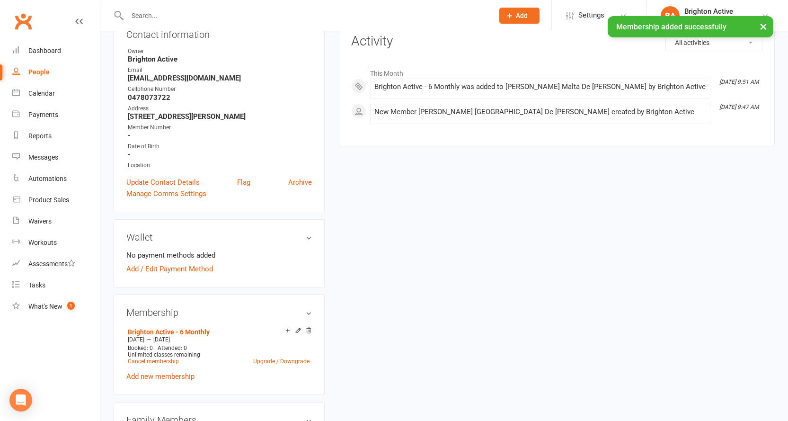
scroll to position [142, 0]
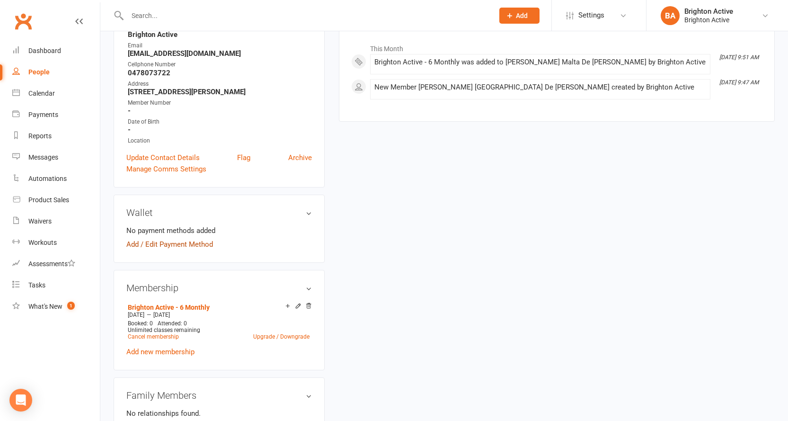
click at [150, 242] on link "Add / Edit Payment Method" at bounding box center [169, 244] width 87 height 11
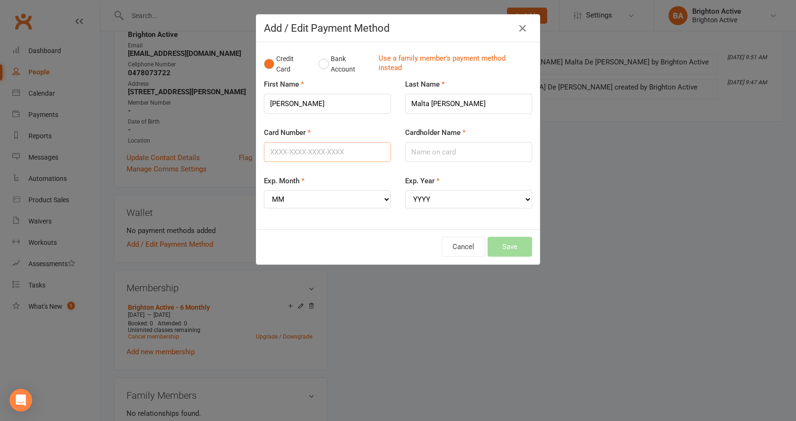
click at [295, 150] on input "Card Number" at bounding box center [327, 152] width 127 height 20
type input "[CREDIT_CARD_NUMBER]"
click at [406, 152] on input "Cardholder Name" at bounding box center [468, 152] width 127 height 20
type input "[PERSON_NAME] M D S [PERSON_NAME]"
click at [352, 195] on select "MM 01 02 03 04 05 06 07 08 09 10 11 12" at bounding box center [327, 199] width 127 height 18
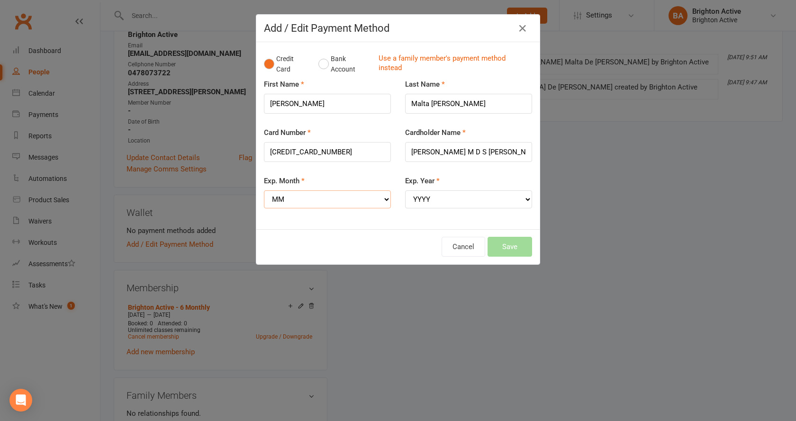
select select "05"
click at [264, 190] on select "MM 01 02 03 04 05 06 07 08 09 10 11 12" at bounding box center [327, 199] width 127 height 18
click at [427, 202] on select "YYYY 2025 2026 2027 2028 2029 2030 2031 2032 2033 2034" at bounding box center [468, 199] width 127 height 18
select select "2030"
click at [405, 190] on select "YYYY 2025 2026 2027 2028 2029 2030 2031 2032 2033 2034" at bounding box center [468, 199] width 127 height 18
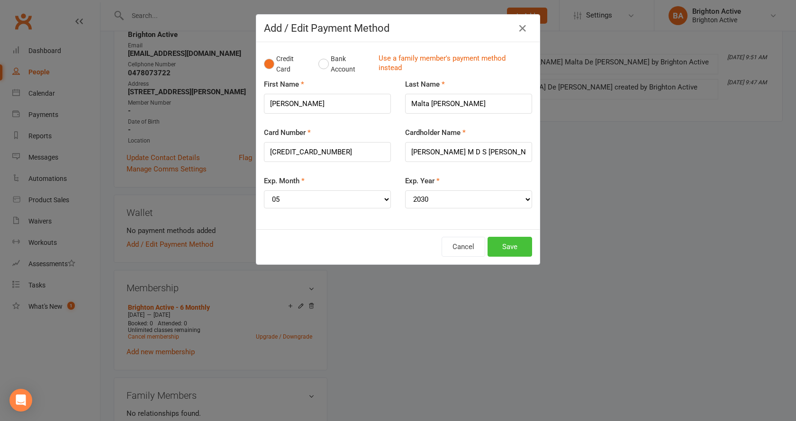
click at [520, 244] on button "Save" at bounding box center [509, 247] width 45 height 20
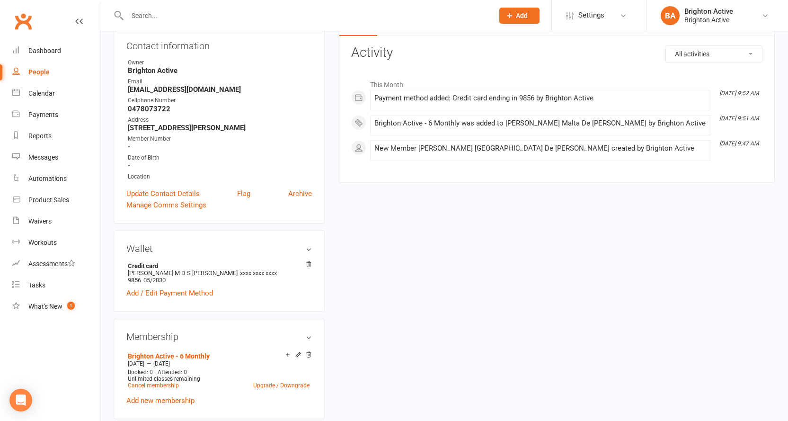
scroll to position [0, 0]
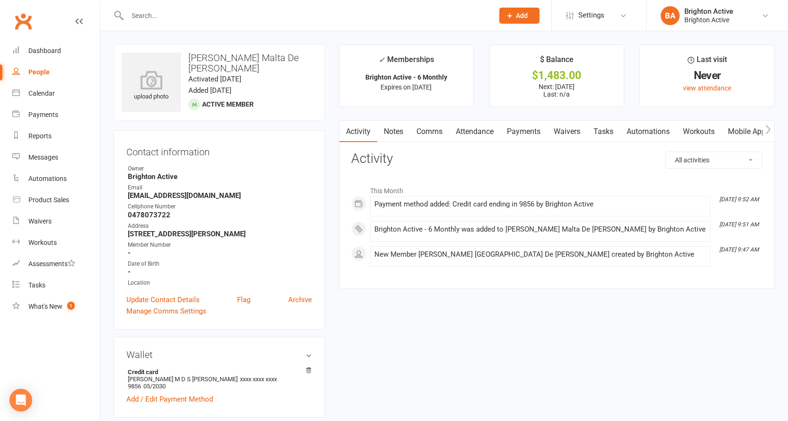
click at [519, 125] on link "Payments" at bounding box center [524, 132] width 47 height 22
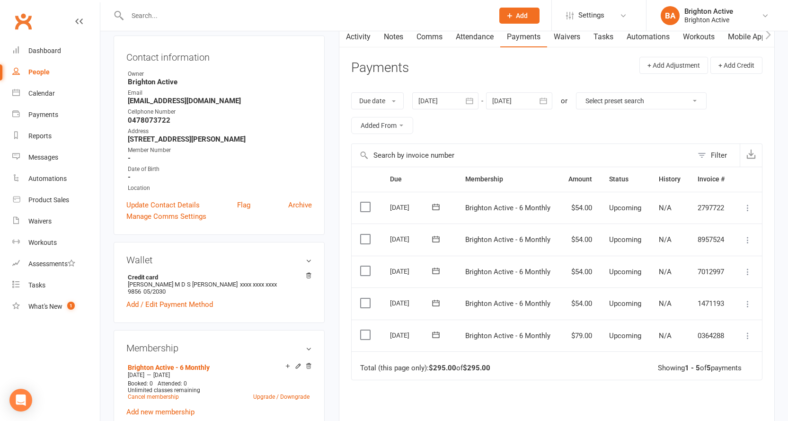
scroll to position [142, 0]
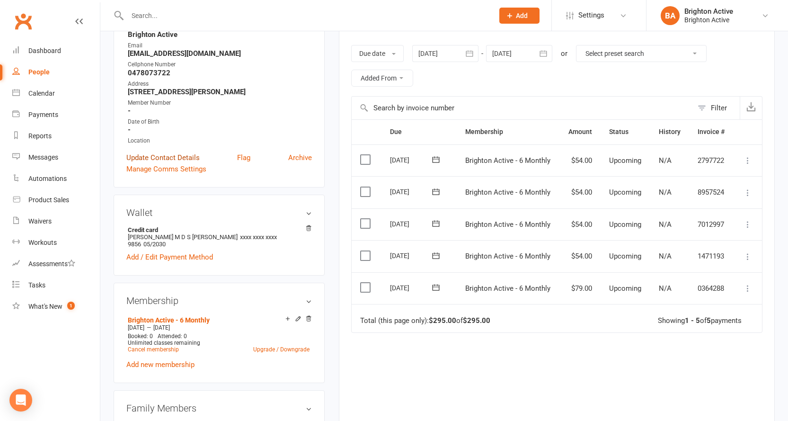
click at [149, 154] on link "Update Contact Details" at bounding box center [162, 157] width 73 height 11
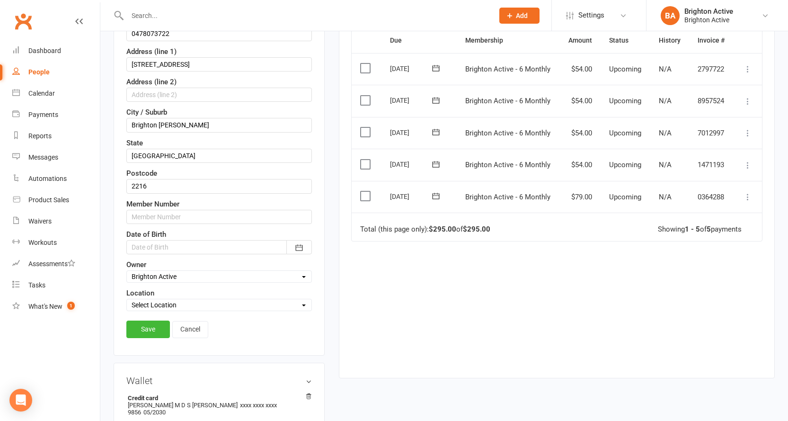
scroll to position [234, 0]
click at [148, 213] on input "text" at bounding box center [219, 216] width 186 height 14
type input "70496"
click at [151, 331] on link "Save" at bounding box center [148, 328] width 44 height 17
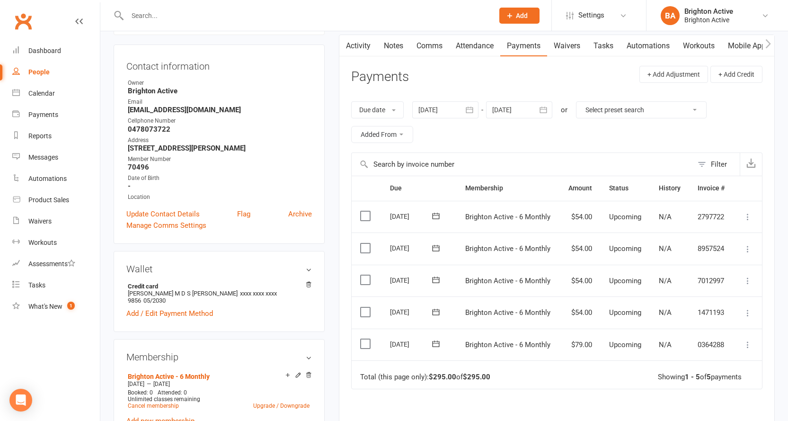
scroll to position [142, 0]
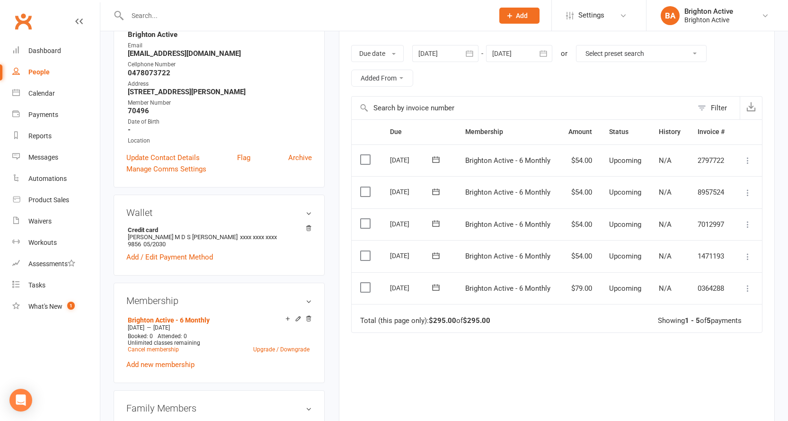
click at [363, 163] on label at bounding box center [366, 159] width 13 height 9
click at [363, 155] on input "checkbox" at bounding box center [363, 155] width 6 height 0
click at [367, 185] on td "Select this" at bounding box center [367, 192] width 30 height 32
click at [371, 255] on label at bounding box center [366, 255] width 13 height 9
click at [367, 251] on input "checkbox" at bounding box center [363, 251] width 6 height 0
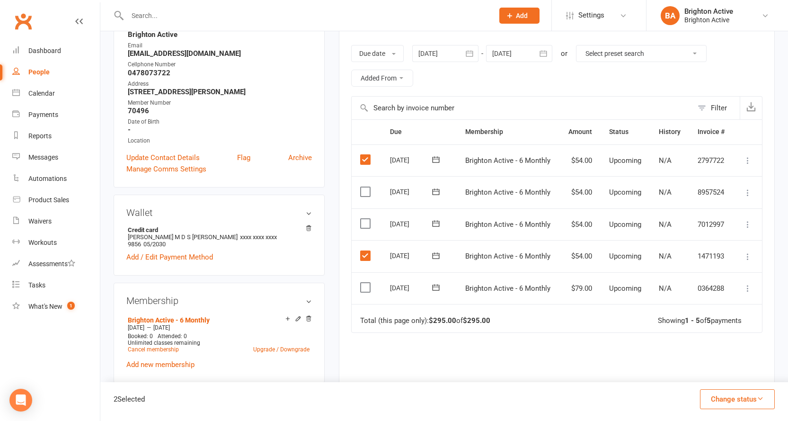
click at [363, 162] on label at bounding box center [366, 159] width 13 height 9
click at [363, 155] on input "checkbox" at bounding box center [363, 155] width 6 height 0
click at [363, 224] on label at bounding box center [366, 223] width 13 height 9
click at [363, 219] on input "checkbox" at bounding box center [363, 219] width 6 height 0
click at [367, 194] on label at bounding box center [366, 191] width 13 height 9
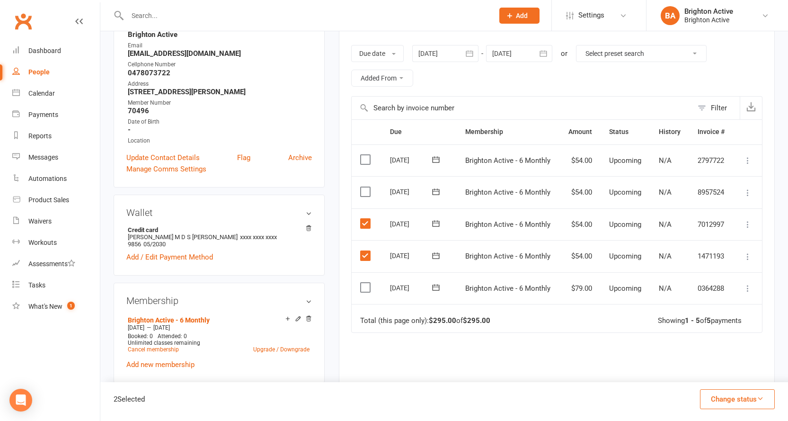
click at [367, 187] on input "checkbox" at bounding box center [363, 187] width 6 height 0
click at [365, 292] on label at bounding box center [366, 287] width 13 height 9
click at [365, 283] on input "checkbox" at bounding box center [363, 283] width 6 height 0
click at [763, 402] on icon "button" at bounding box center [760, 398] width 7 height 7
click at [713, 335] on link "Paid (POS)" at bounding box center [728, 335] width 94 height 19
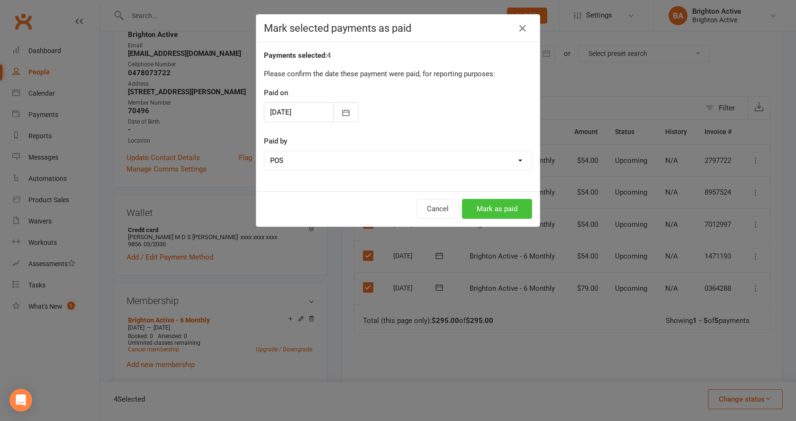
click at [512, 206] on button "Mark as paid" at bounding box center [497, 209] width 70 height 20
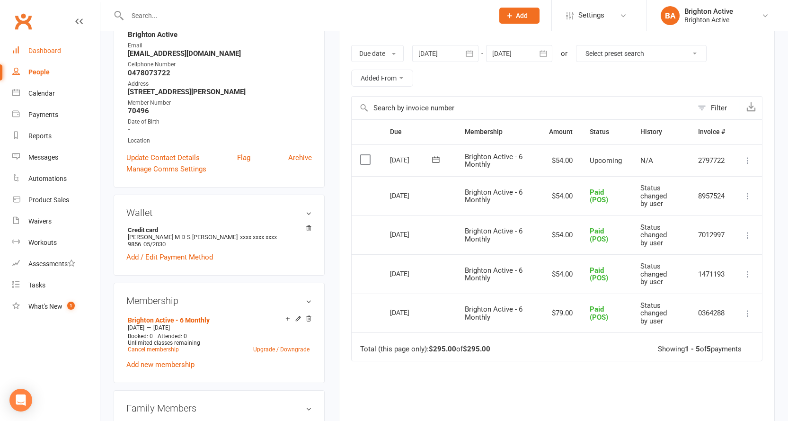
drag, startPoint x: 38, startPoint y: 54, endPoint x: 412, endPoint y: 117, distance: 379.4
click at [39, 53] on div "Dashboard" at bounding box center [44, 51] width 33 height 8
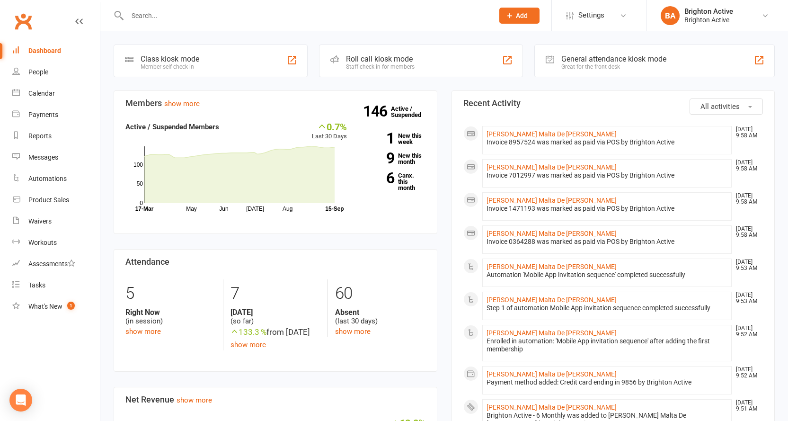
click at [615, 61] on div "General attendance kiosk mode" at bounding box center [614, 58] width 105 height 9
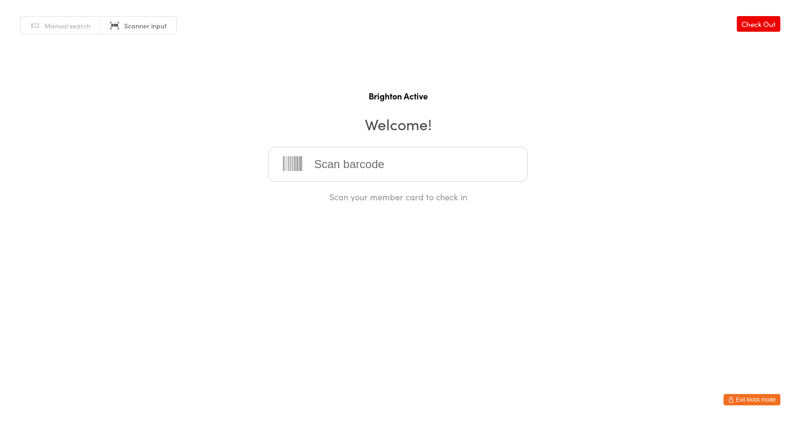
click at [754, 405] on button "Exit kiosk mode" at bounding box center [751, 399] width 57 height 11
click at [754, 400] on button "Exit kiosk mode" at bounding box center [751, 399] width 57 height 11
